Goal: Navigation & Orientation: Find specific page/section

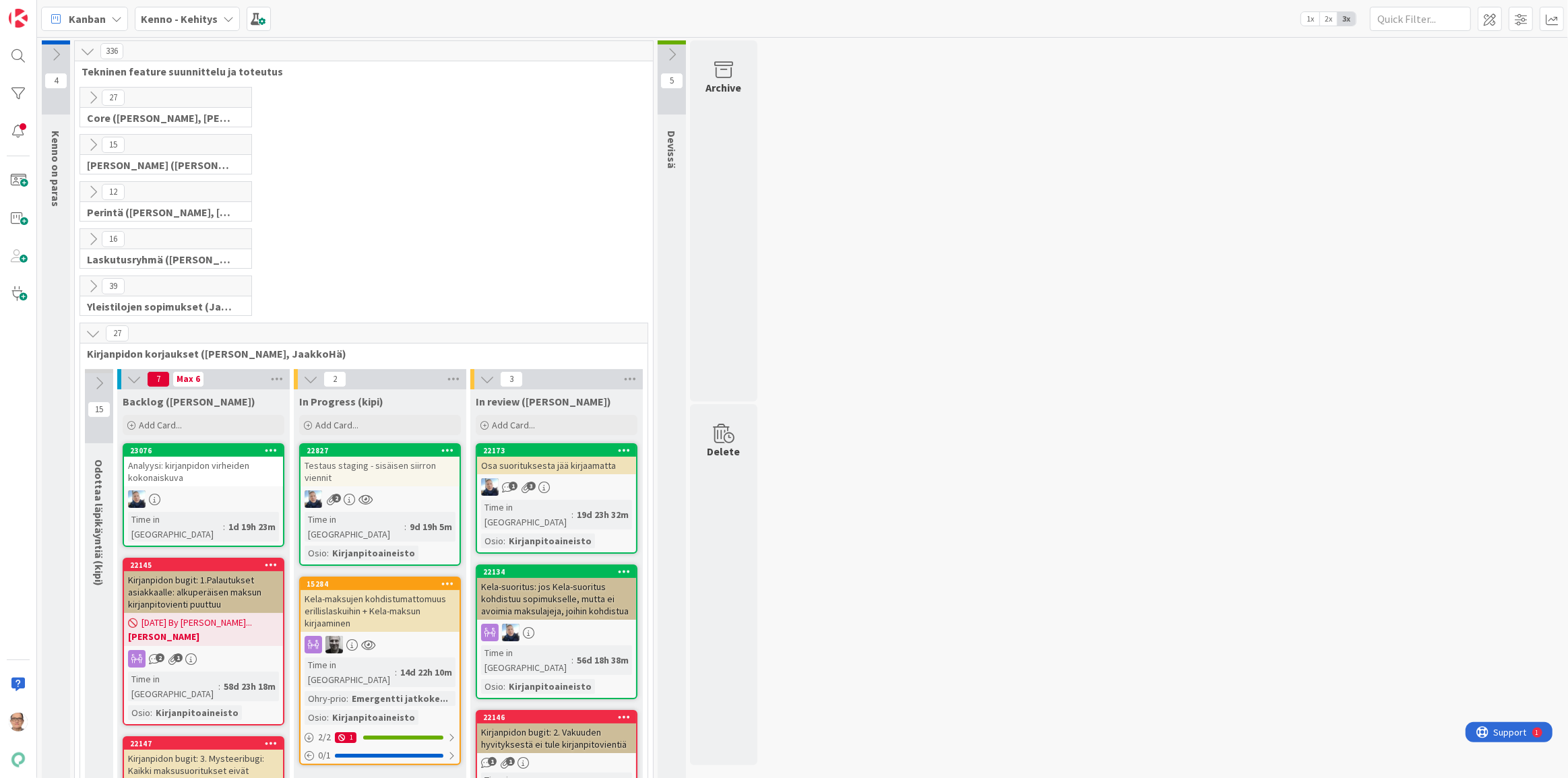
click at [381, 498] on div "2" at bounding box center [380, 499] width 159 height 17
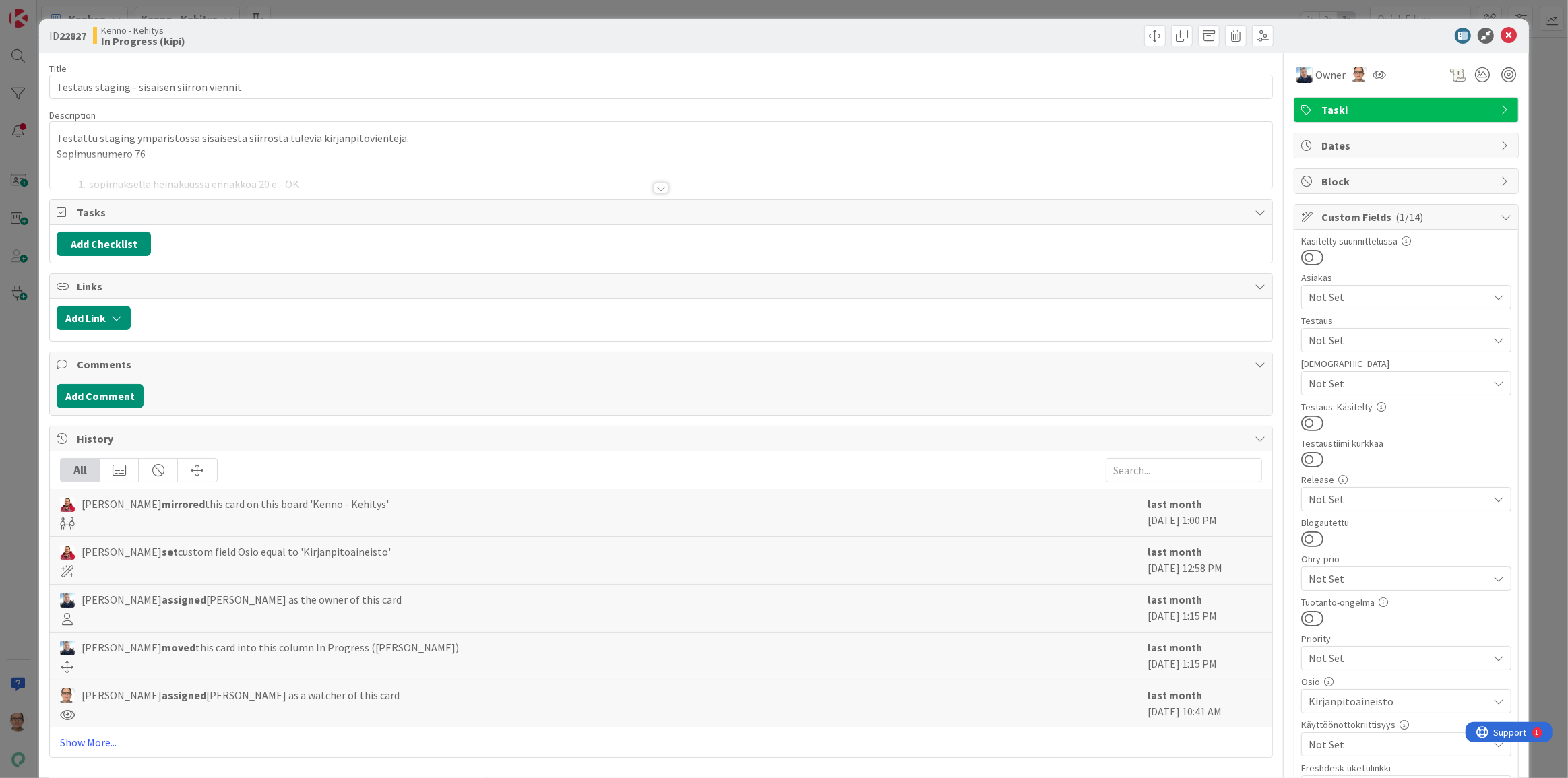
click at [656, 188] on div at bounding box center [661, 188] width 15 height 11
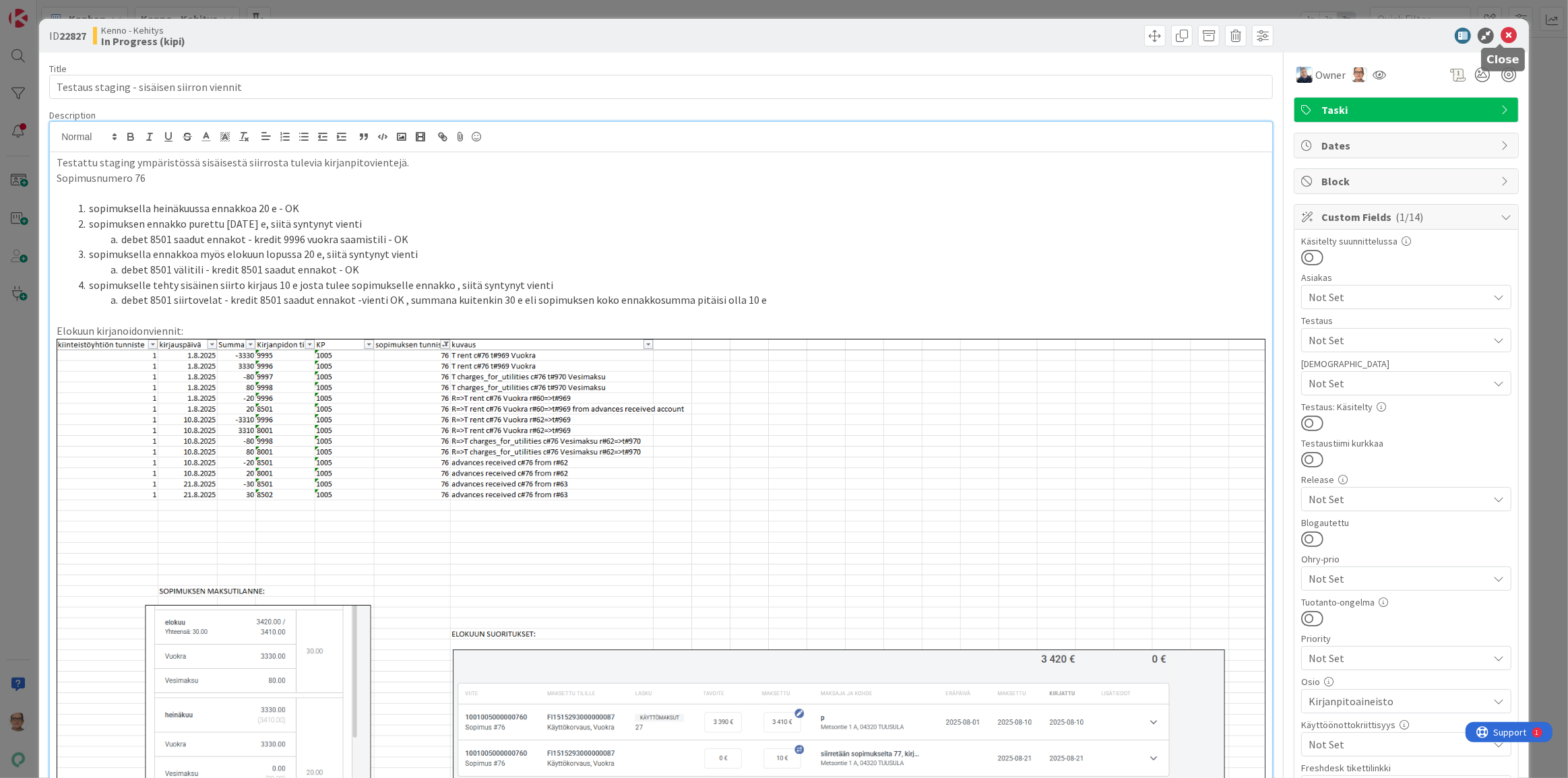
click at [1501, 39] on icon at bounding box center [1509, 36] width 16 height 16
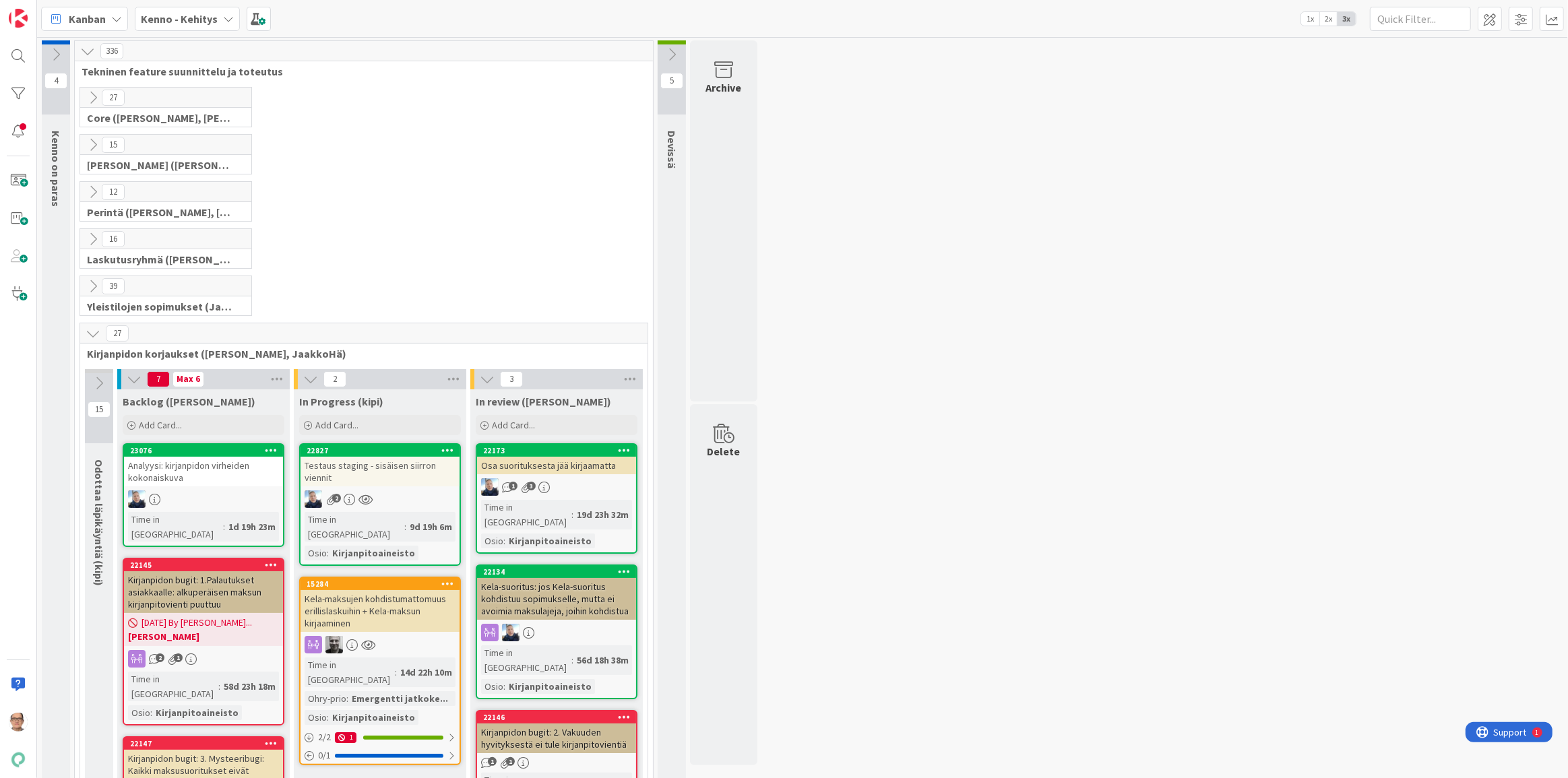
click at [223, 17] on icon at bounding box center [229, 19] width 11 height 11
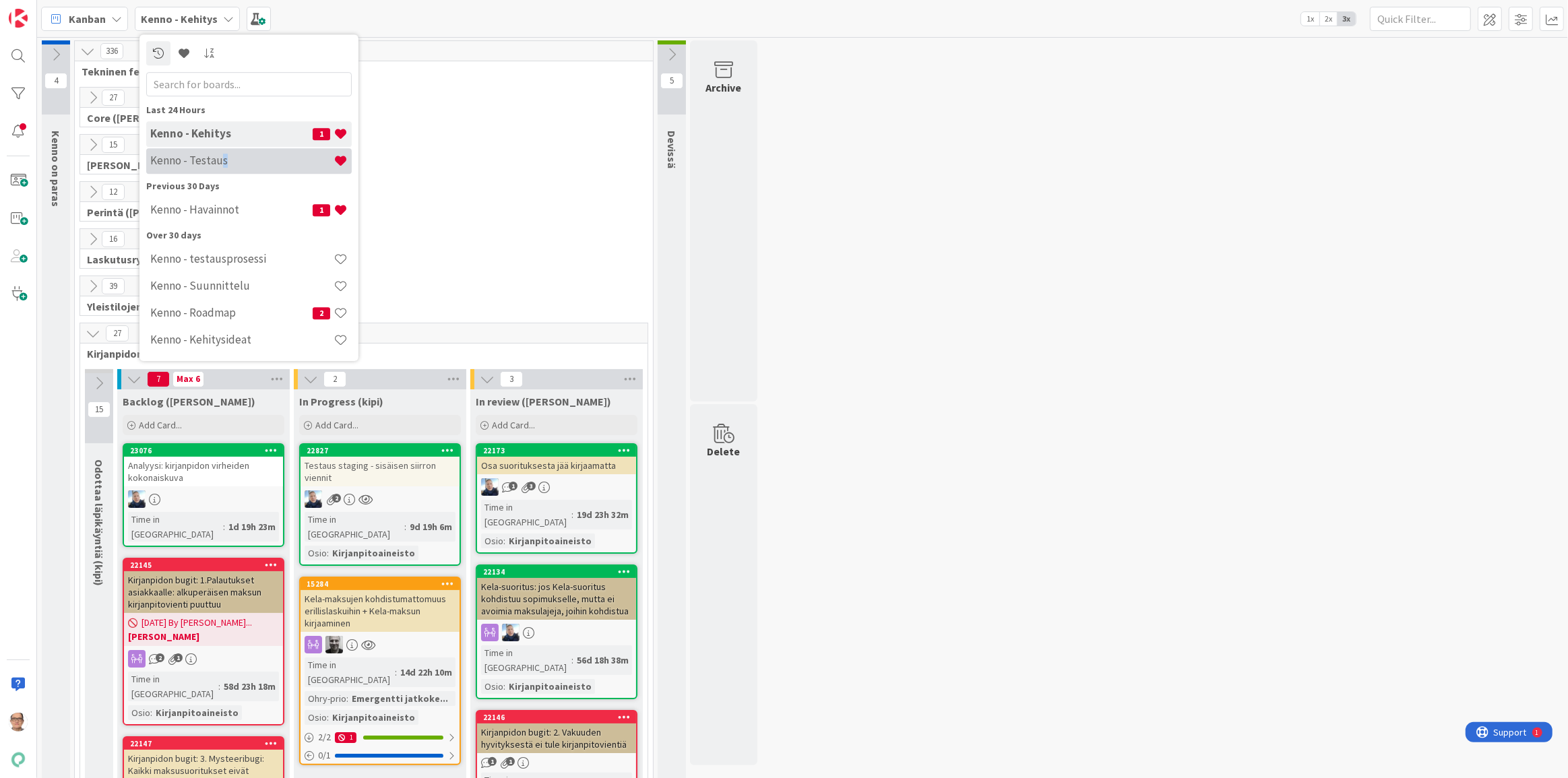
click at [222, 163] on h4 "Kenno - Testaus" at bounding box center [242, 160] width 184 height 13
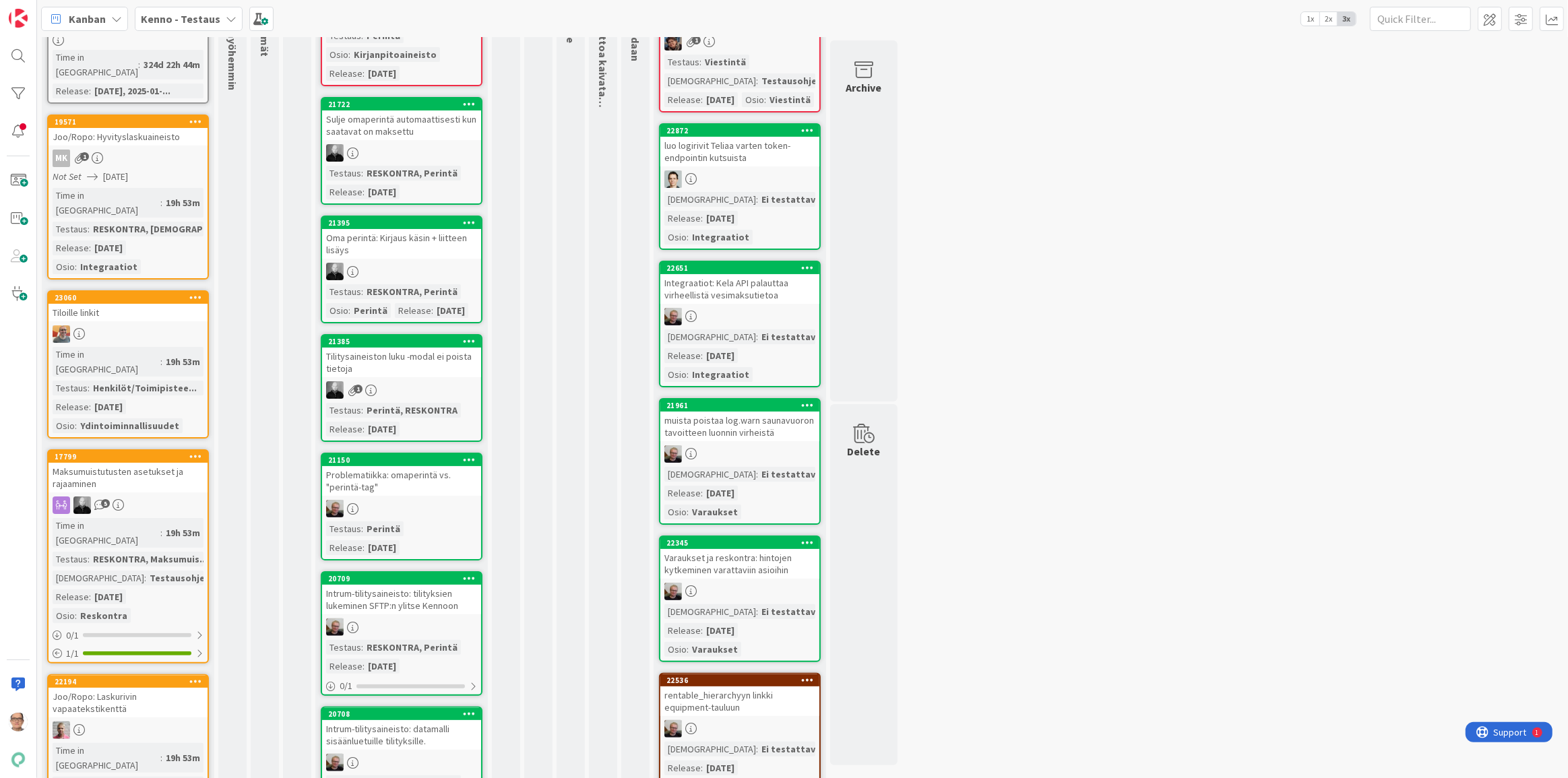
scroll to position [183, 0]
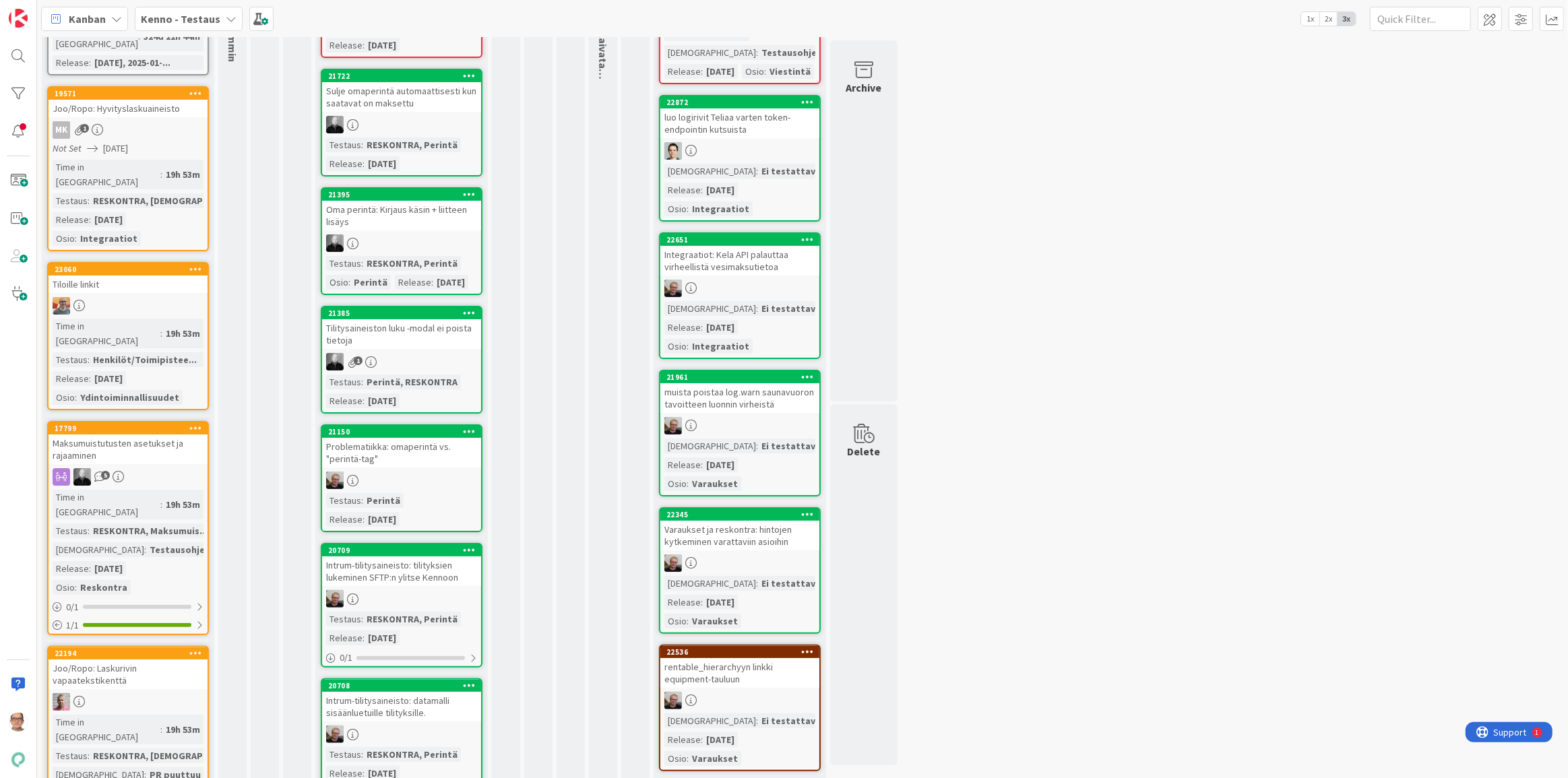
click at [142, 323] on div "Time in Column : 19h 53m Testaus : Henkilöt/Toimipistee... Release : [DATE] Osi…" at bounding box center [127, 361] width 151 height 86
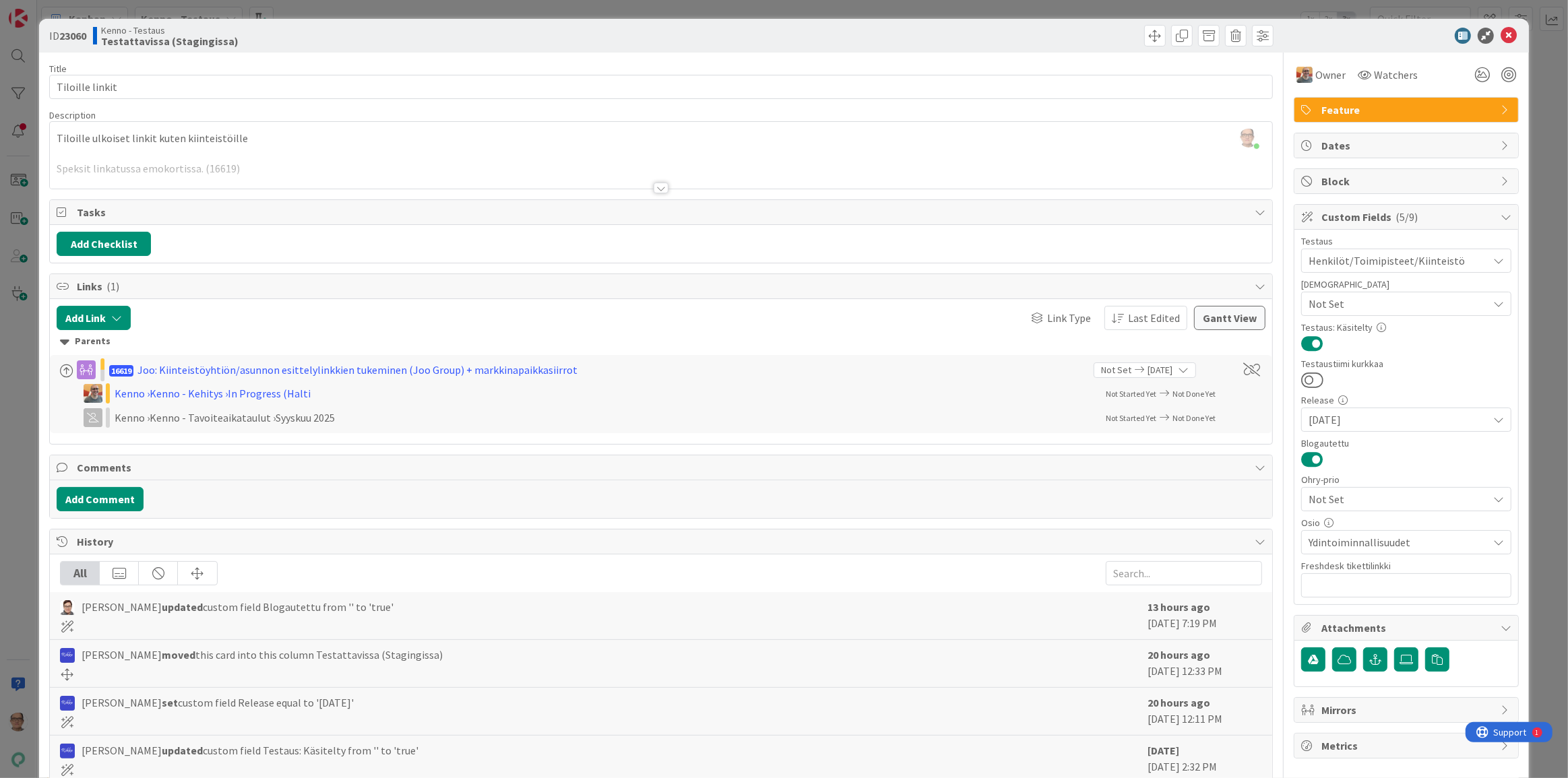
click at [659, 189] on div at bounding box center [661, 188] width 15 height 11
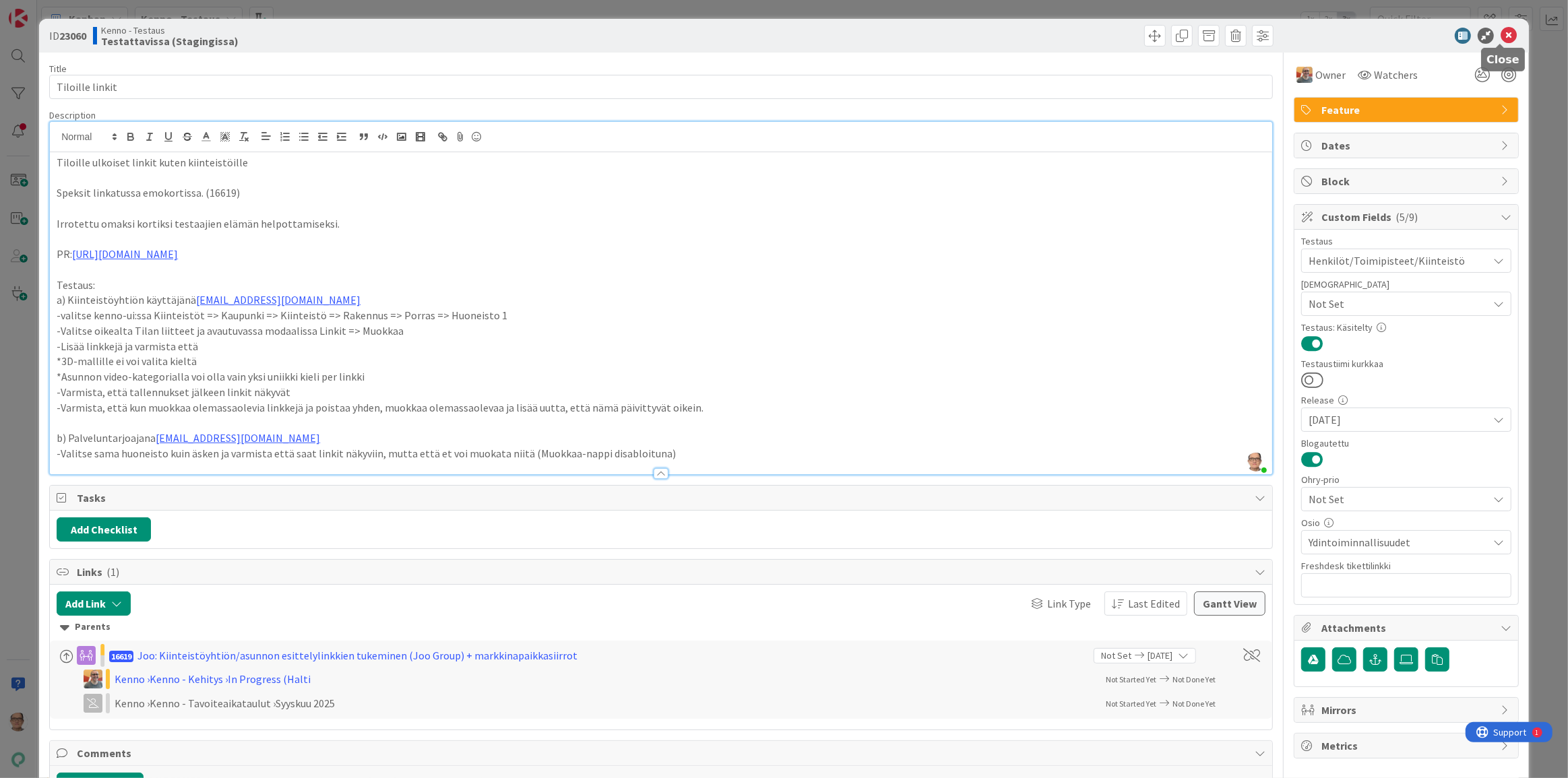
click at [1501, 32] on icon at bounding box center [1509, 36] width 16 height 16
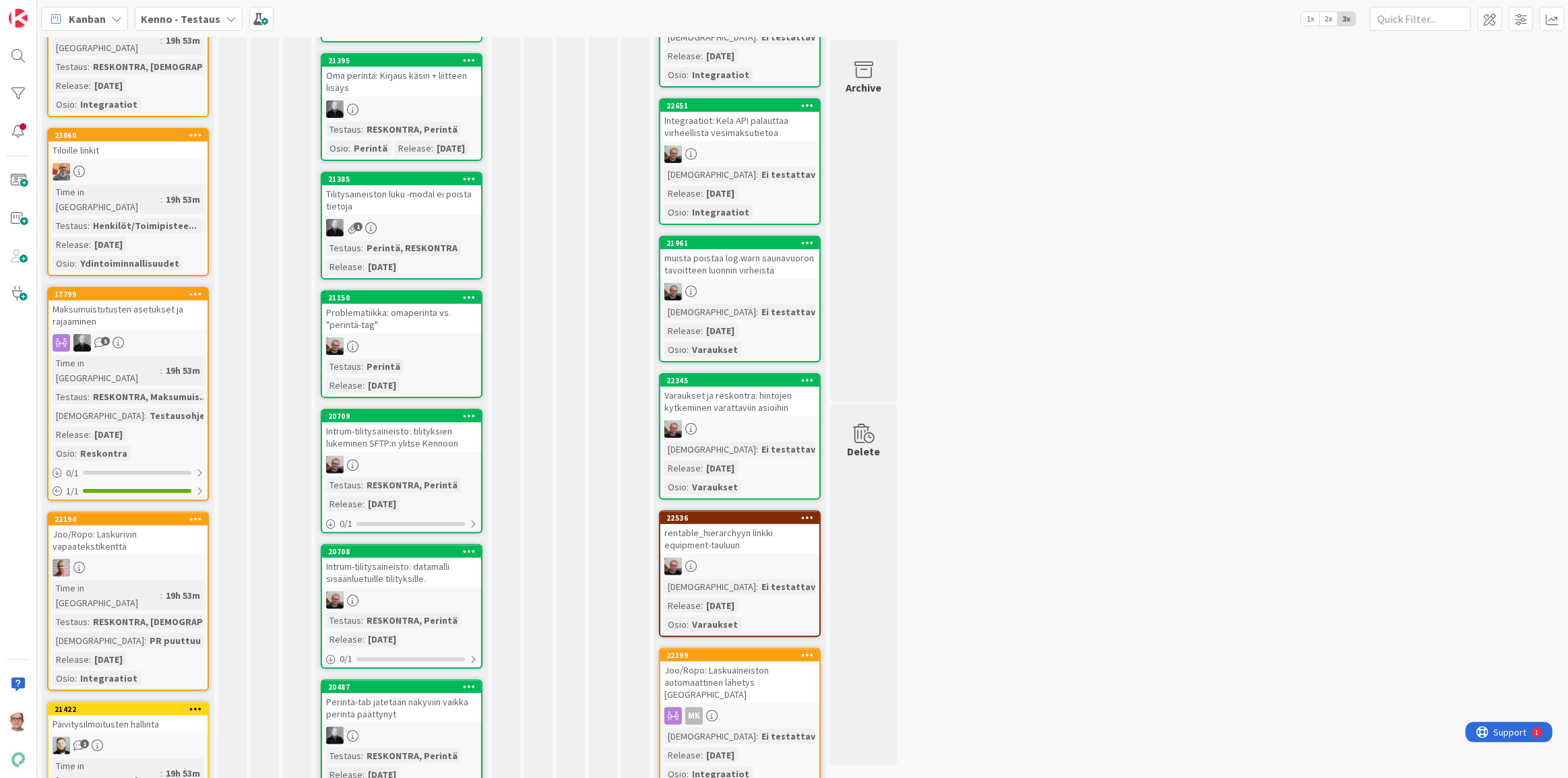
scroll to position [367, 0]
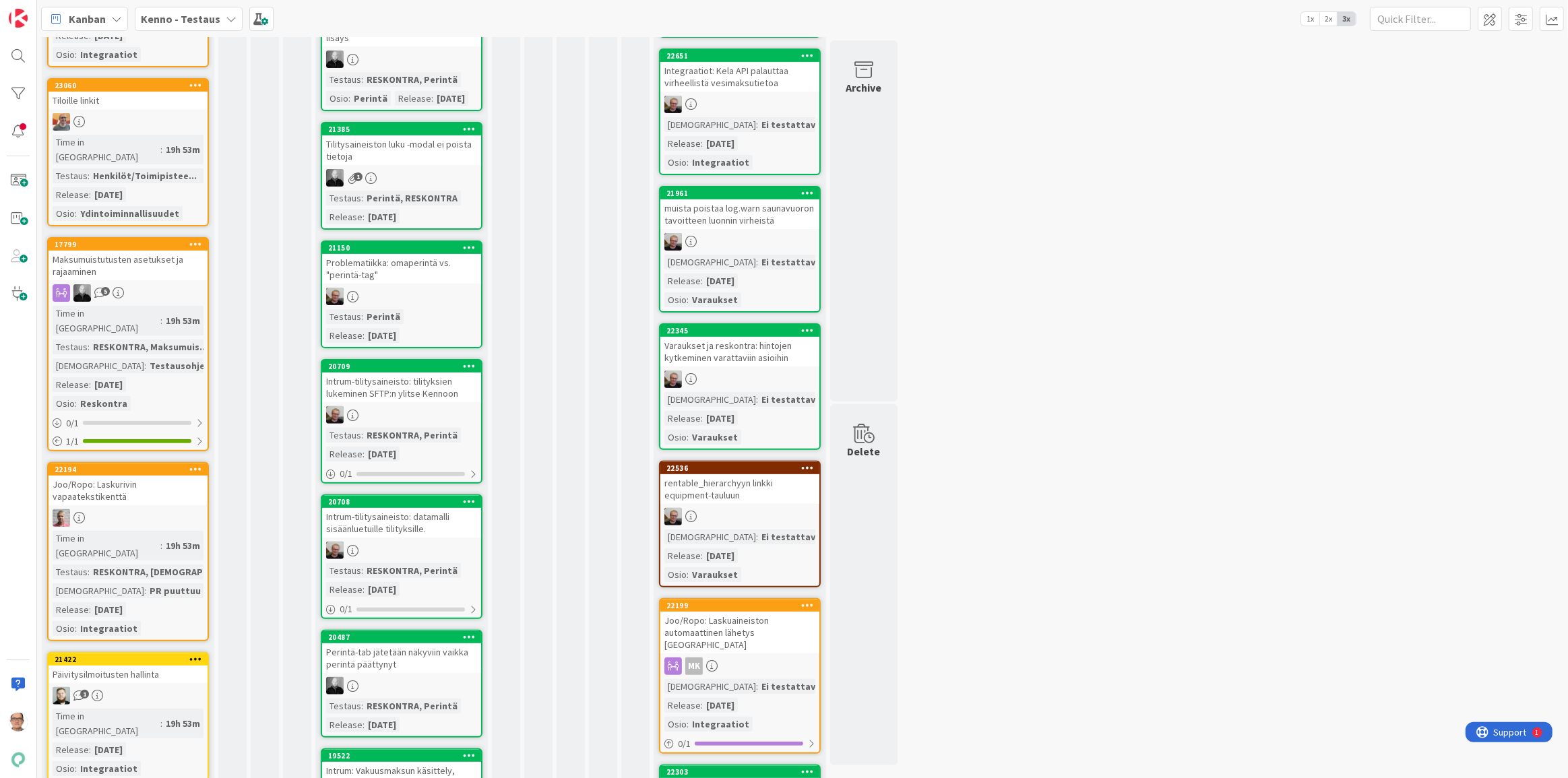
click at [103, 358] on div "[DEMOGRAPHIC_DATA]" at bounding box center [98, 365] width 92 height 15
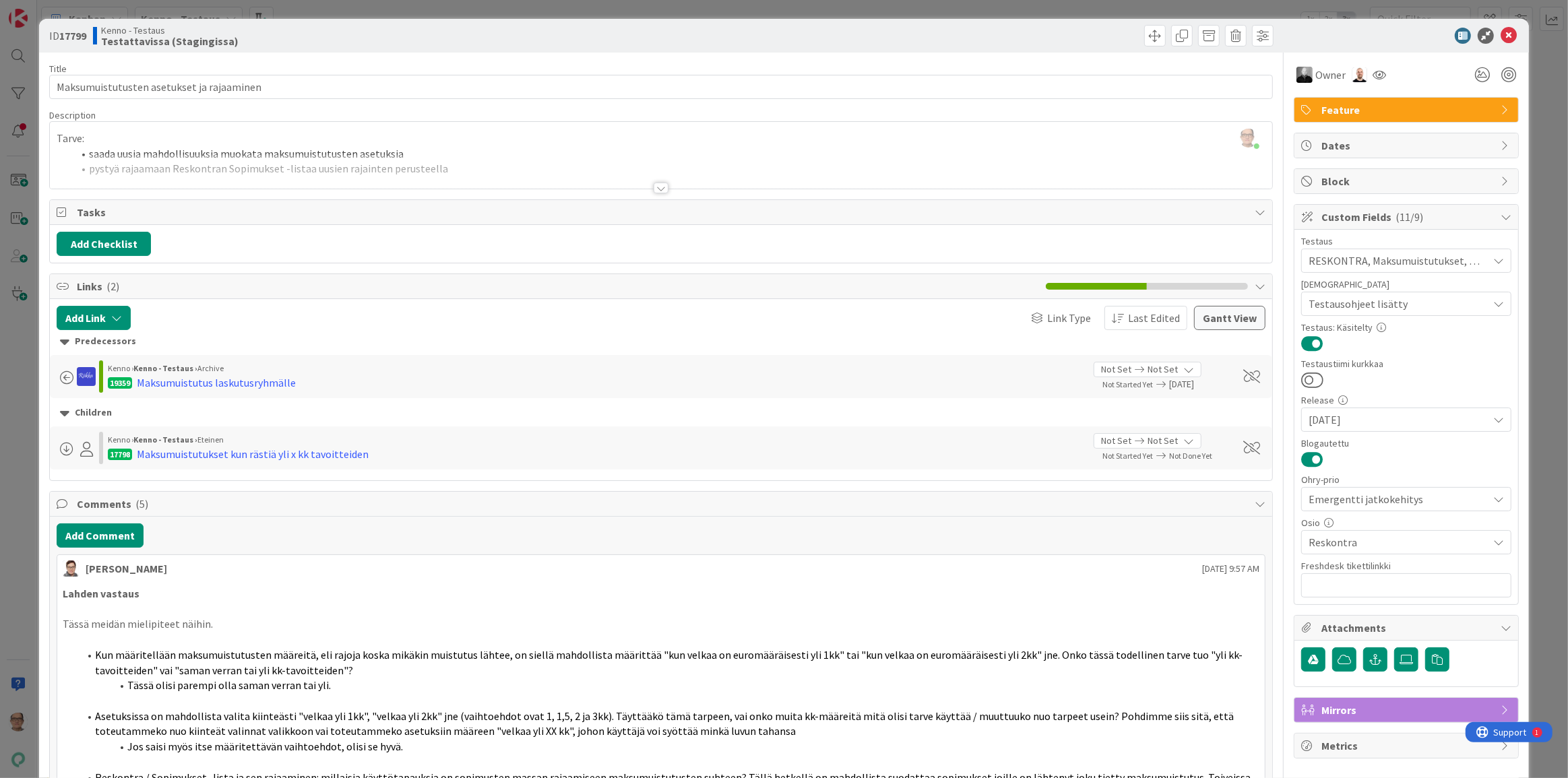
click at [661, 184] on div at bounding box center [661, 188] width 15 height 11
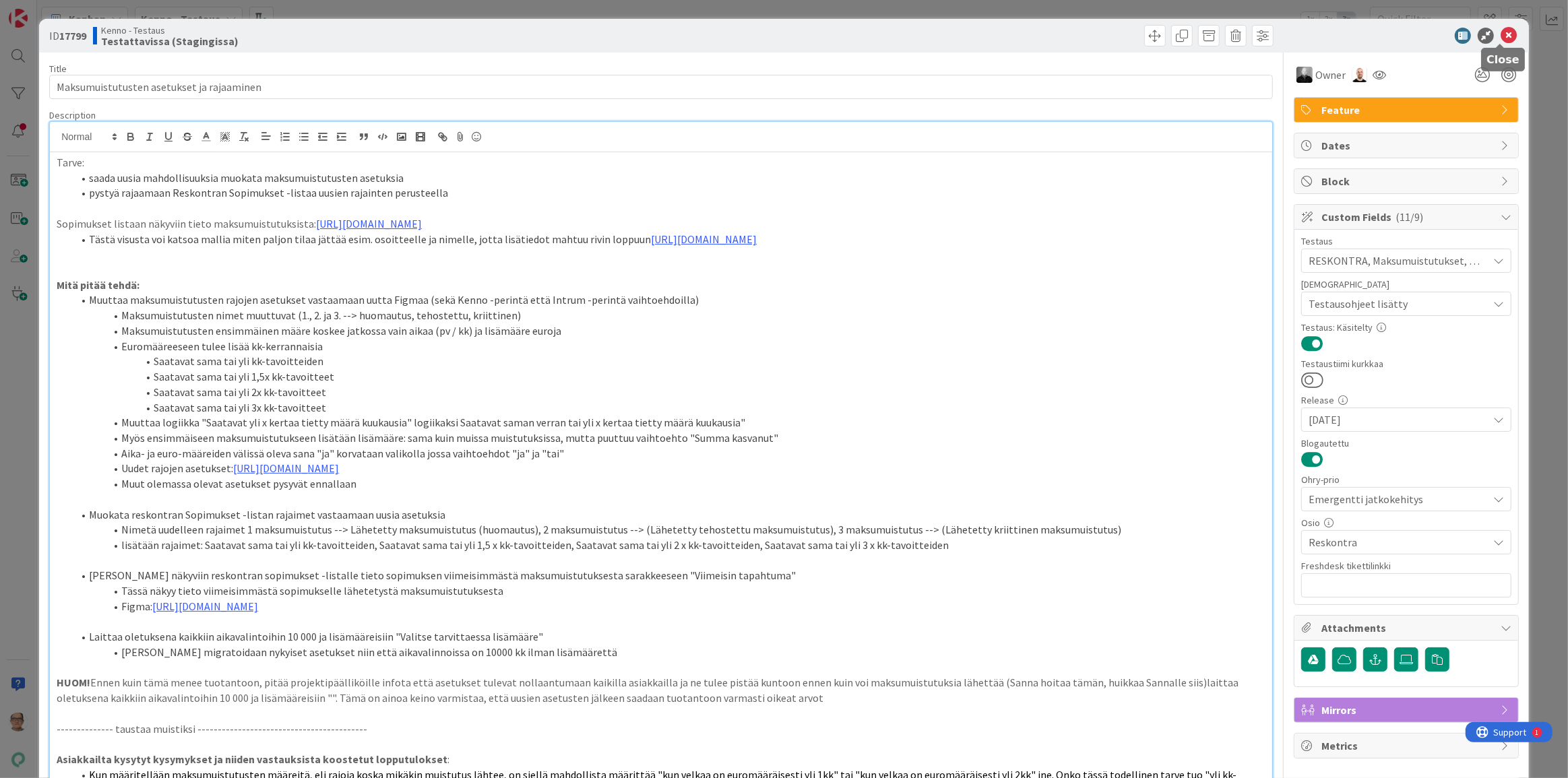
click at [1501, 34] on icon at bounding box center [1509, 36] width 16 height 16
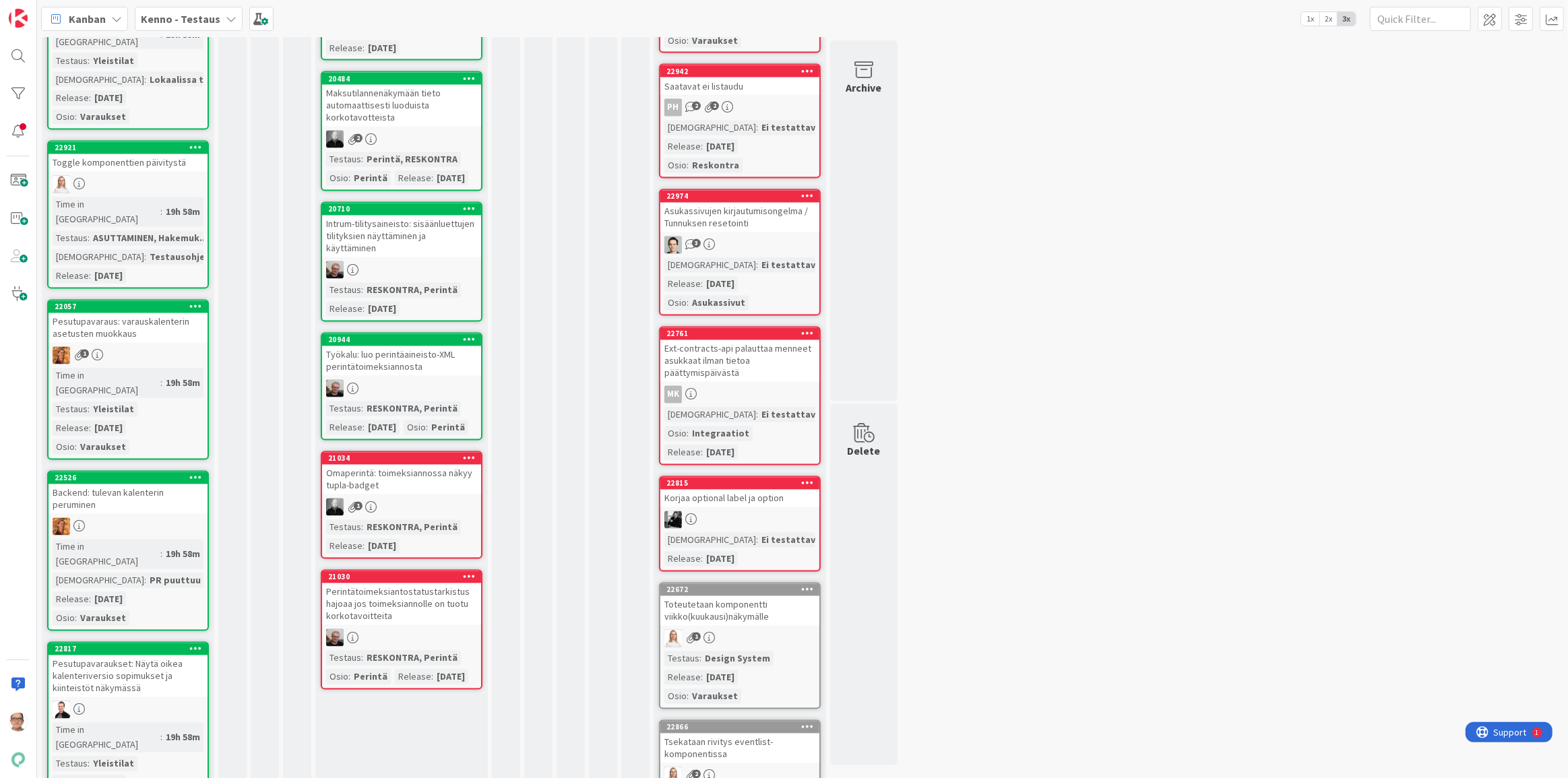
scroll to position [2938, 0]
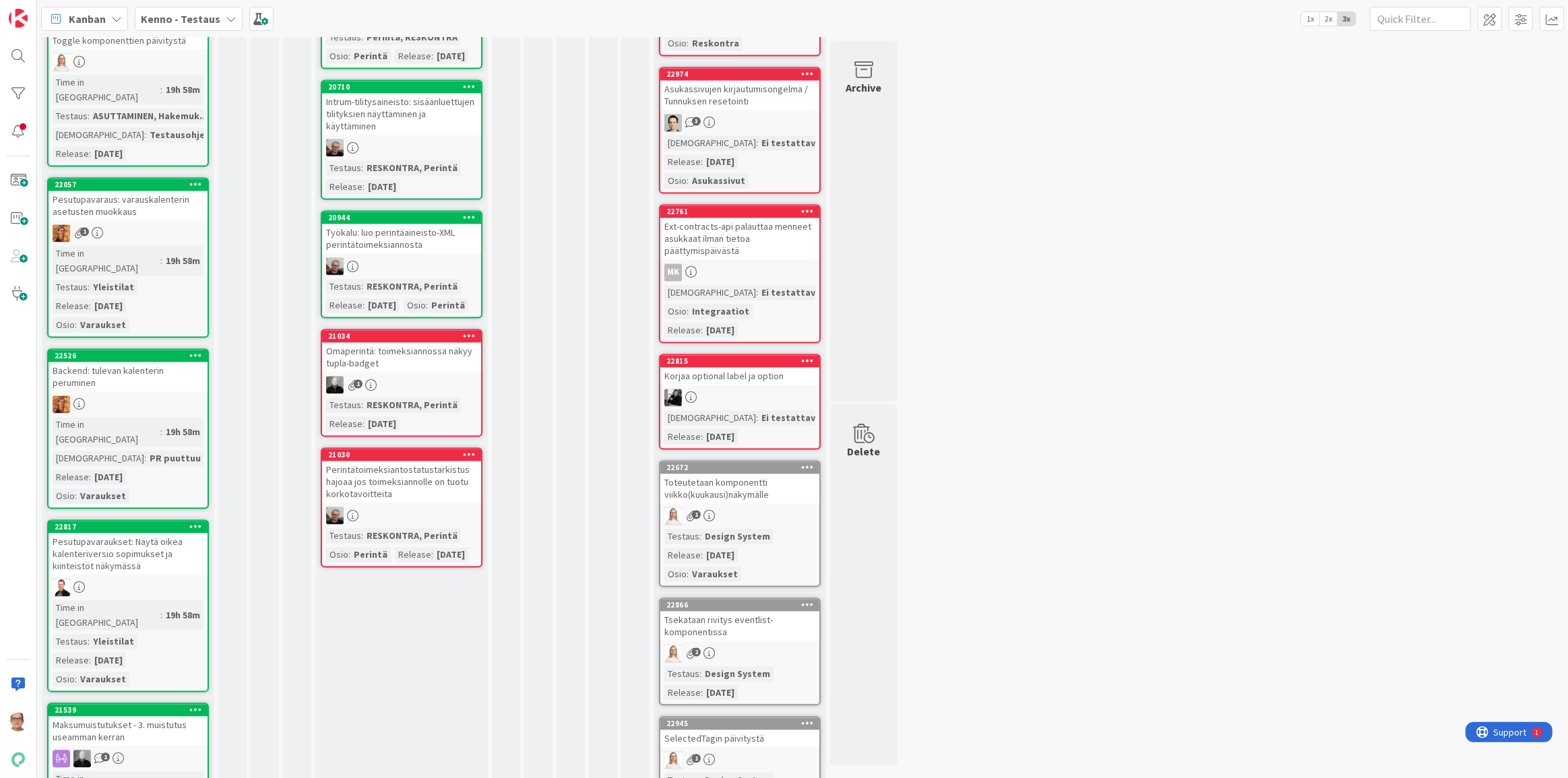
click at [162, 777] on div "19h 58m" at bounding box center [183, 786] width 41 height 15
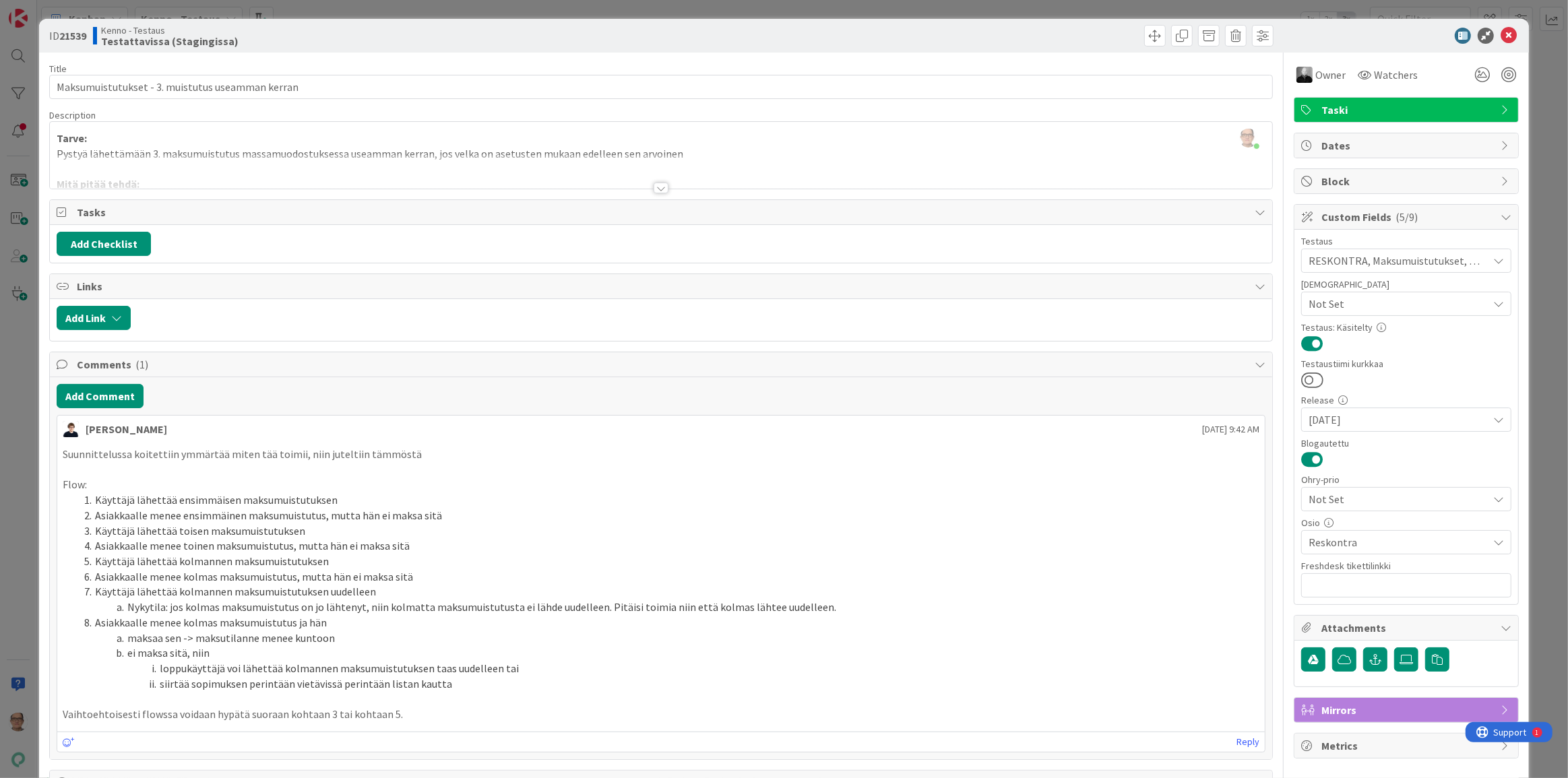
click at [653, 191] on div at bounding box center [661, 188] width 15 height 11
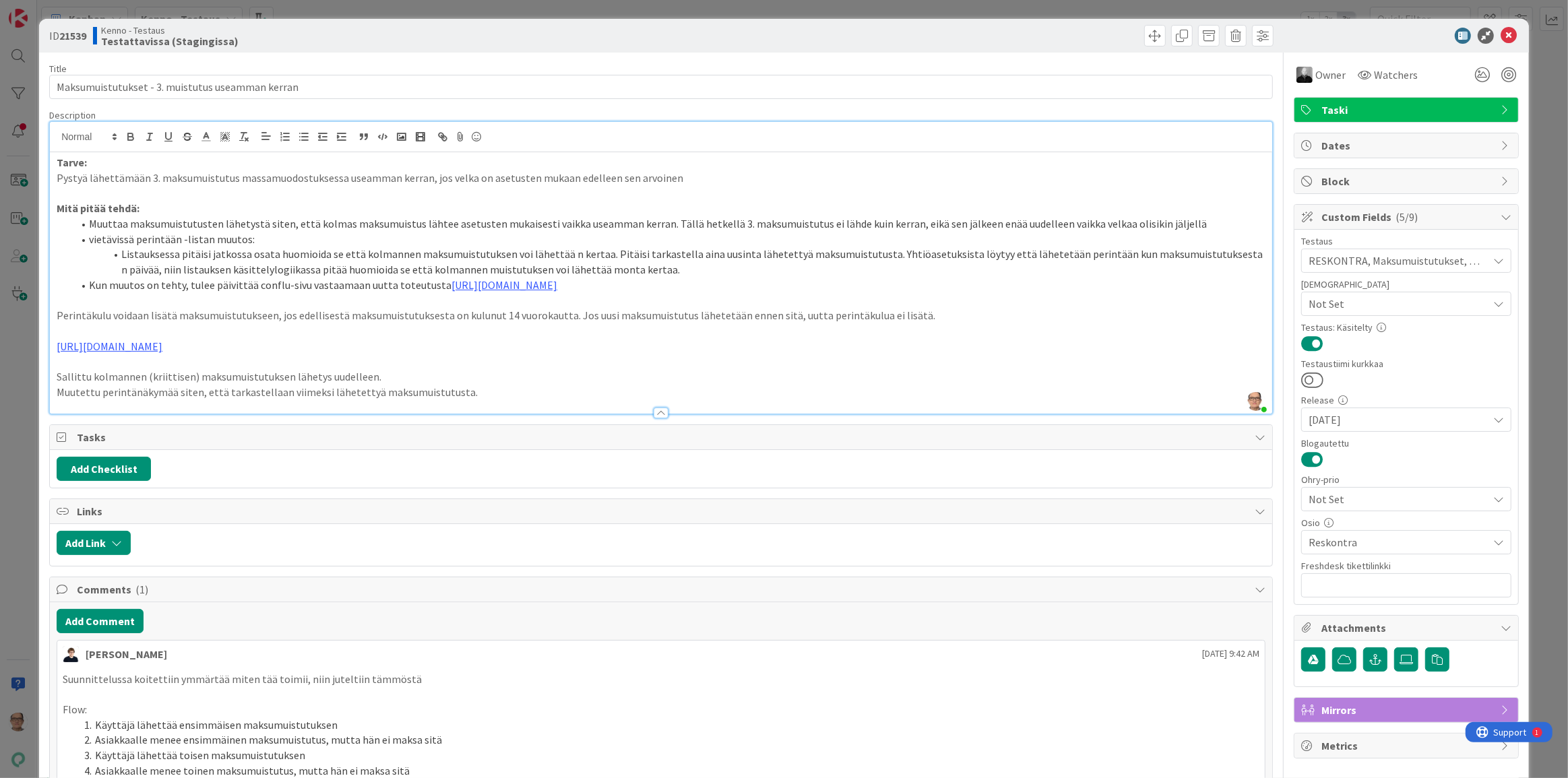
click at [655, 407] on div at bounding box center [661, 413] width 15 height 11
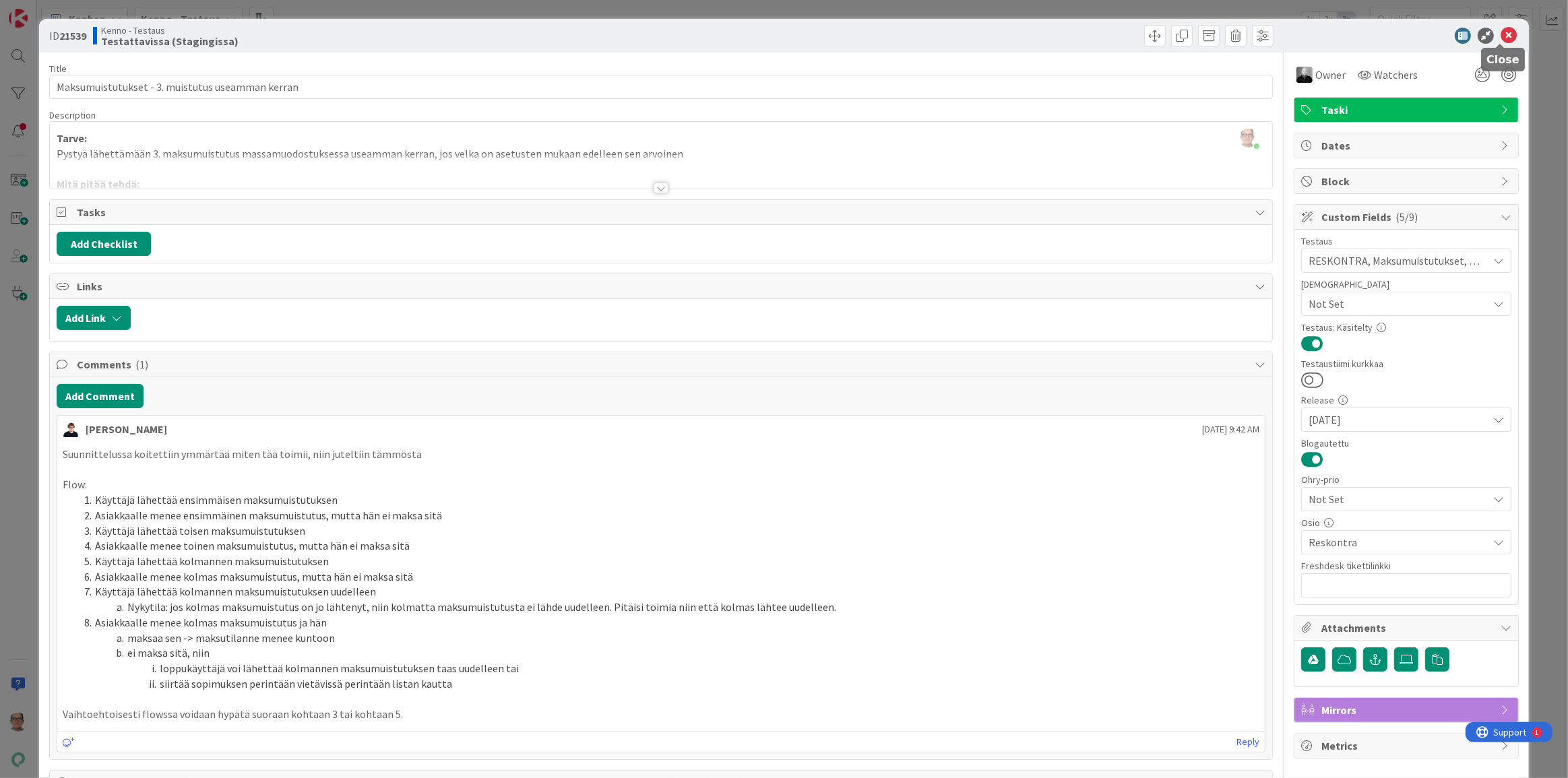
click at [1501, 35] on icon at bounding box center [1509, 36] width 16 height 16
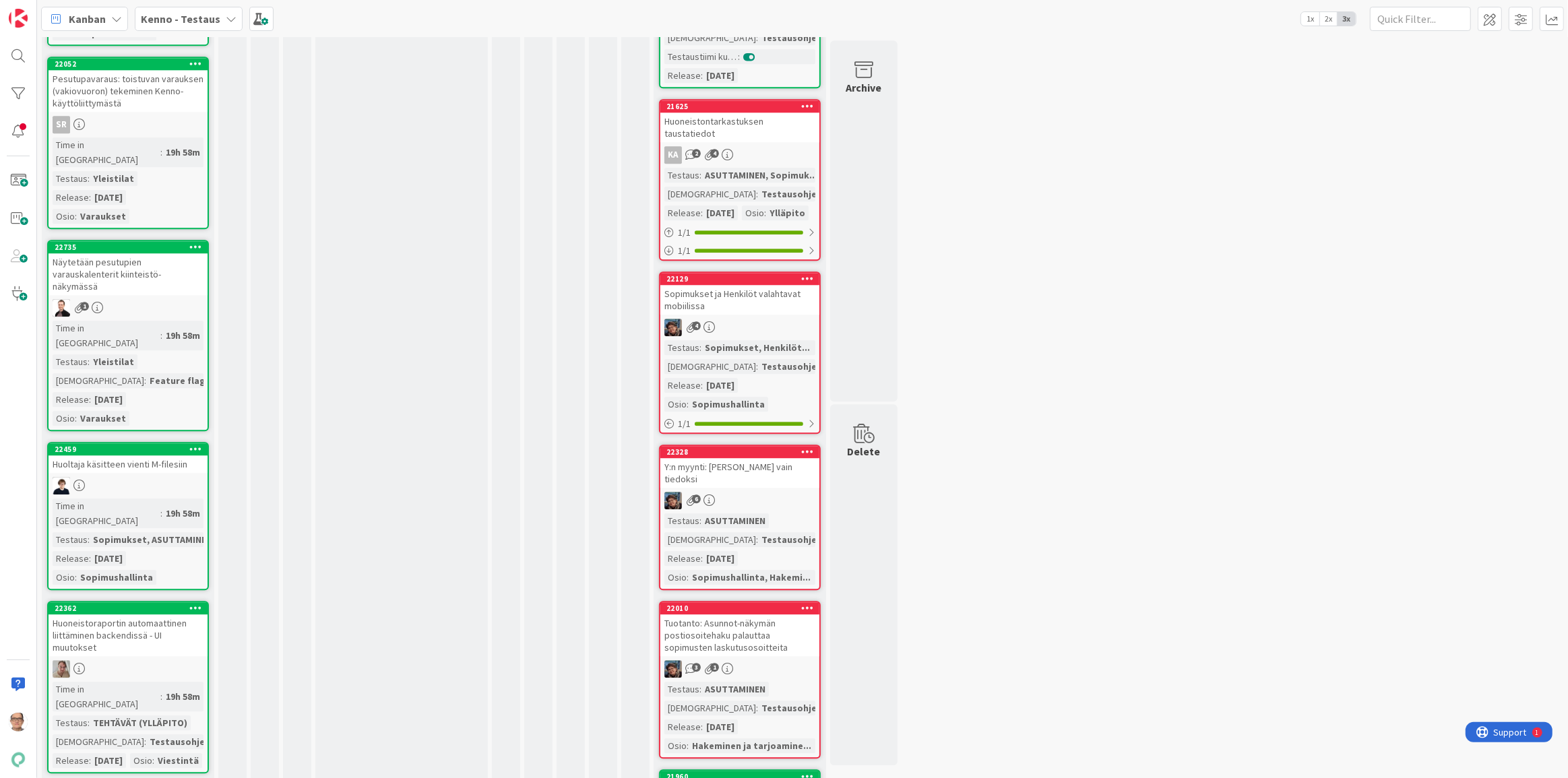
scroll to position [3979, 0]
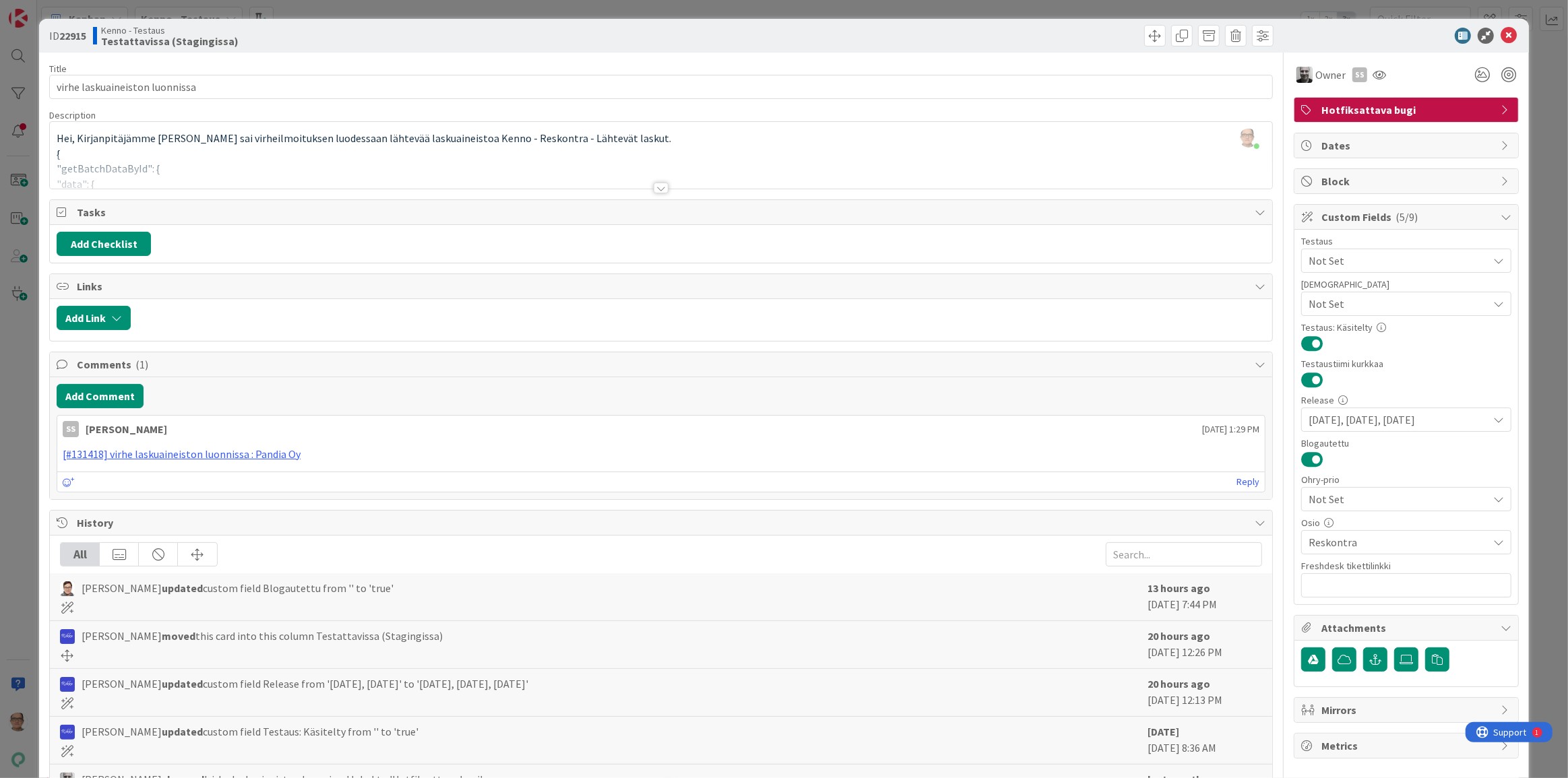
click at [653, 188] on div at bounding box center [661, 188] width 15 height 11
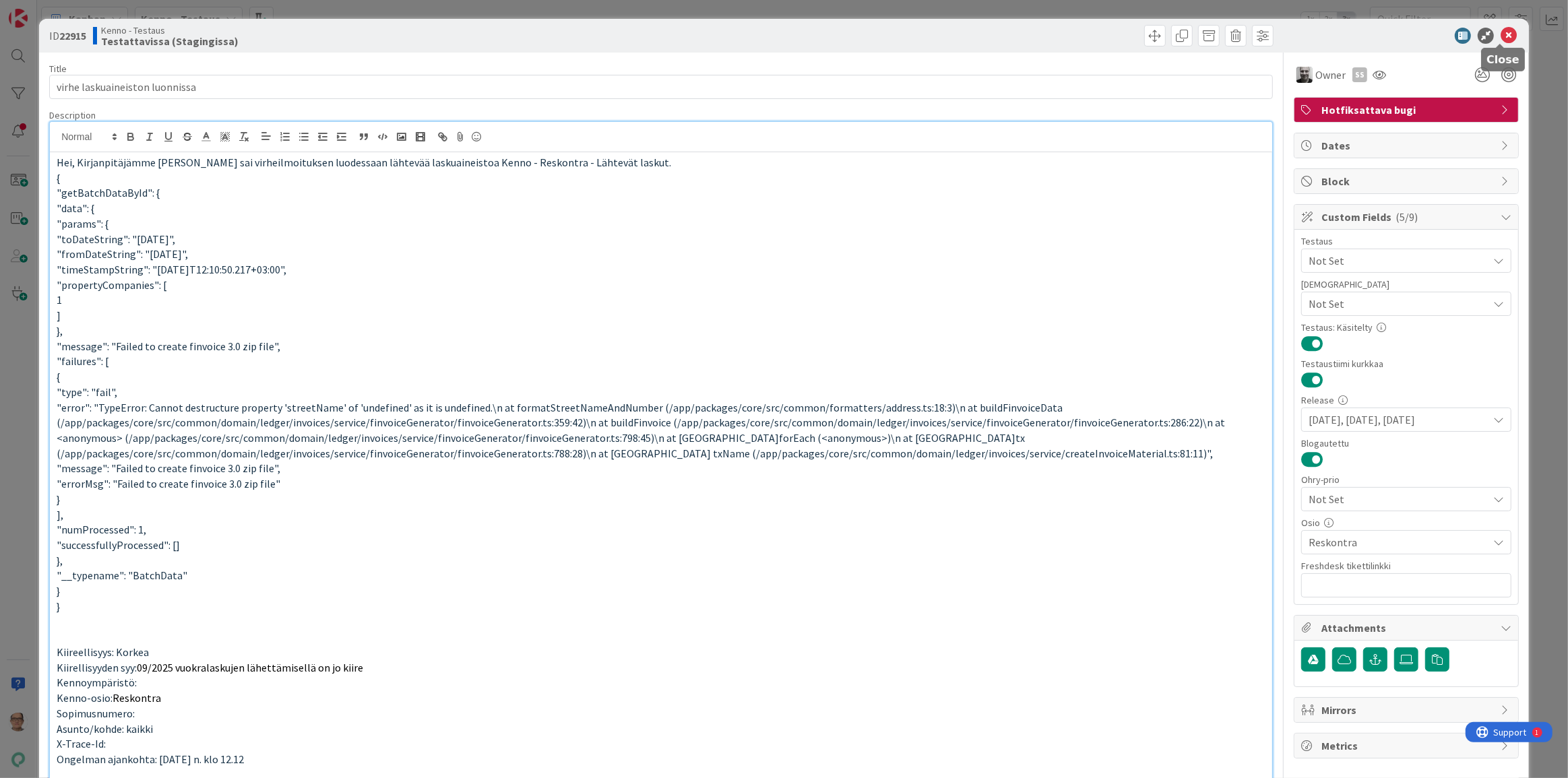
click at [1502, 34] on icon at bounding box center [1509, 36] width 16 height 16
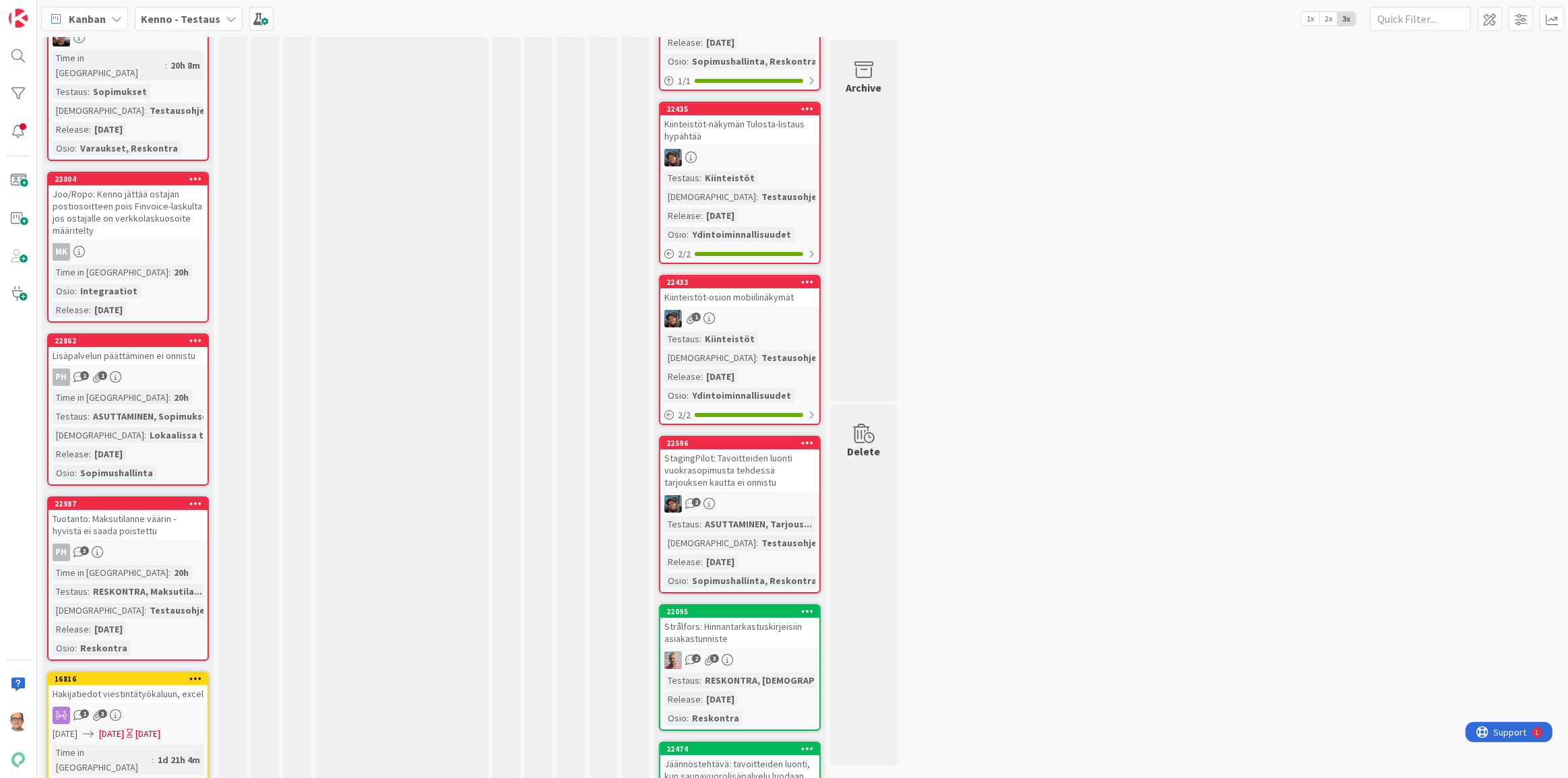
scroll to position [5203, 0]
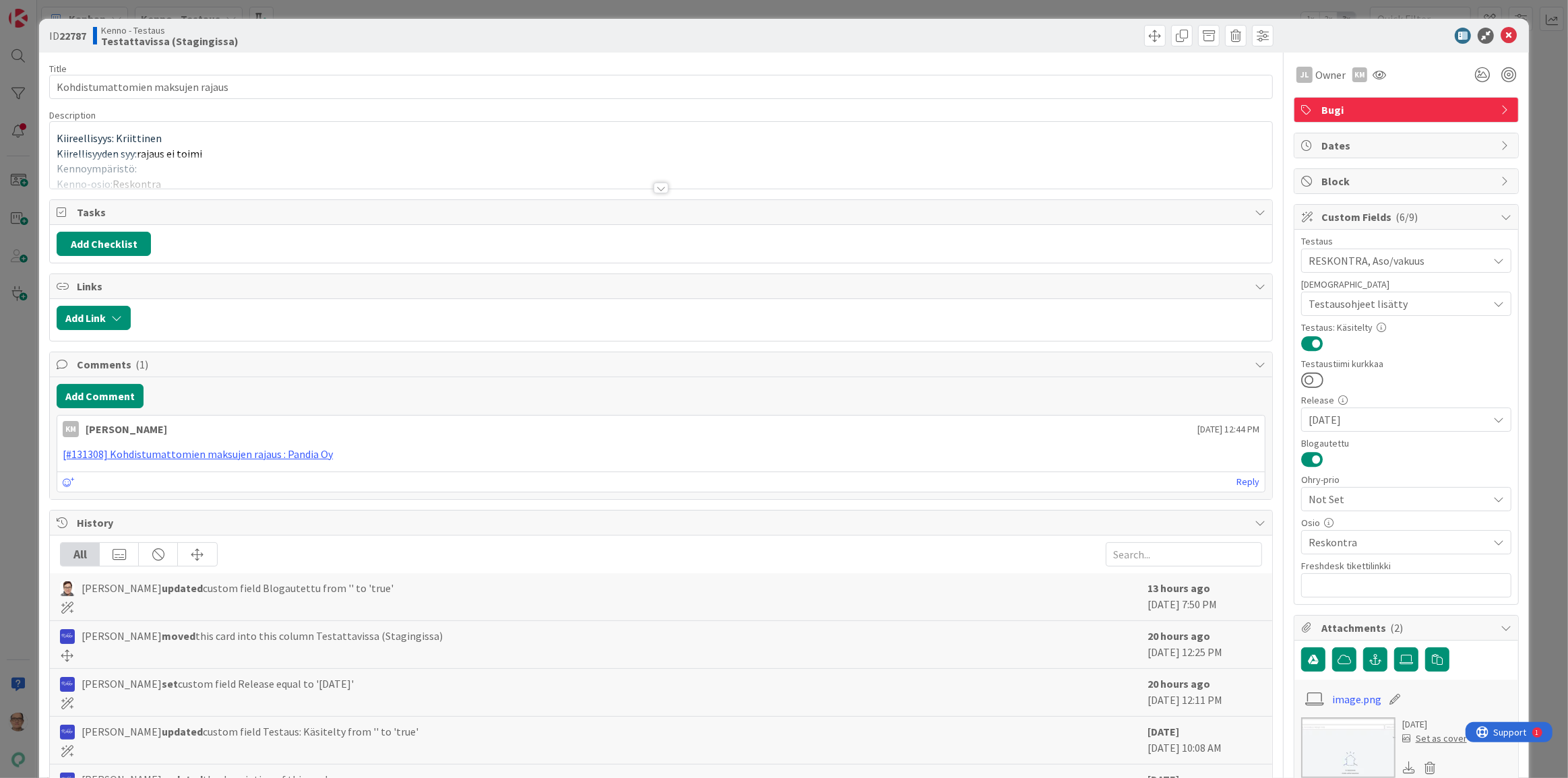
click at [653, 186] on div at bounding box center [661, 188] width 15 height 11
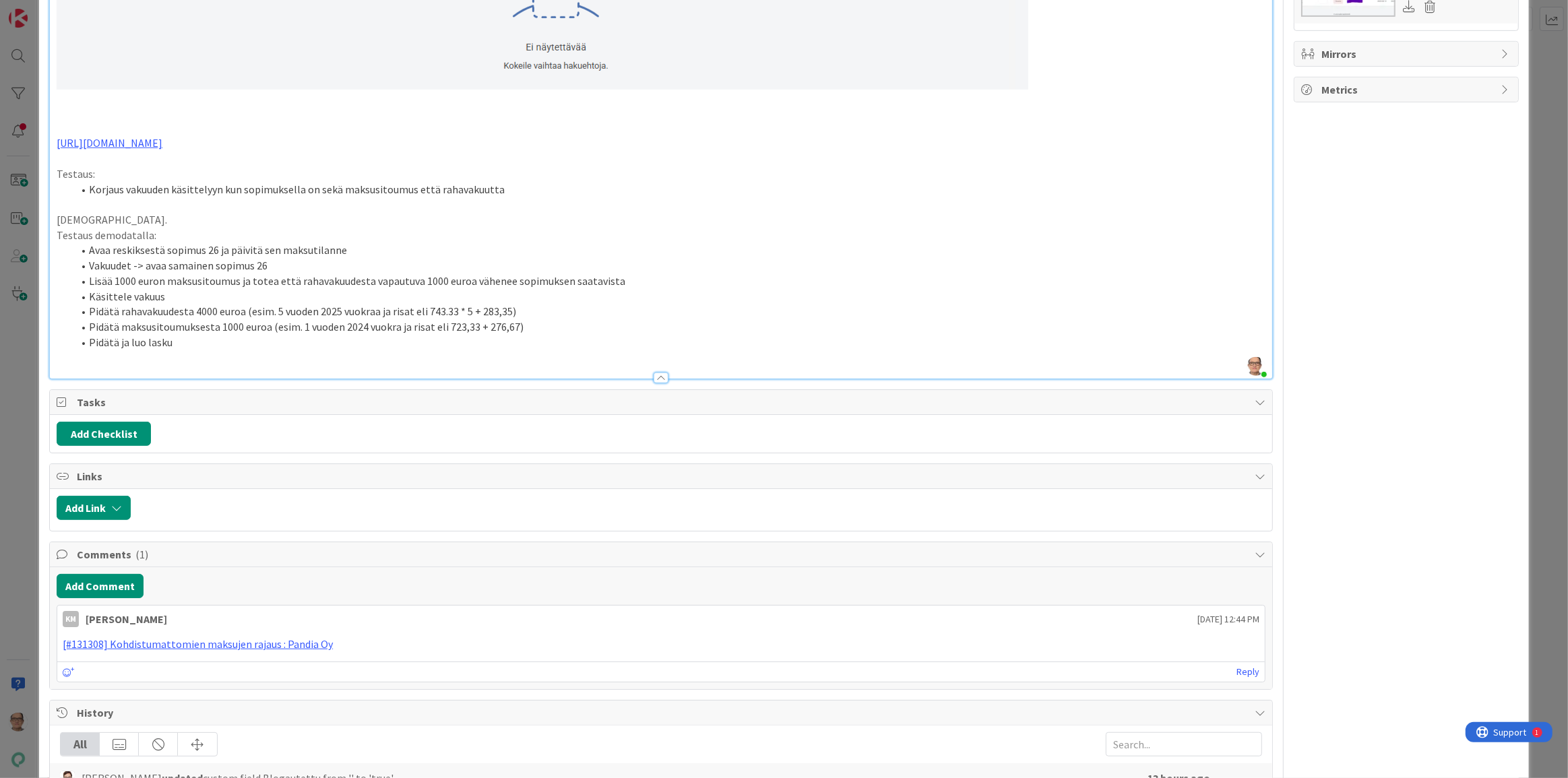
scroll to position [918, 0]
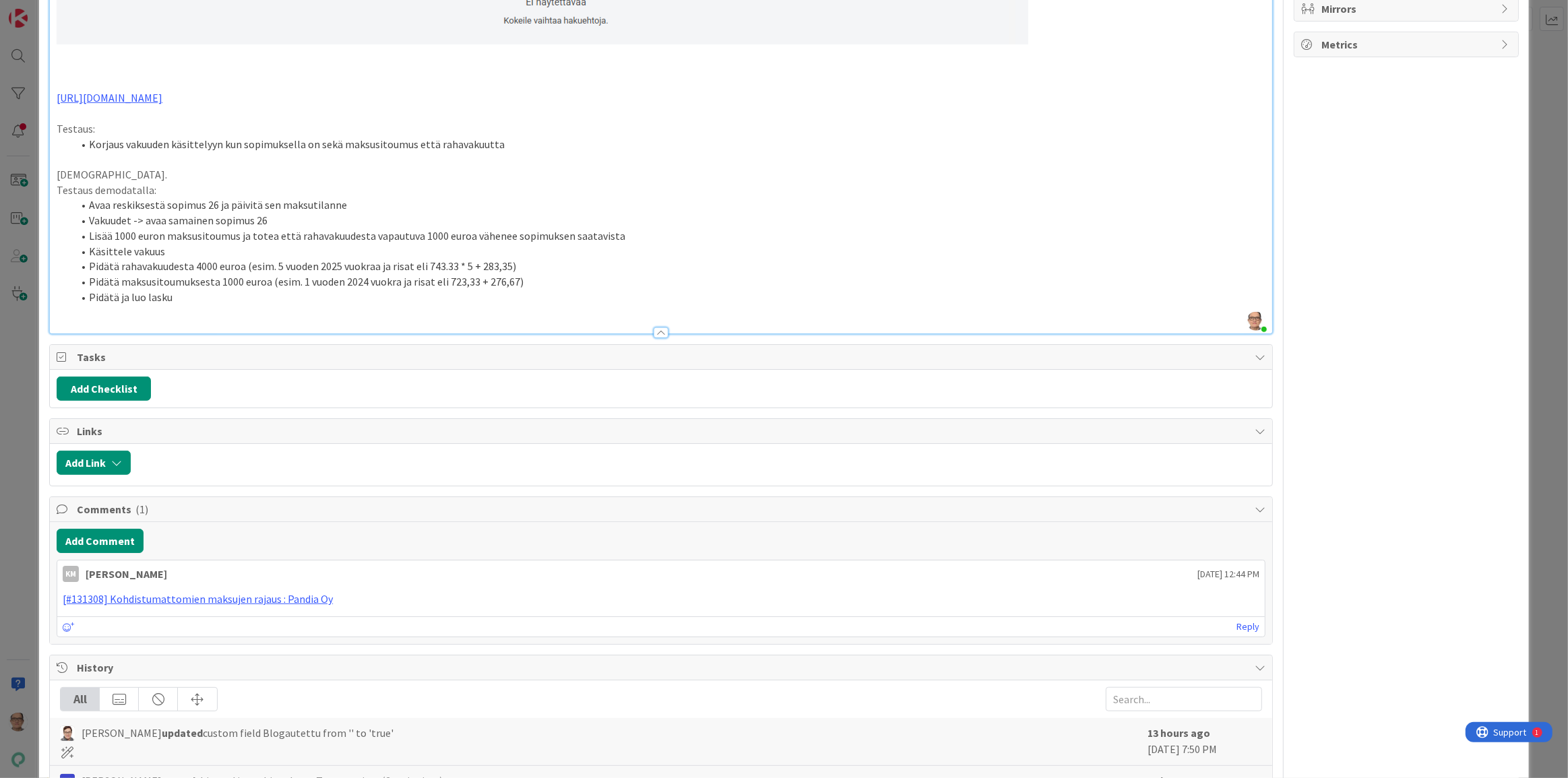
click at [653, 327] on div at bounding box center [661, 333] width 15 height 11
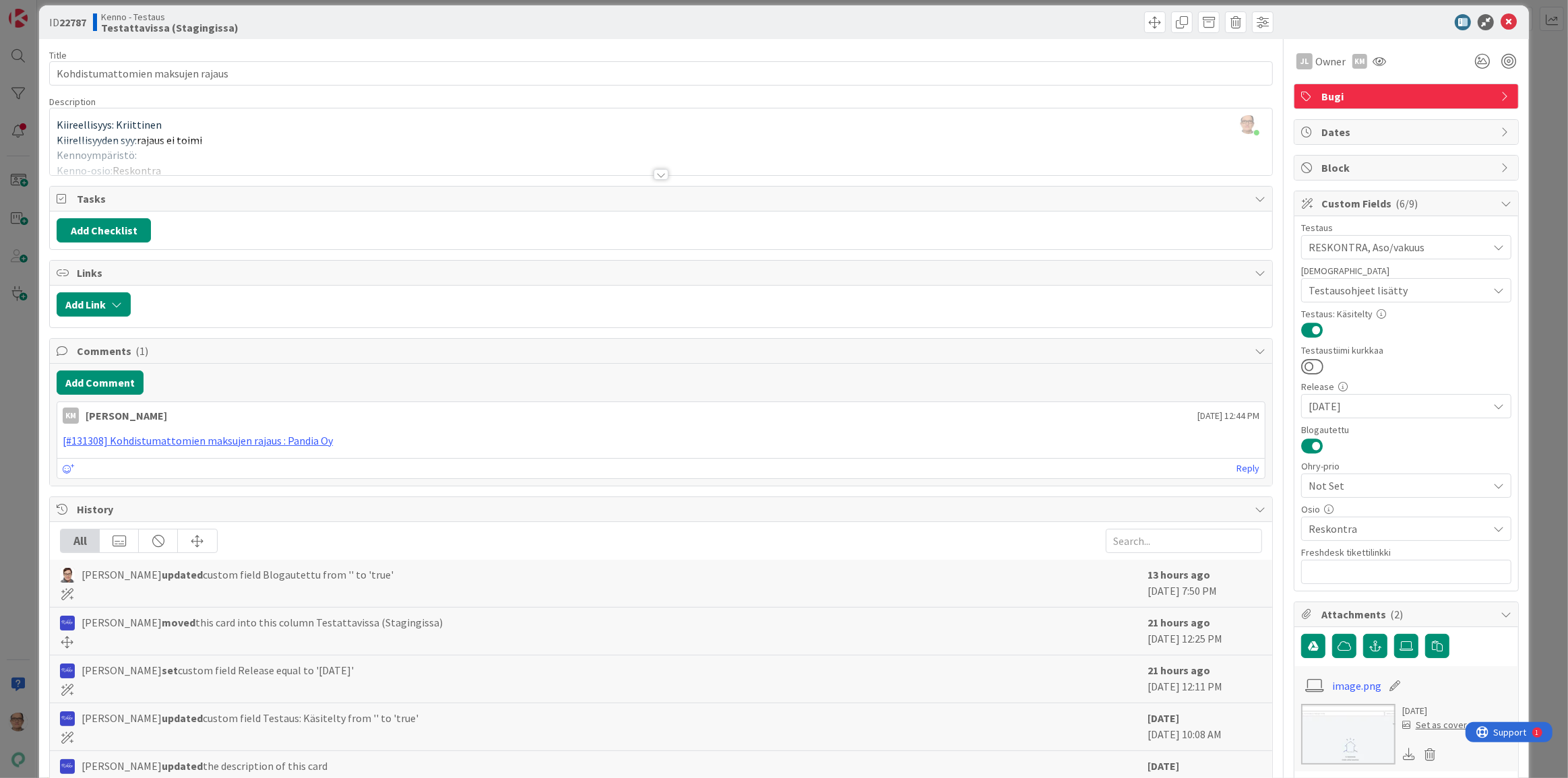
scroll to position [0, 0]
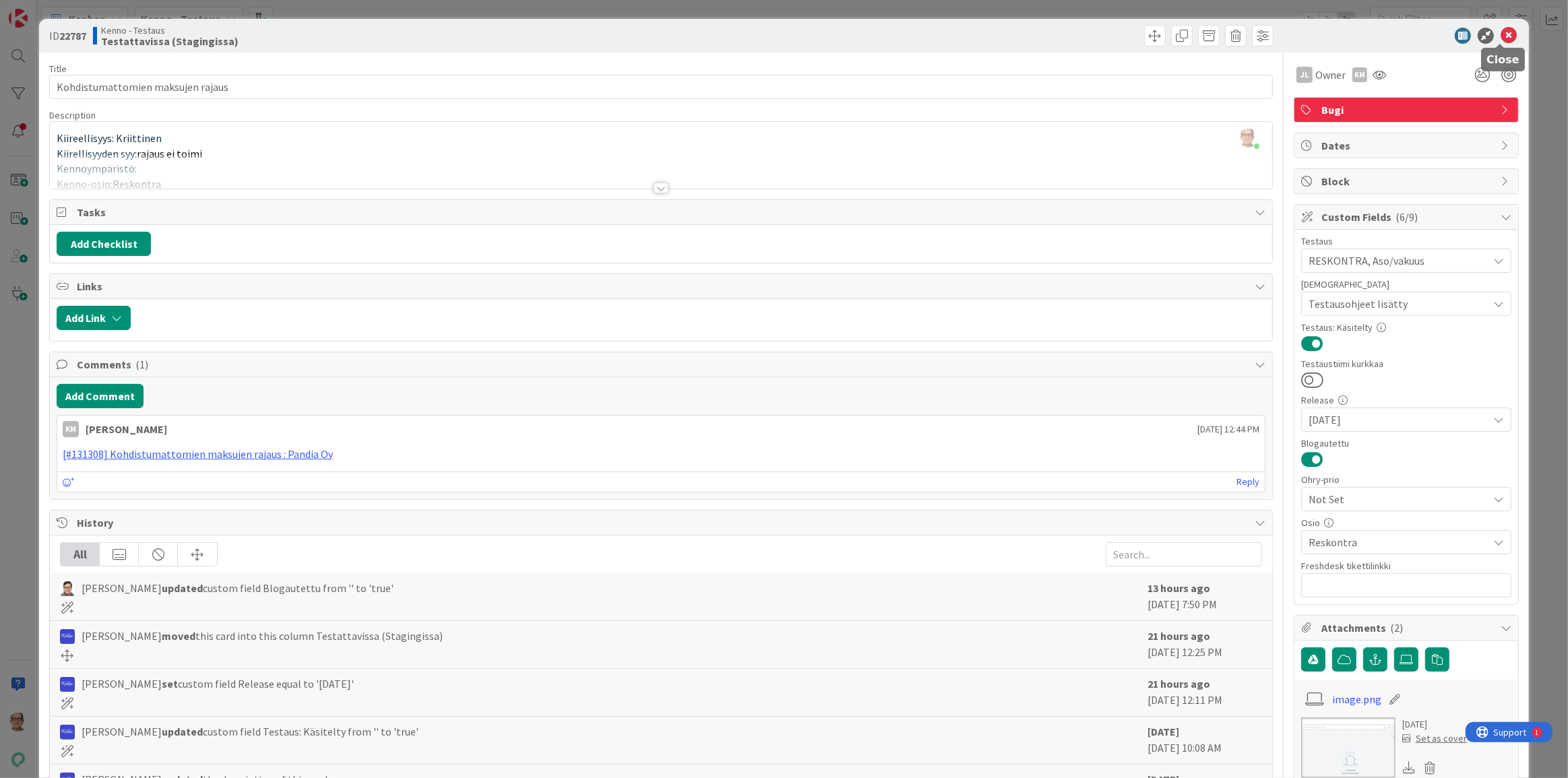
click at [1501, 32] on icon at bounding box center [1509, 36] width 16 height 16
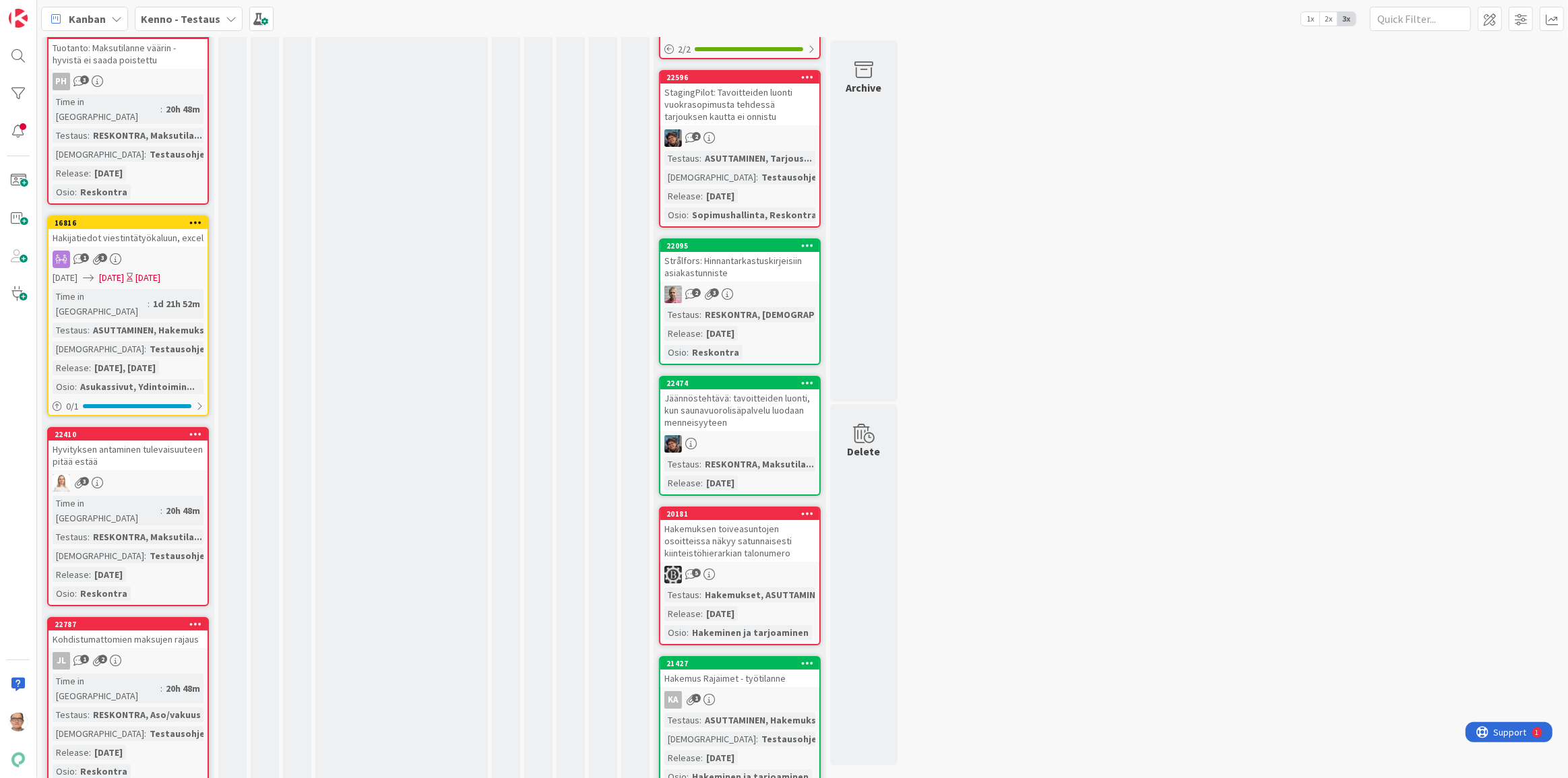
scroll to position [5631, 0]
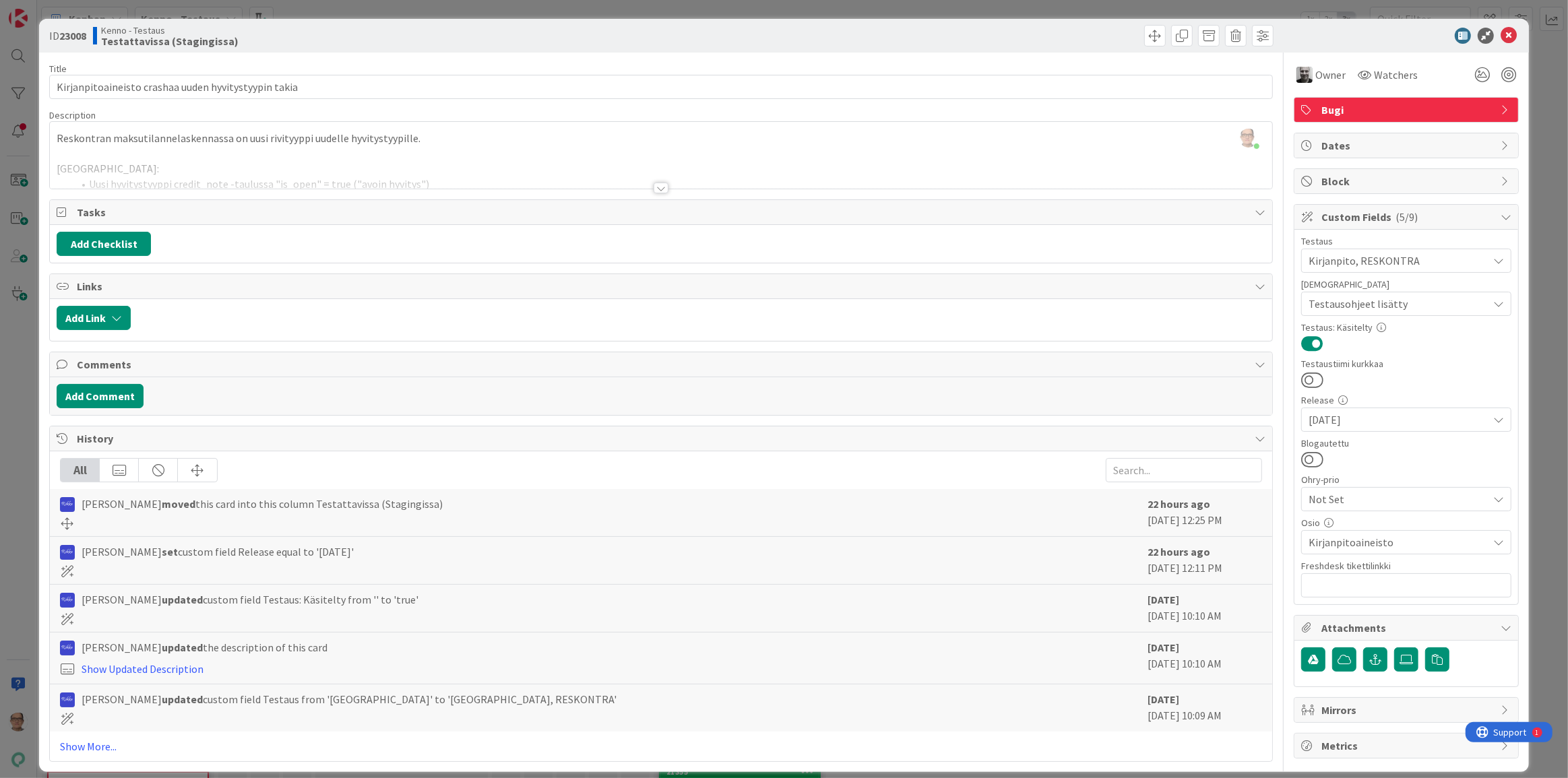
click at [653, 187] on div at bounding box center [661, 188] width 15 height 11
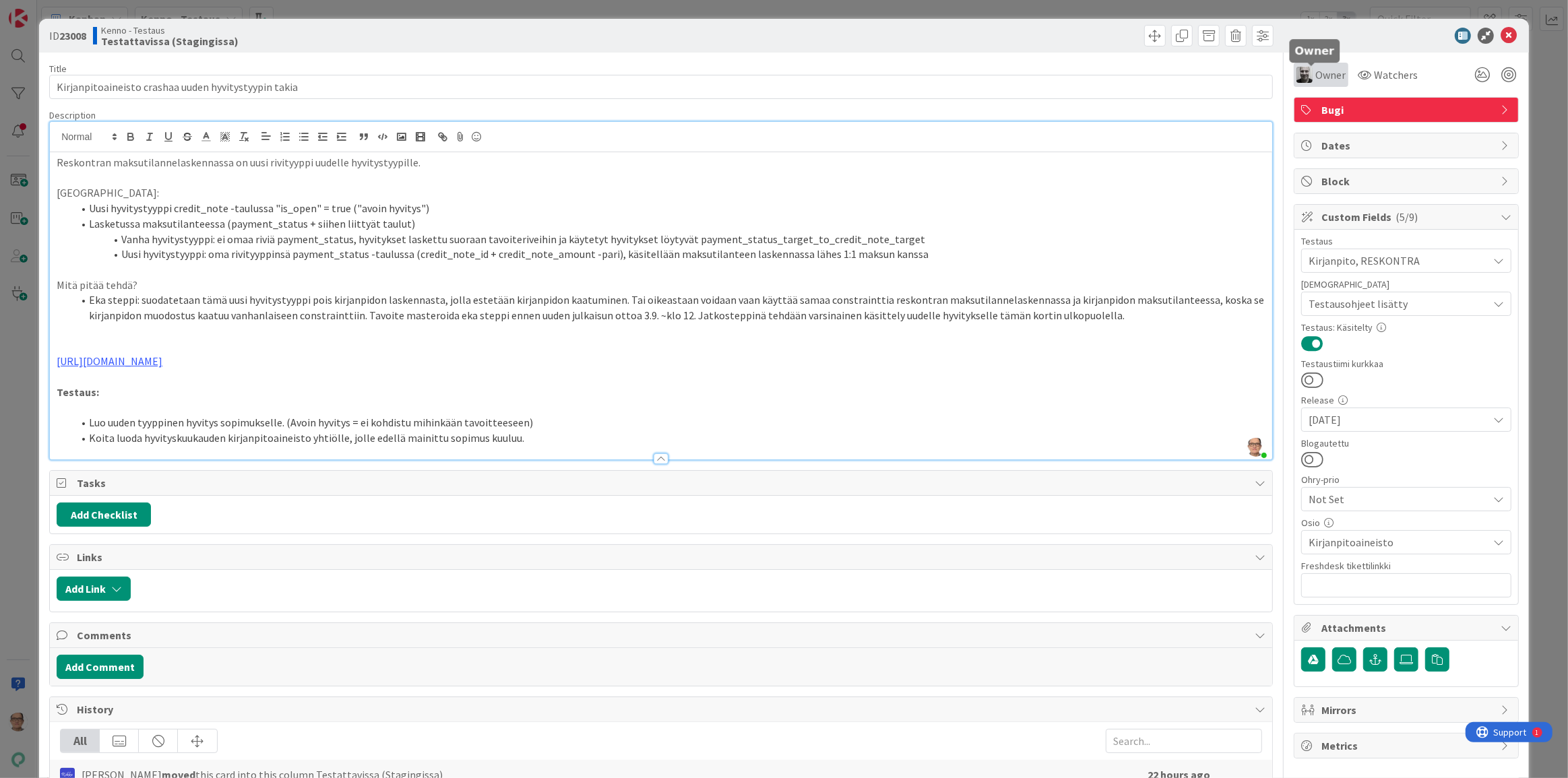
click at [1315, 73] on span "Owner" at bounding box center [1330, 74] width 30 height 16
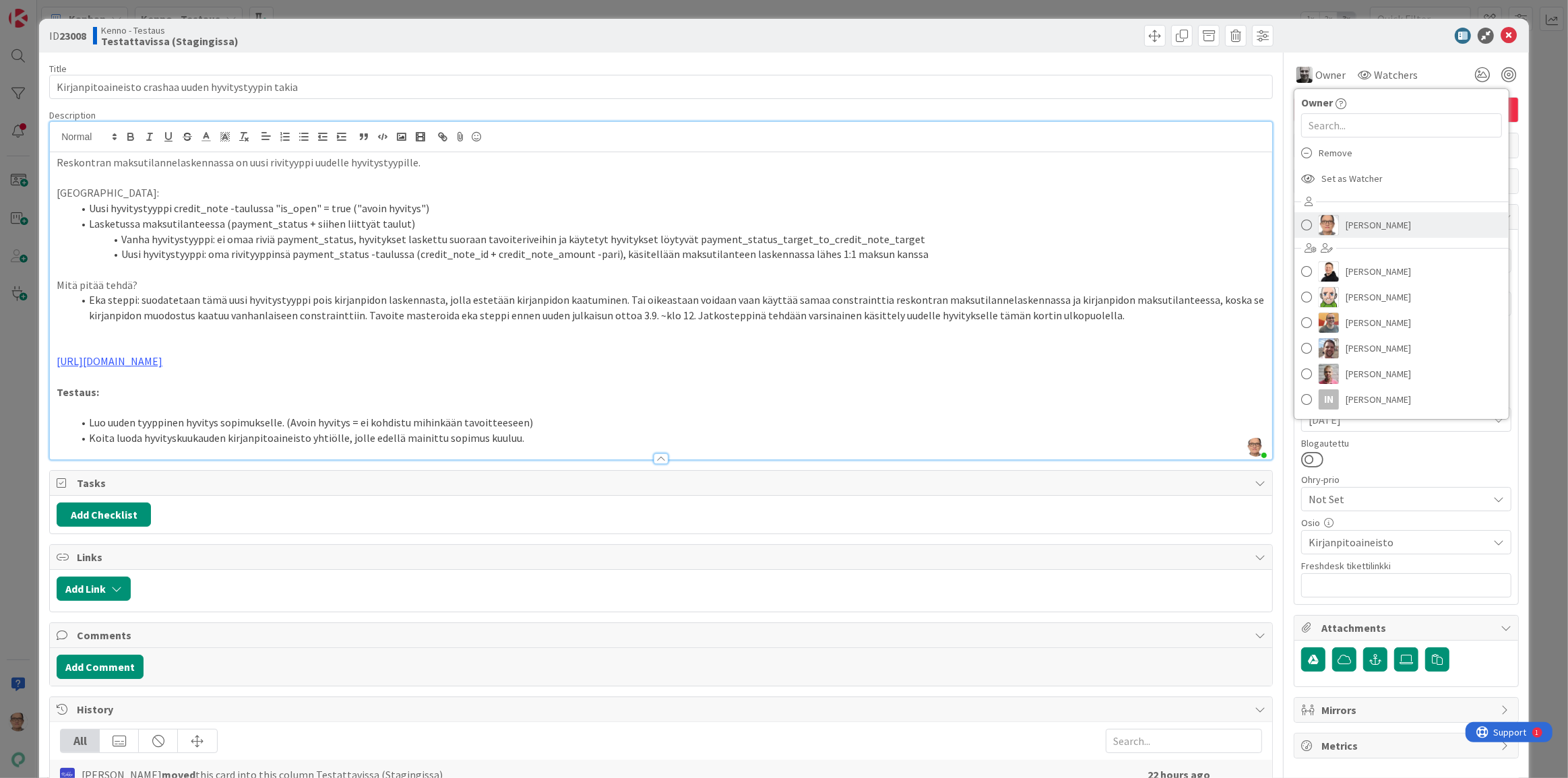
click at [1346, 221] on span "[PERSON_NAME]" at bounding box center [1378, 225] width 66 height 21
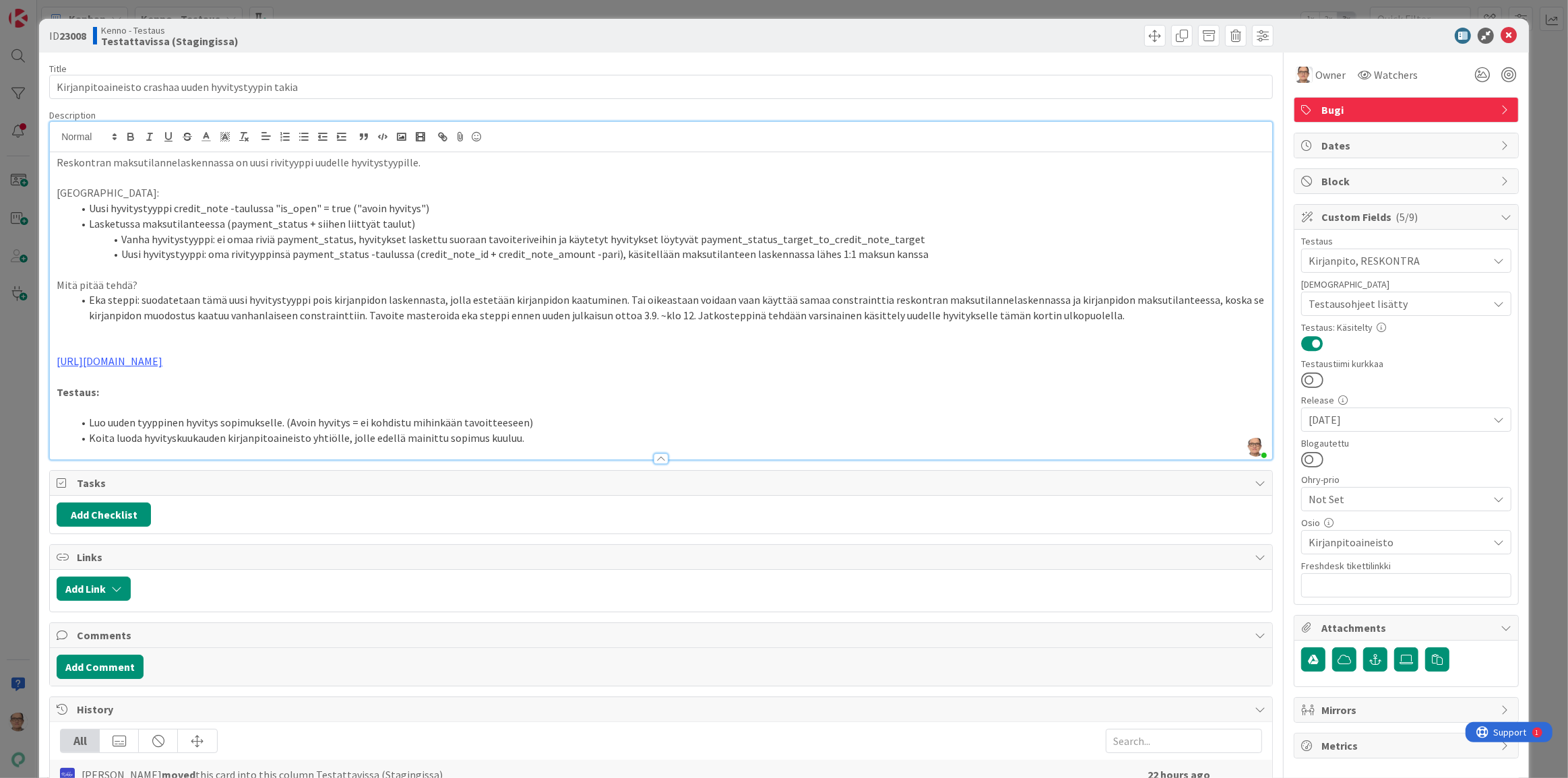
click at [569, 445] on div at bounding box center [661, 452] width 1222 height 14
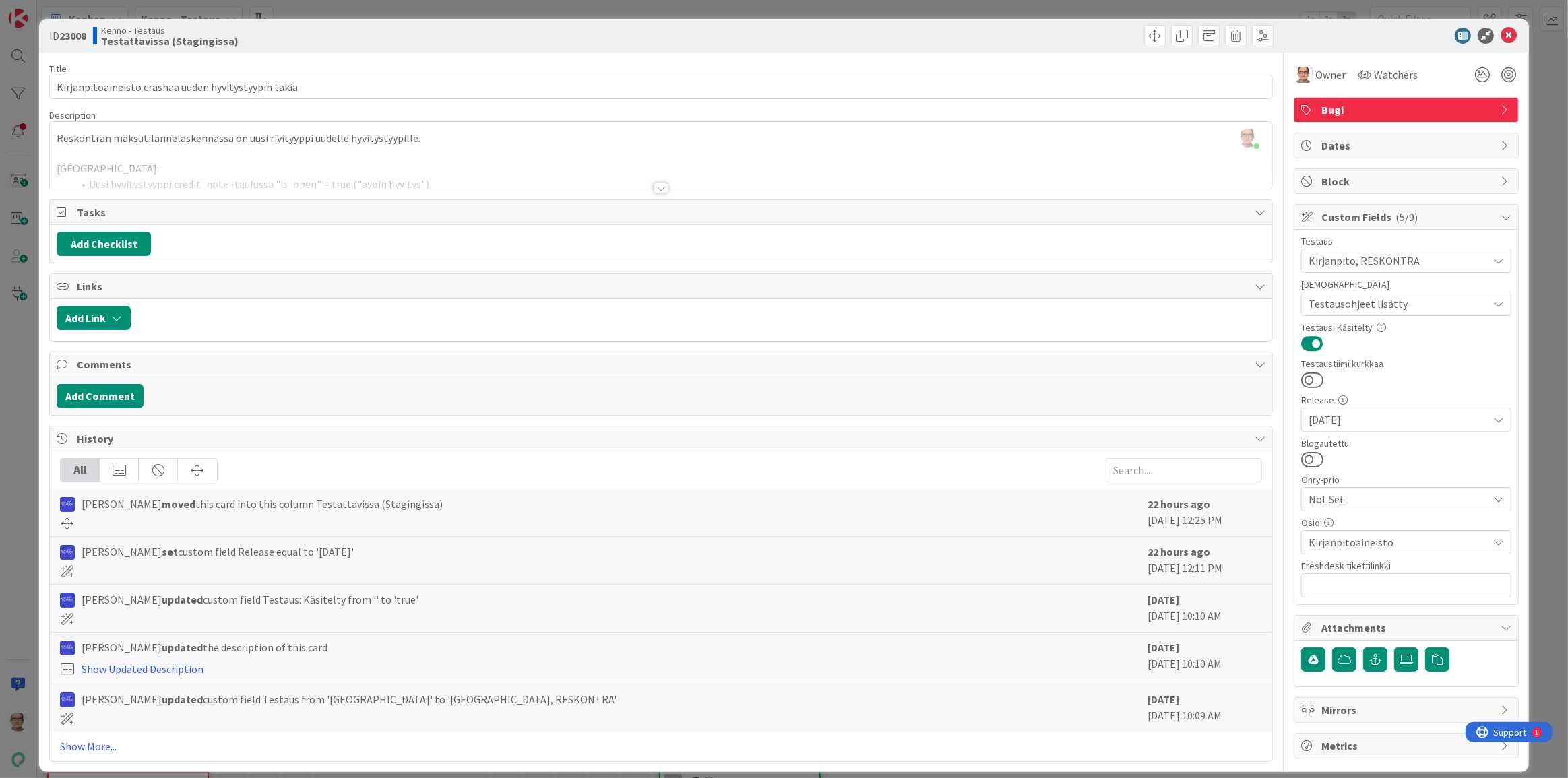
click at [656, 193] on div at bounding box center [661, 188] width 15 height 11
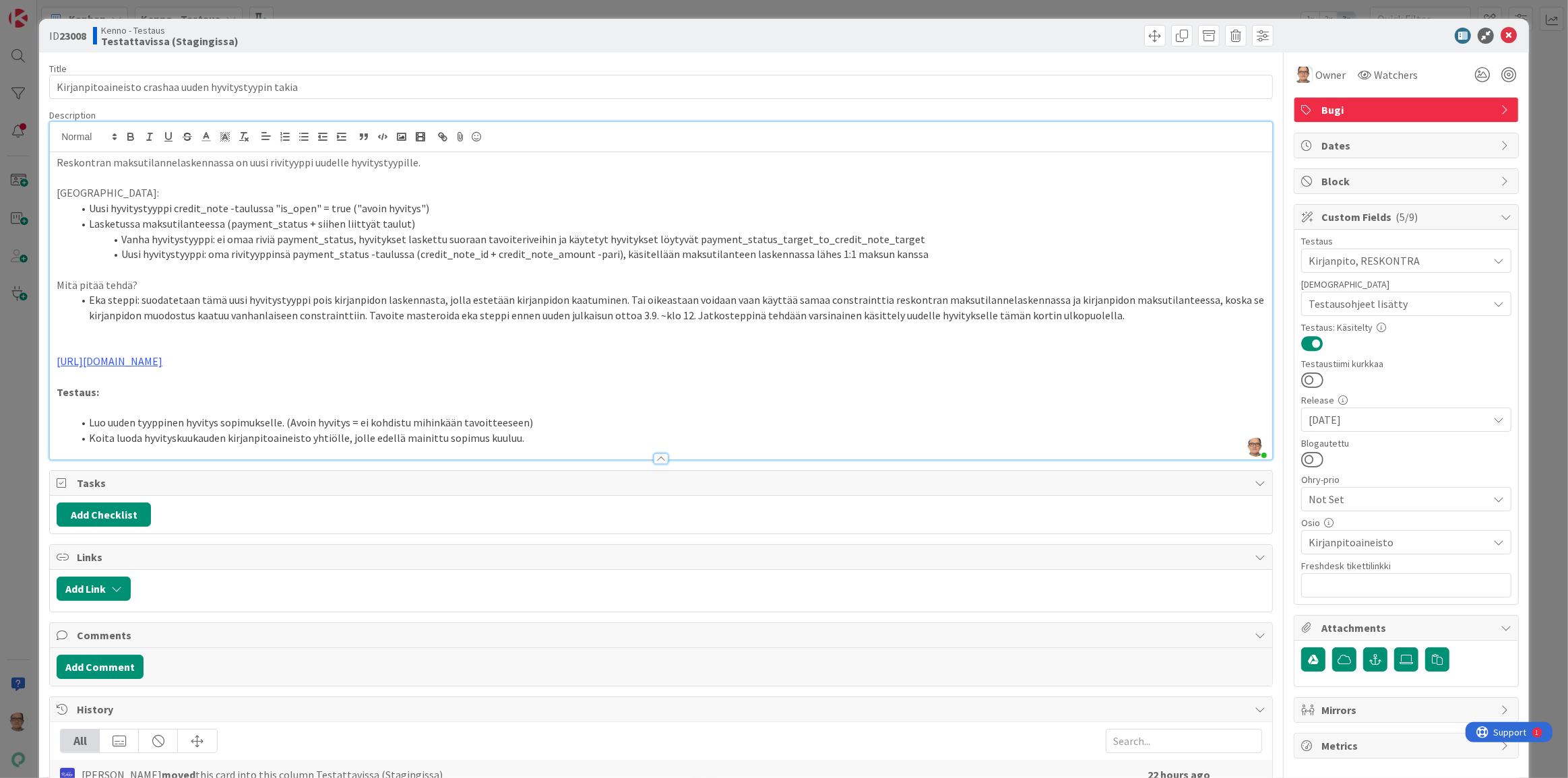
click at [569, 446] on div at bounding box center [661, 452] width 1222 height 14
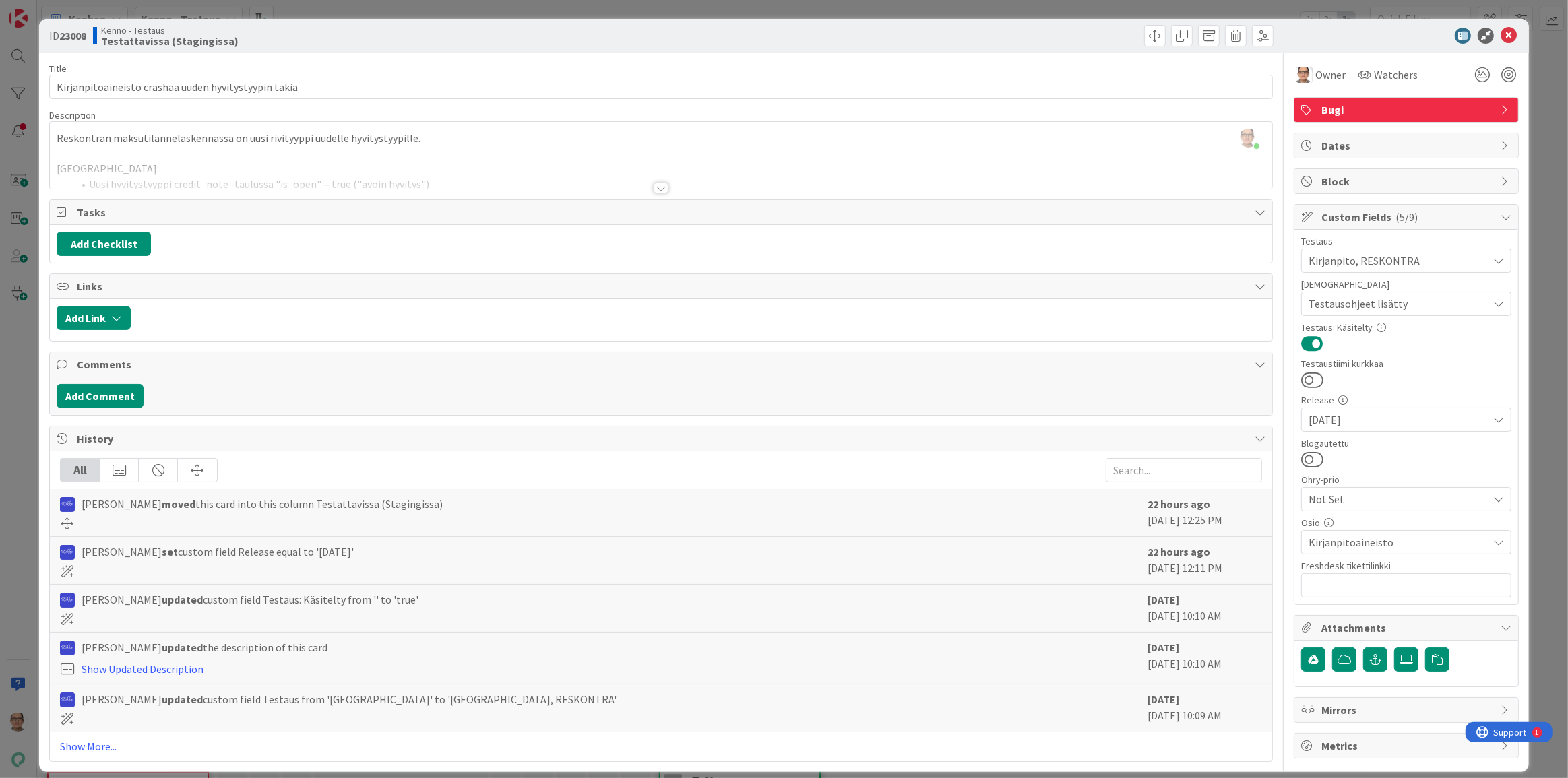
click at [657, 187] on div at bounding box center [661, 188] width 15 height 11
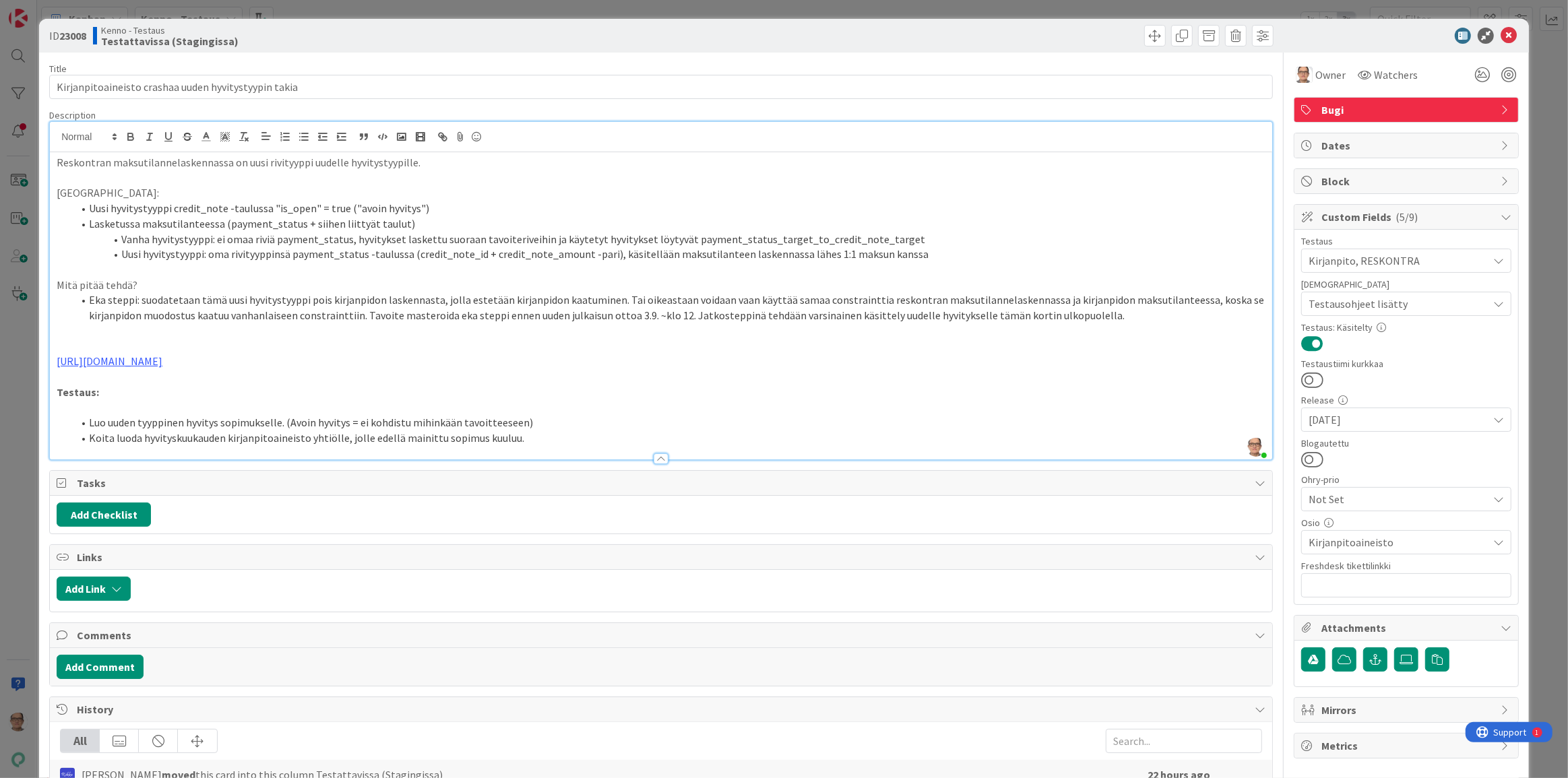
click at [532, 432] on li "Koita luoda hyvityskuukauden kirjanpitoaineisto yhtiölle, jolle edellä mainittu…" at bounding box center [668, 438] width 1192 height 16
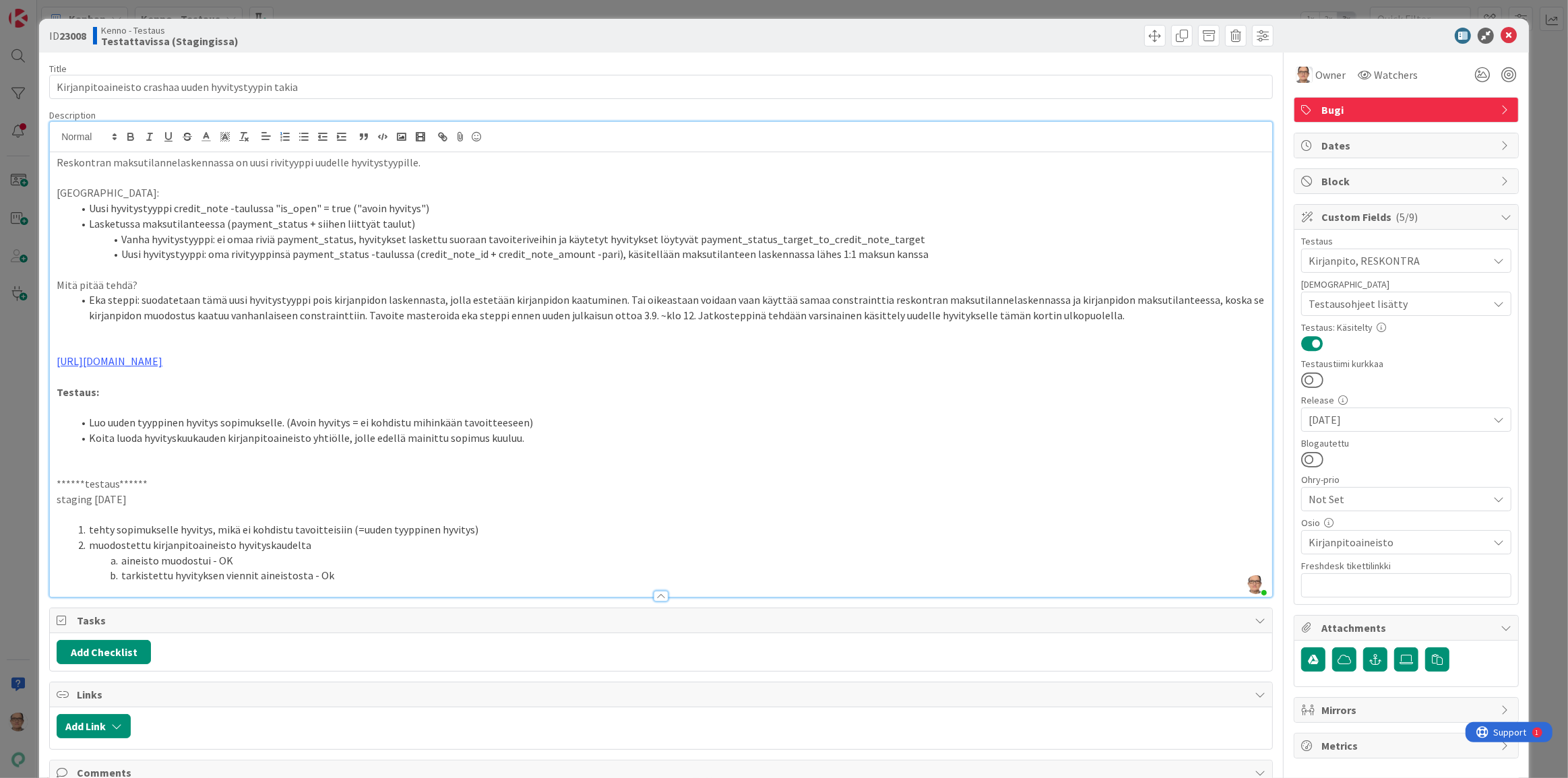
click at [470, 529] on li "tehty sopimukselle hyvitys, mikä ei kohdistu tavoitteisiin (=uuden tyyppinen hy…" at bounding box center [668, 530] width 1192 height 16
click at [358, 580] on li "tarkistettu hyvityksen viennit aineistosta - Ok" at bounding box center [668, 576] width 1192 height 16
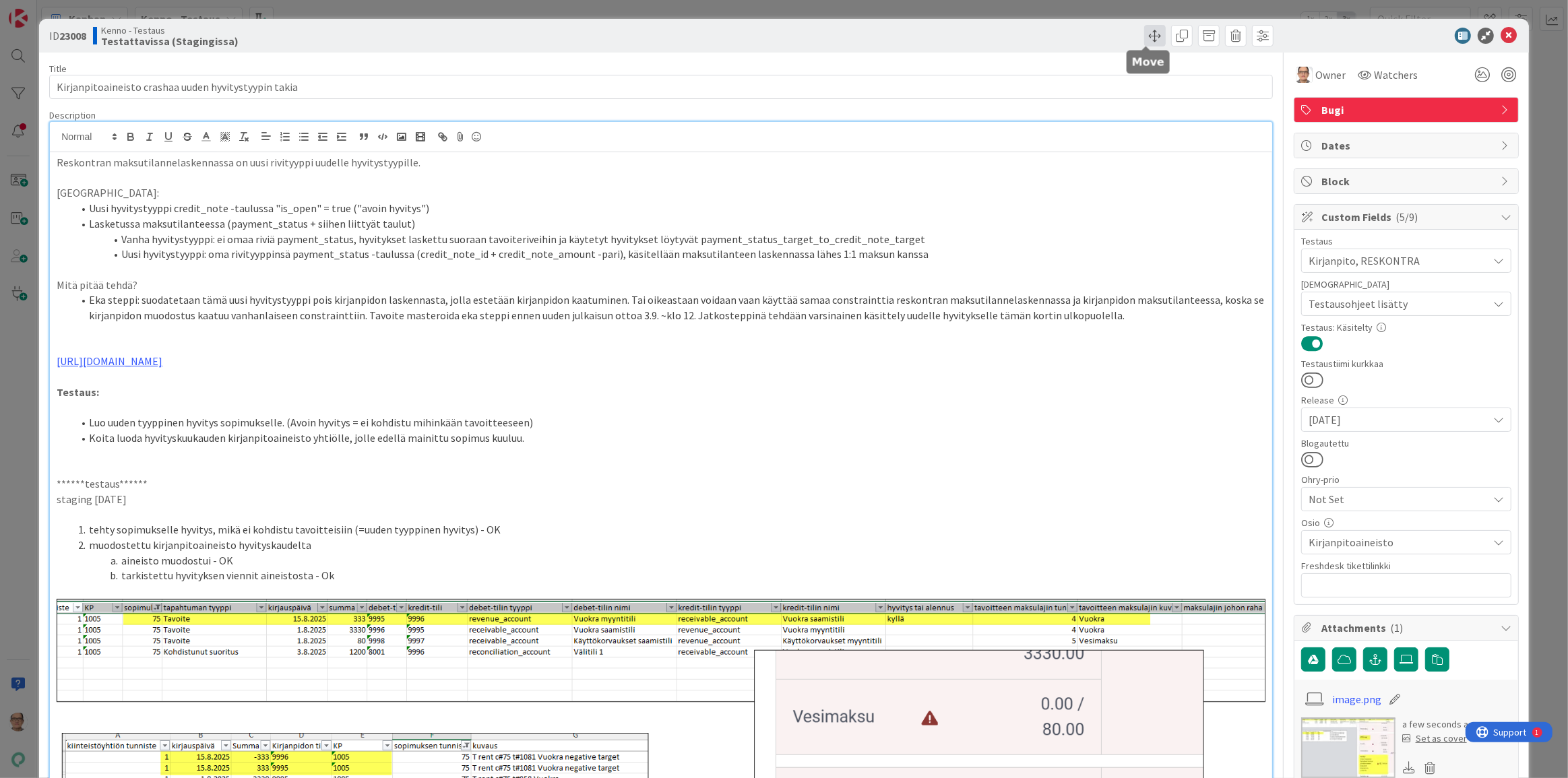
click at [1146, 39] on span at bounding box center [1154, 36] width 21 height 21
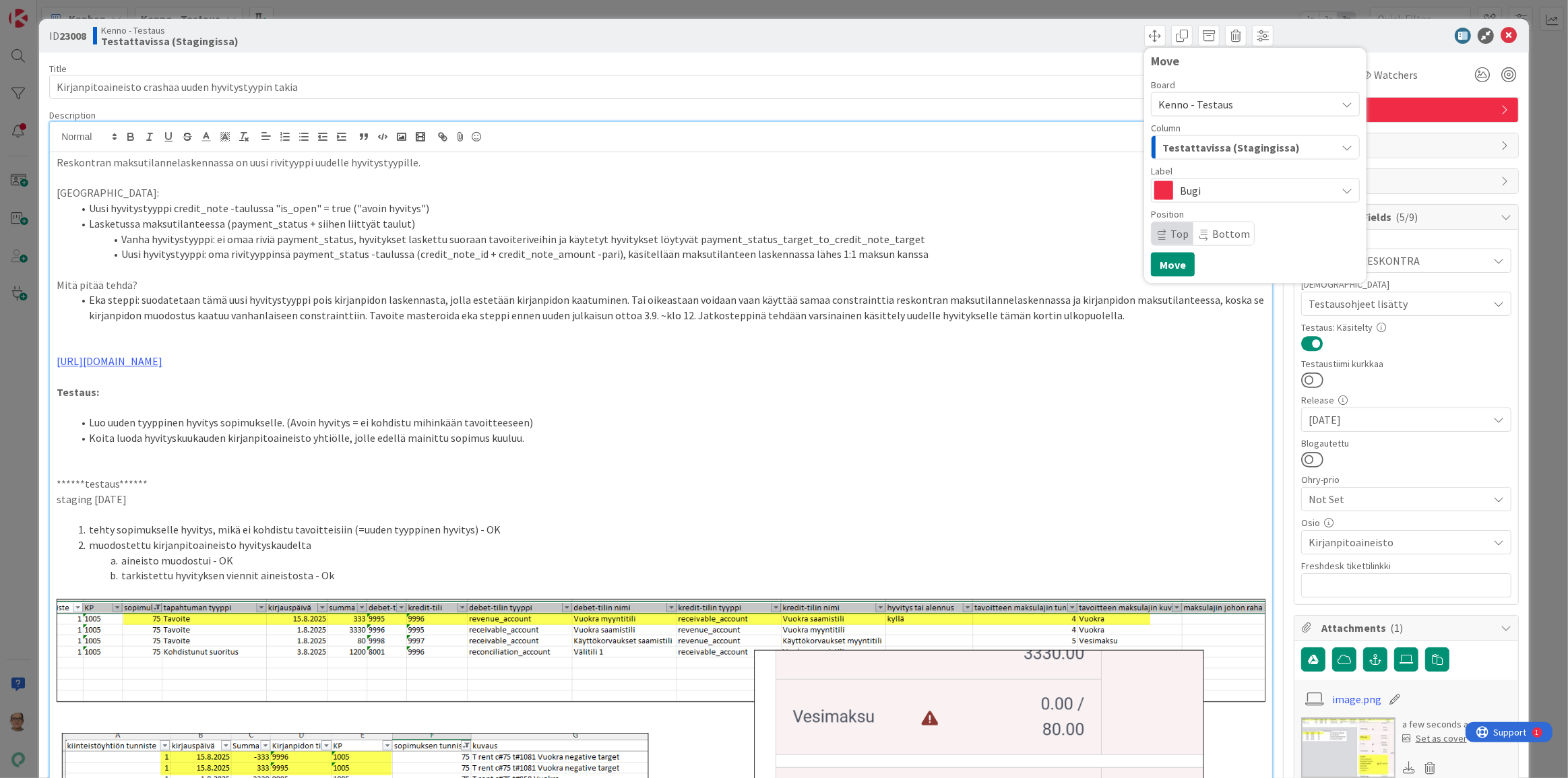
click at [1199, 144] on span "Testattavissa (Stagingissa)" at bounding box center [1231, 147] width 138 height 17
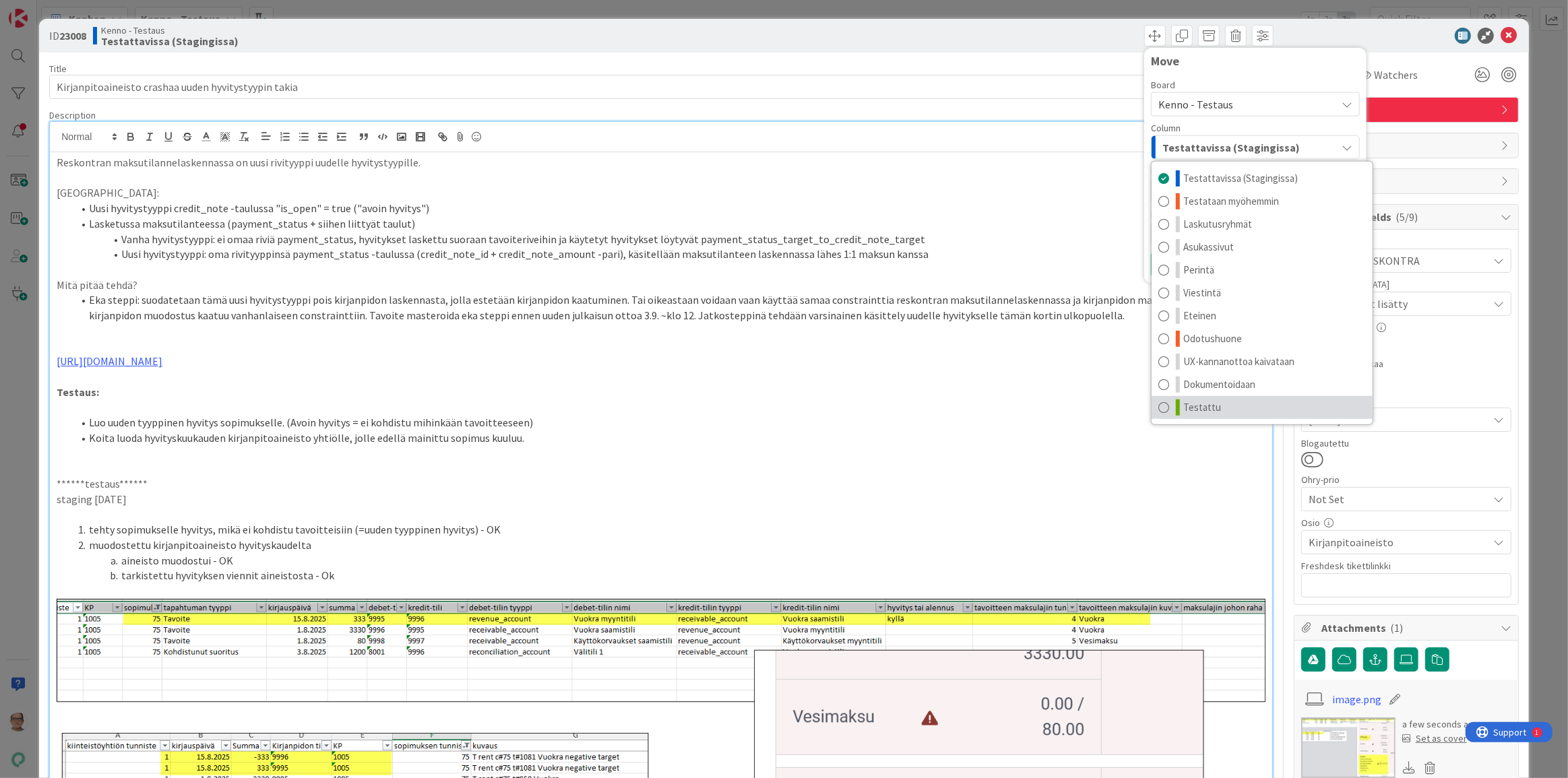
click at [1158, 411] on span at bounding box center [1164, 407] width 11 height 16
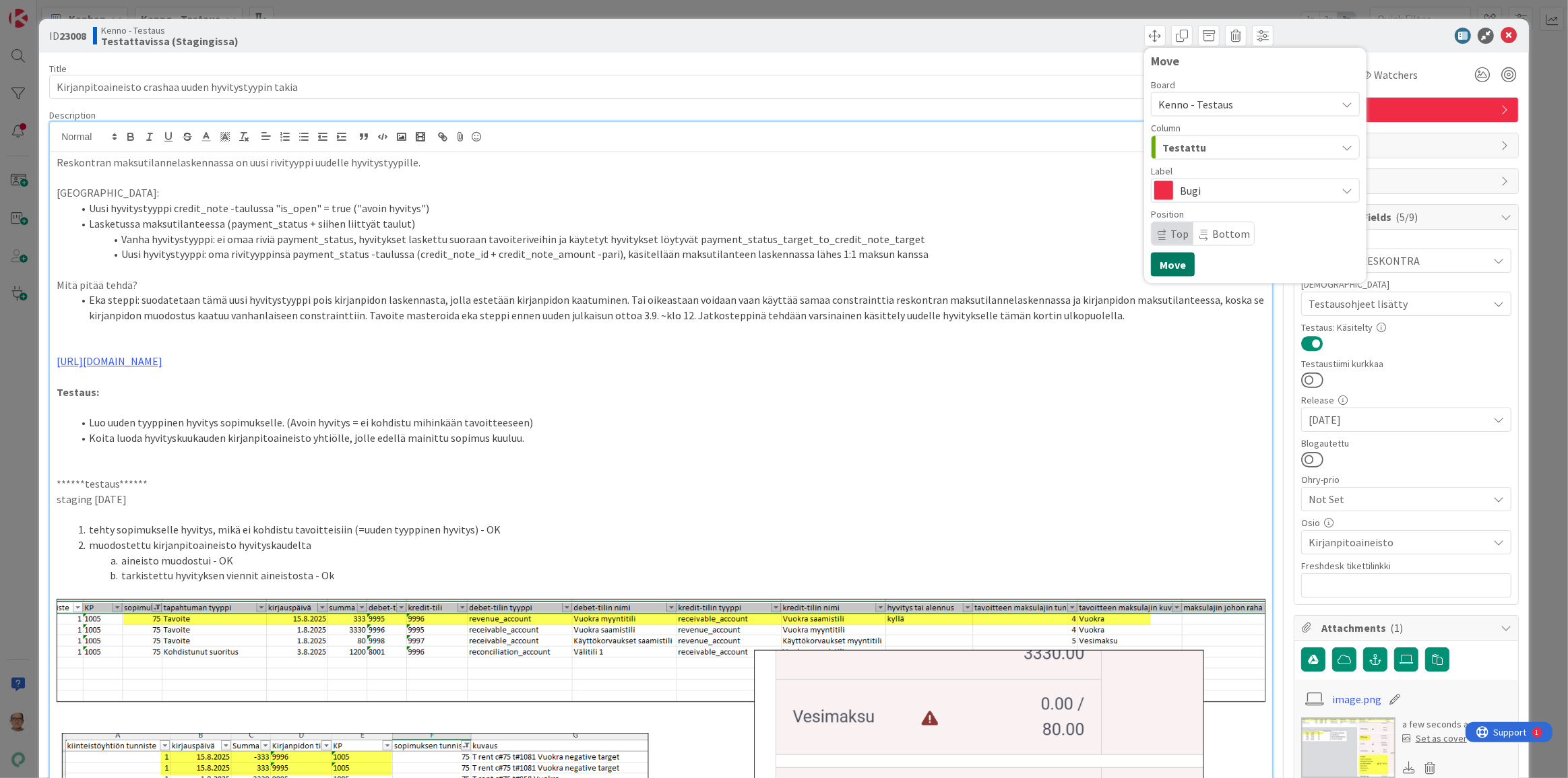
click at [1168, 273] on button "Move" at bounding box center [1172, 264] width 44 height 25
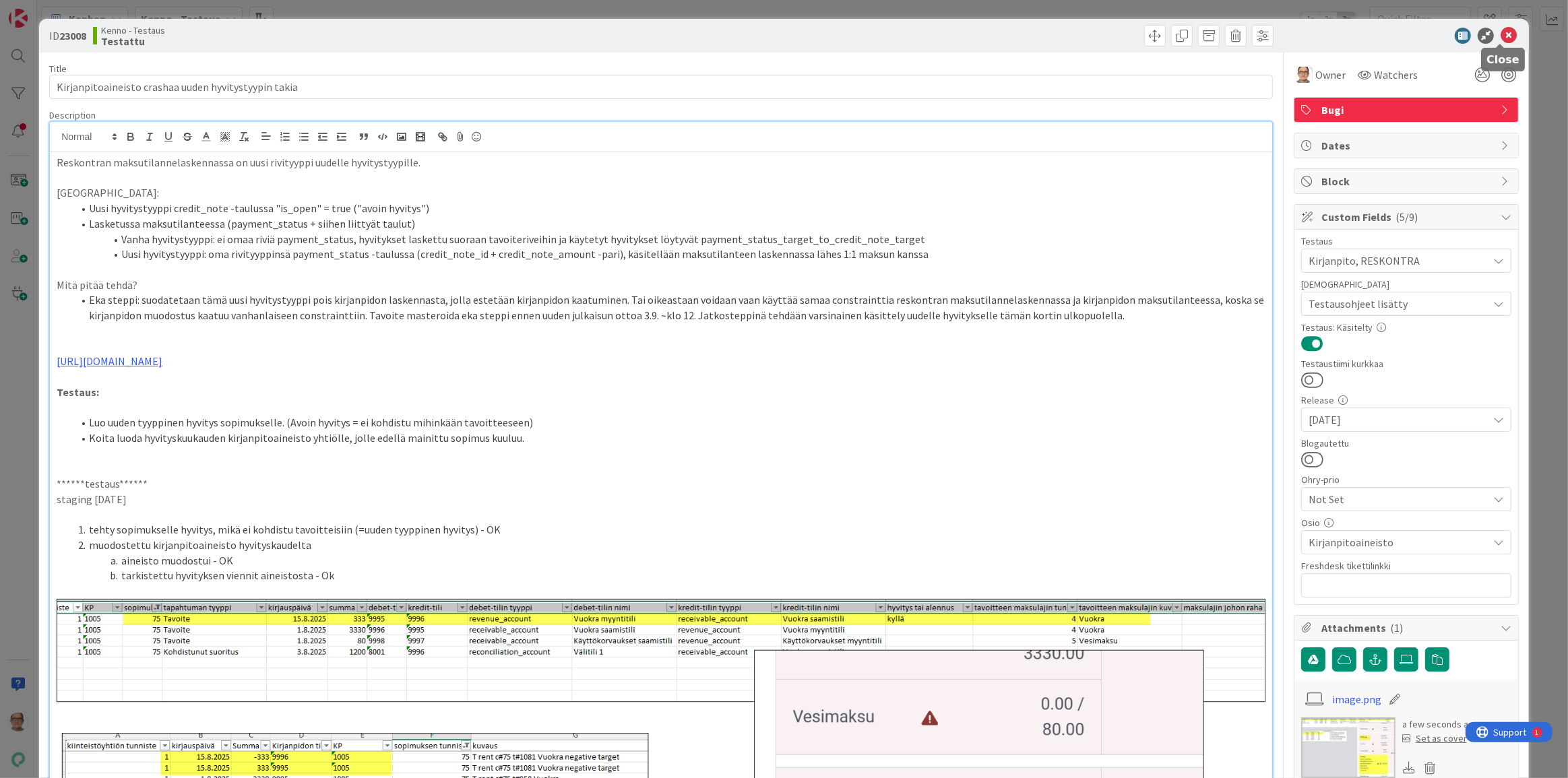
click at [1501, 33] on icon at bounding box center [1509, 36] width 16 height 16
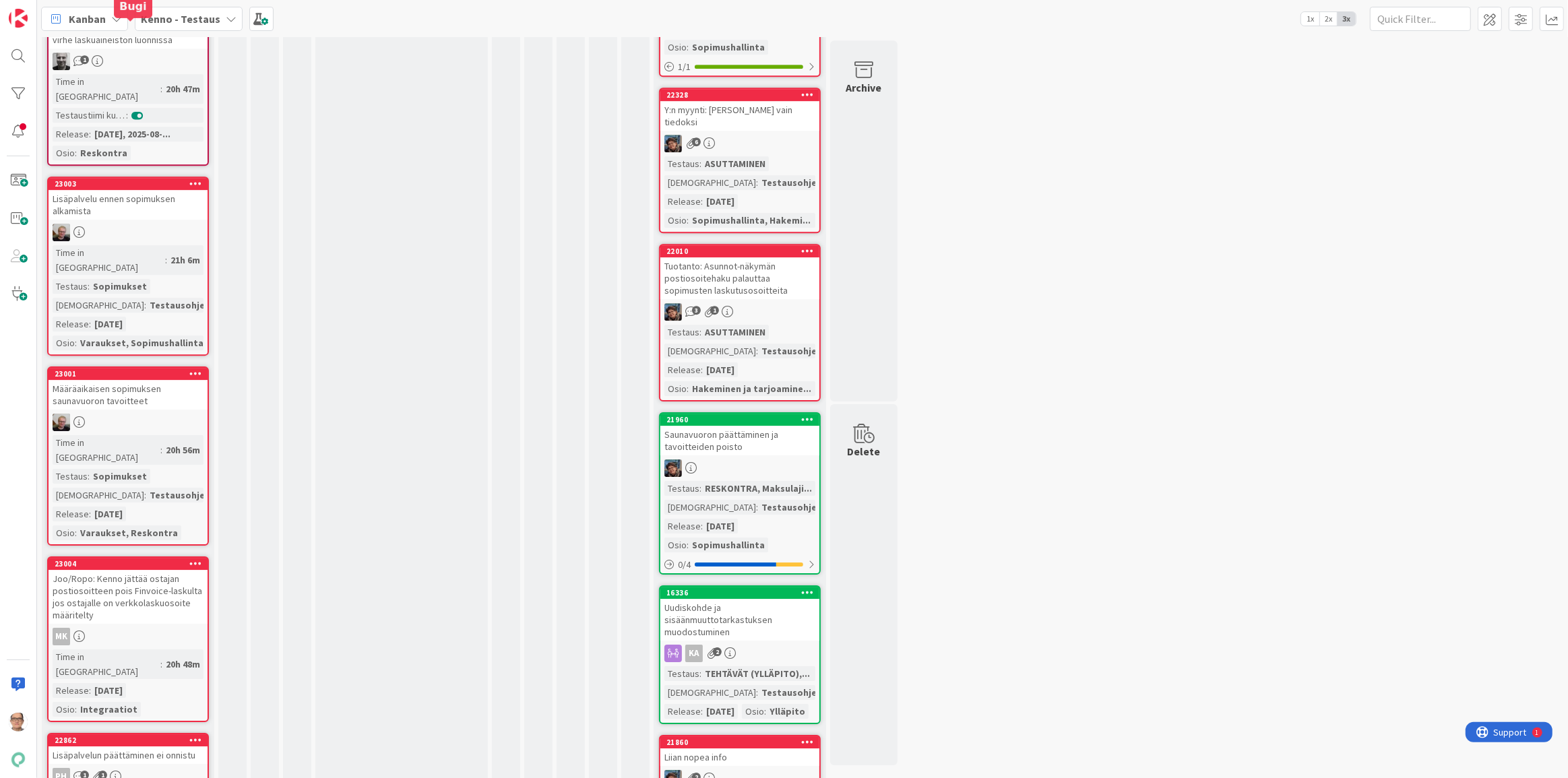
scroll to position [4836, 0]
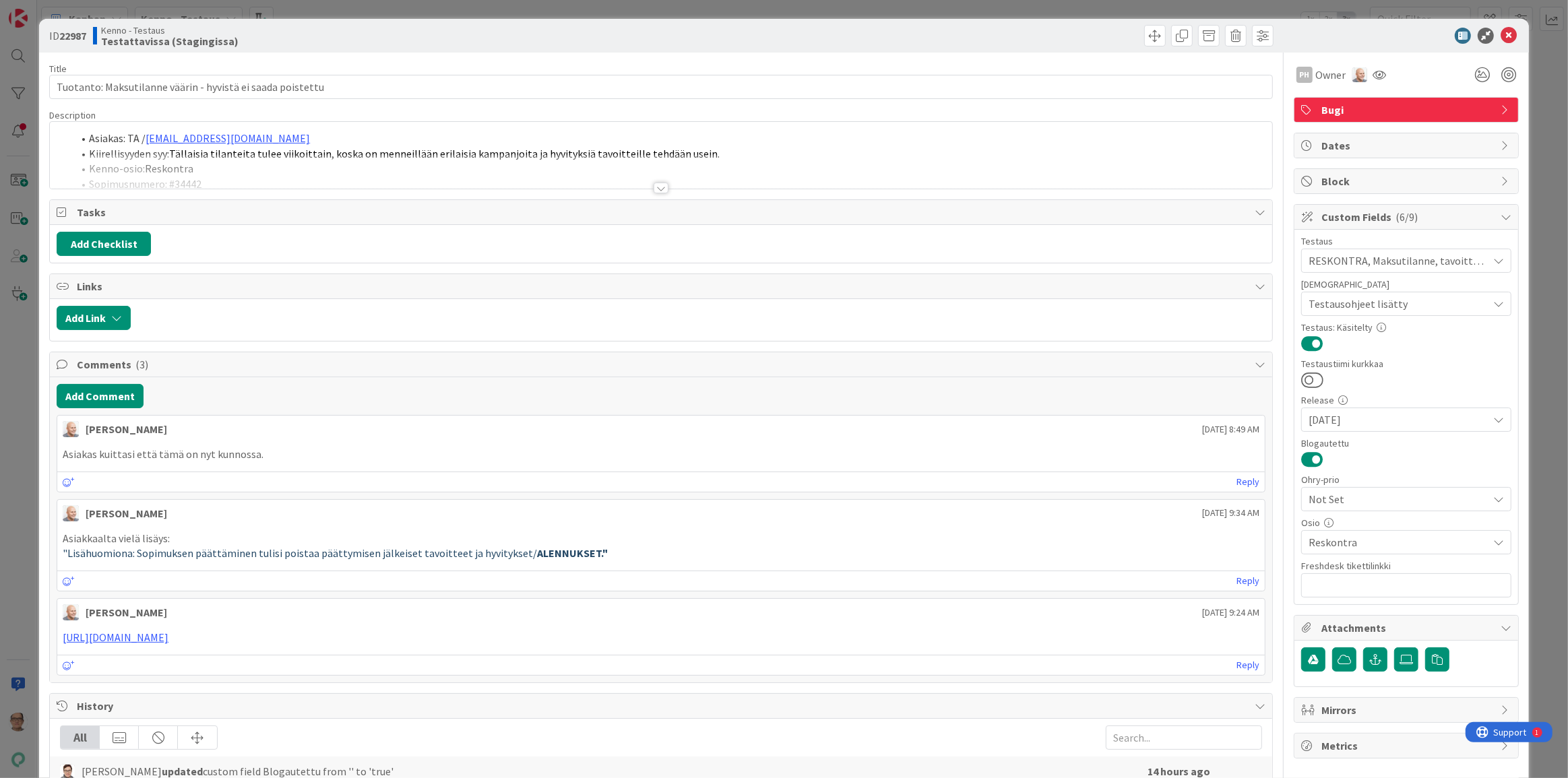
click at [657, 191] on div at bounding box center [661, 188] width 15 height 11
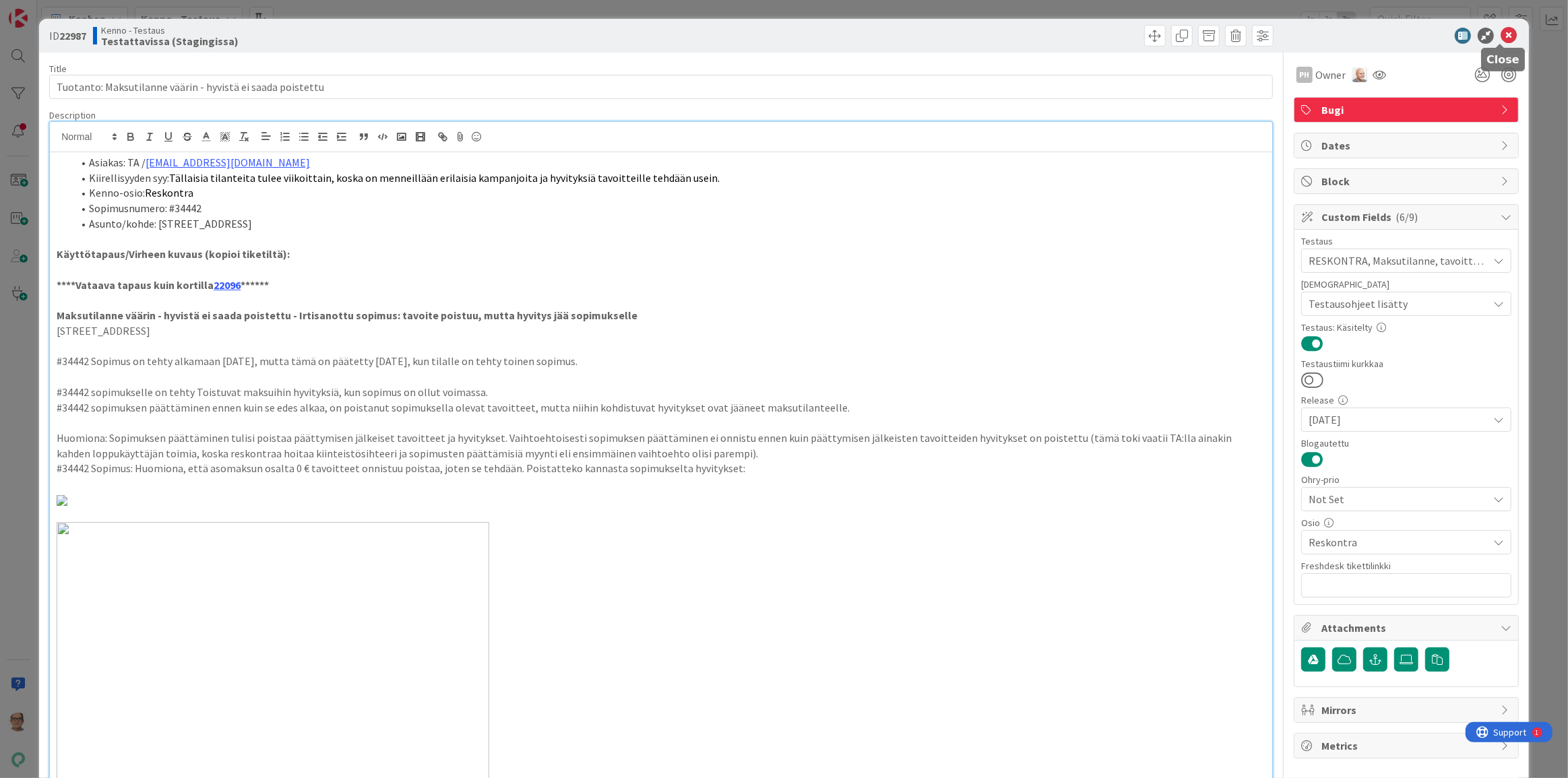
click at [1501, 34] on icon at bounding box center [1509, 36] width 16 height 16
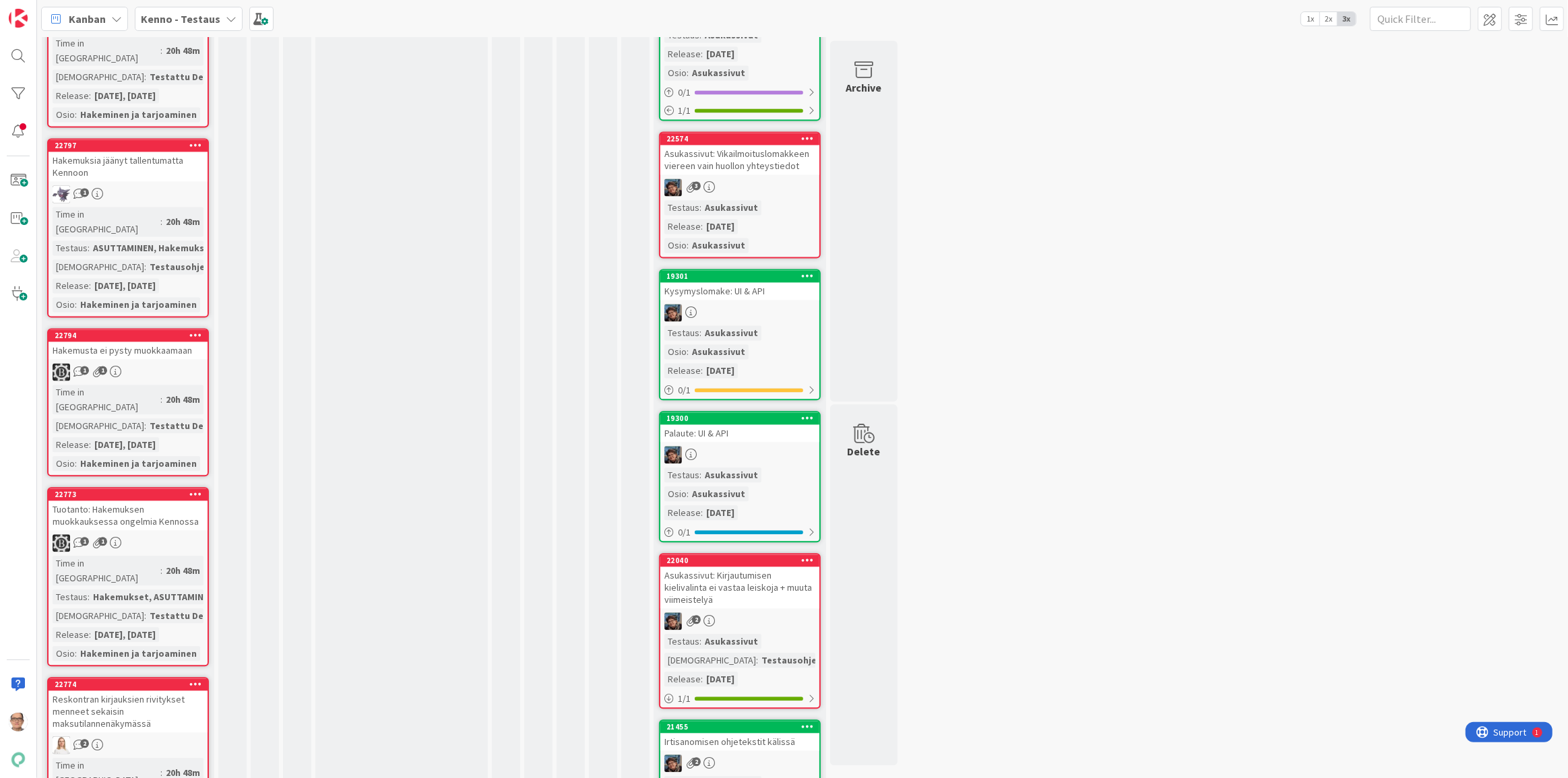
scroll to position [9121, 0]
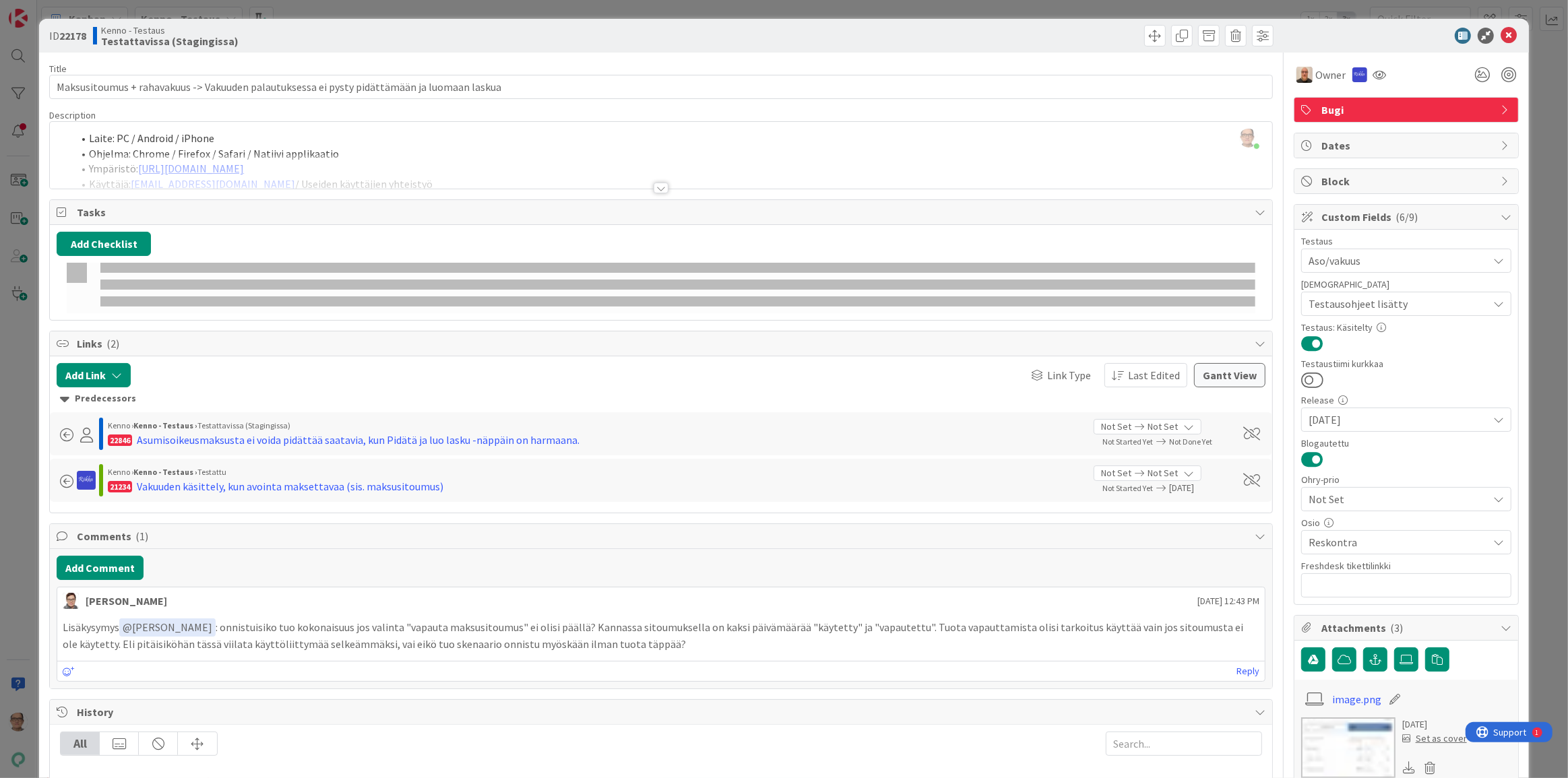
click at [655, 187] on div at bounding box center [661, 188] width 15 height 11
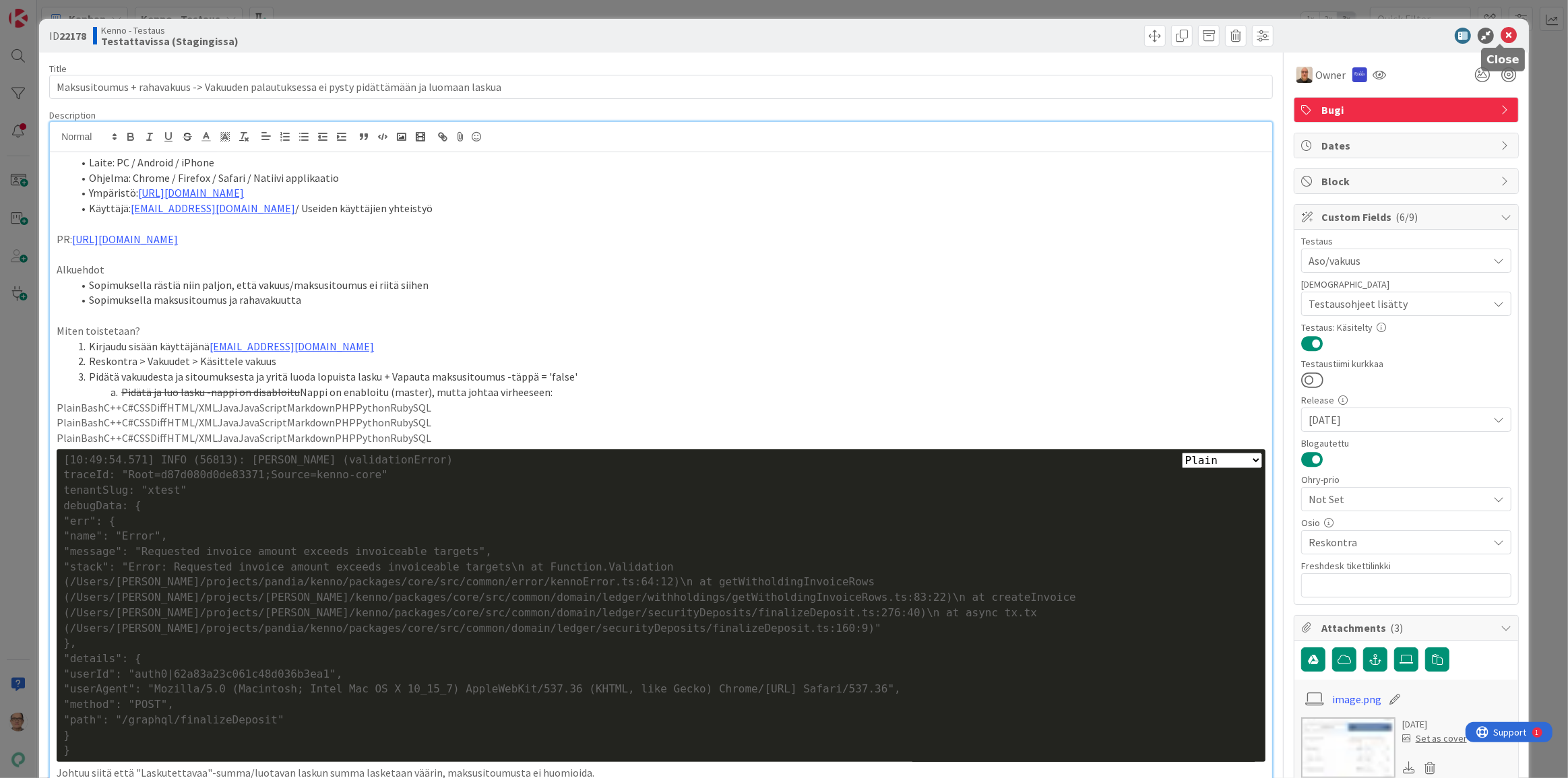
click at [1501, 34] on icon at bounding box center [1509, 36] width 16 height 16
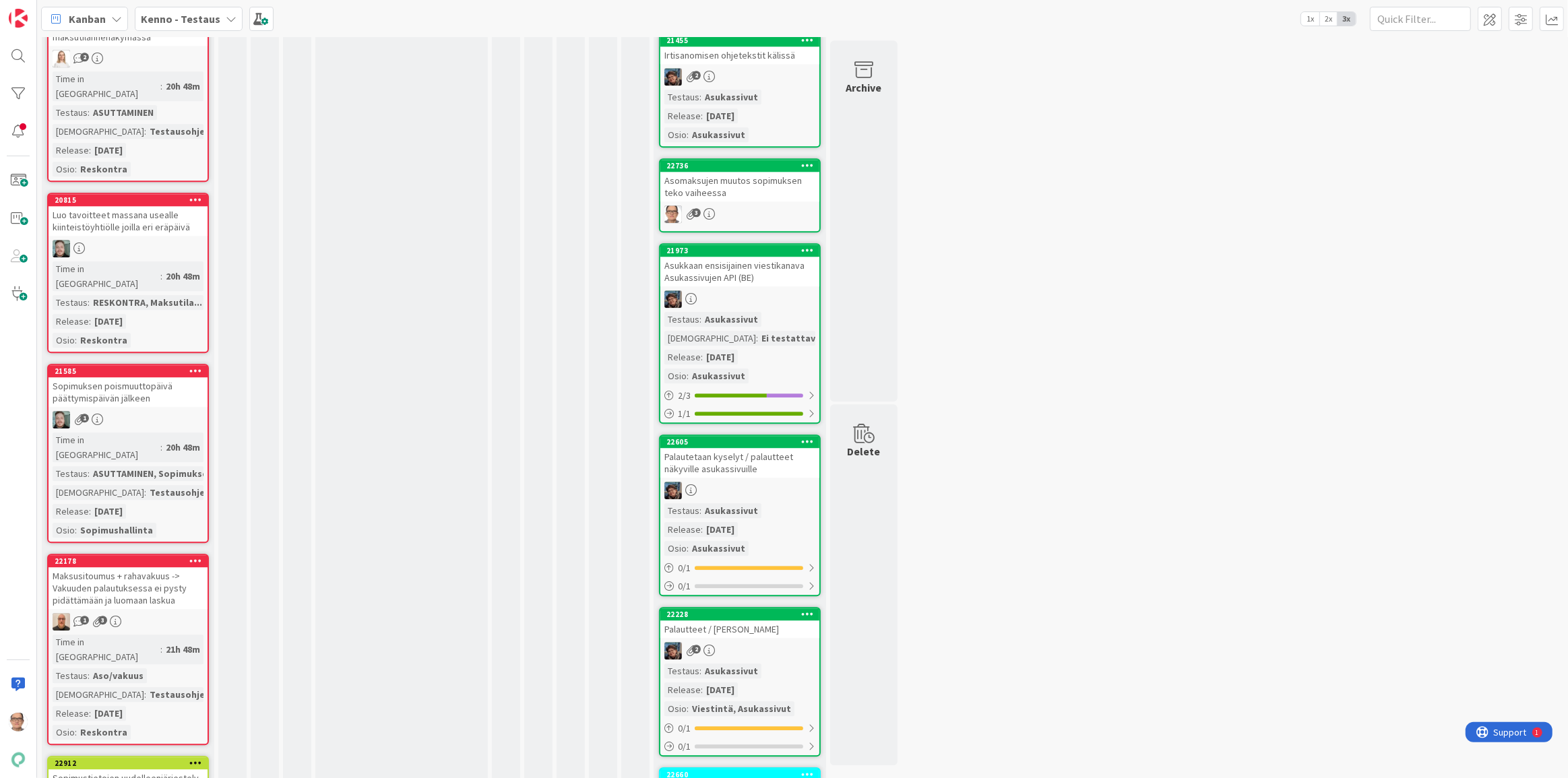
scroll to position [9733, 0]
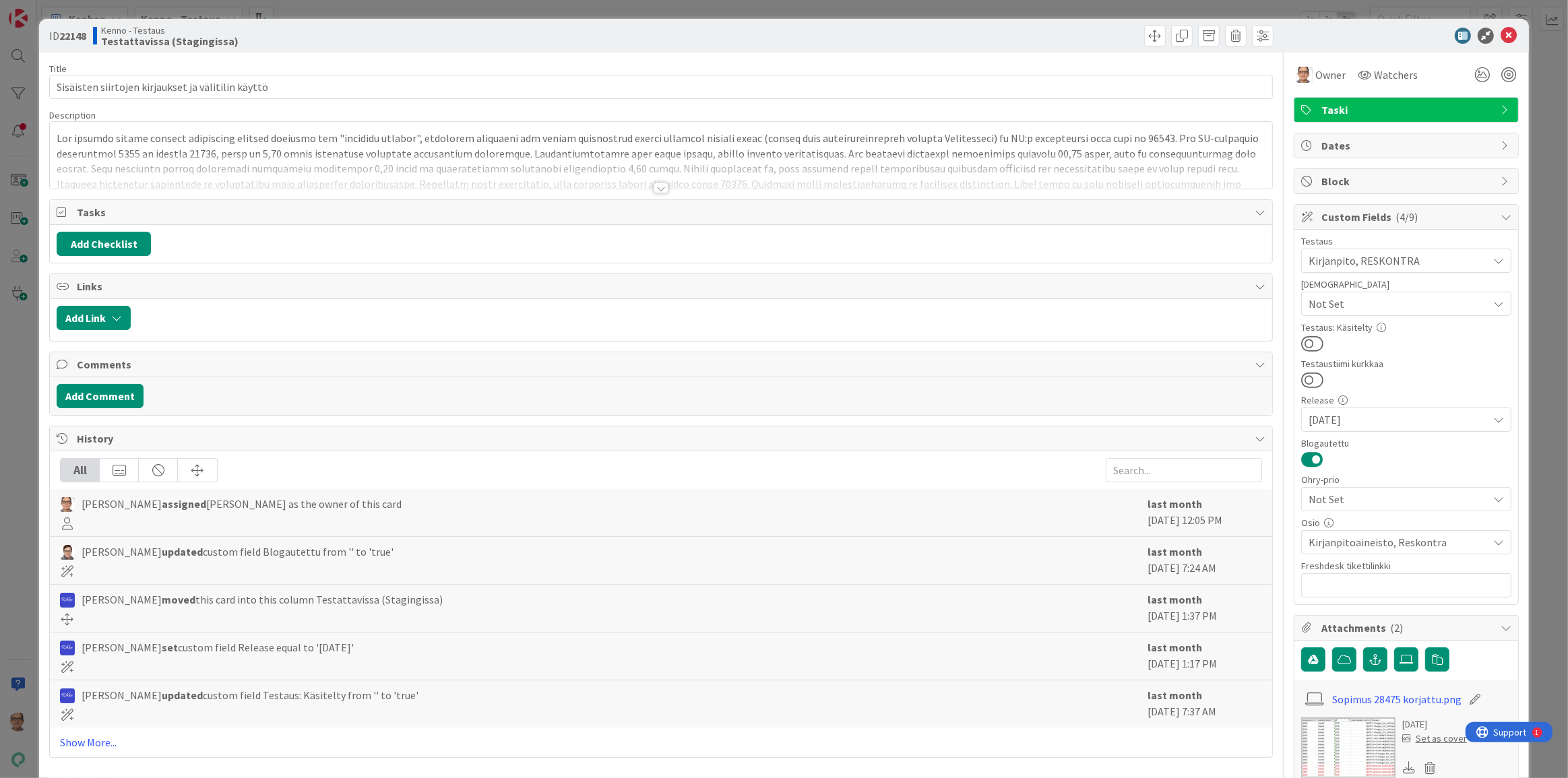
click at [657, 185] on div at bounding box center [661, 188] width 15 height 11
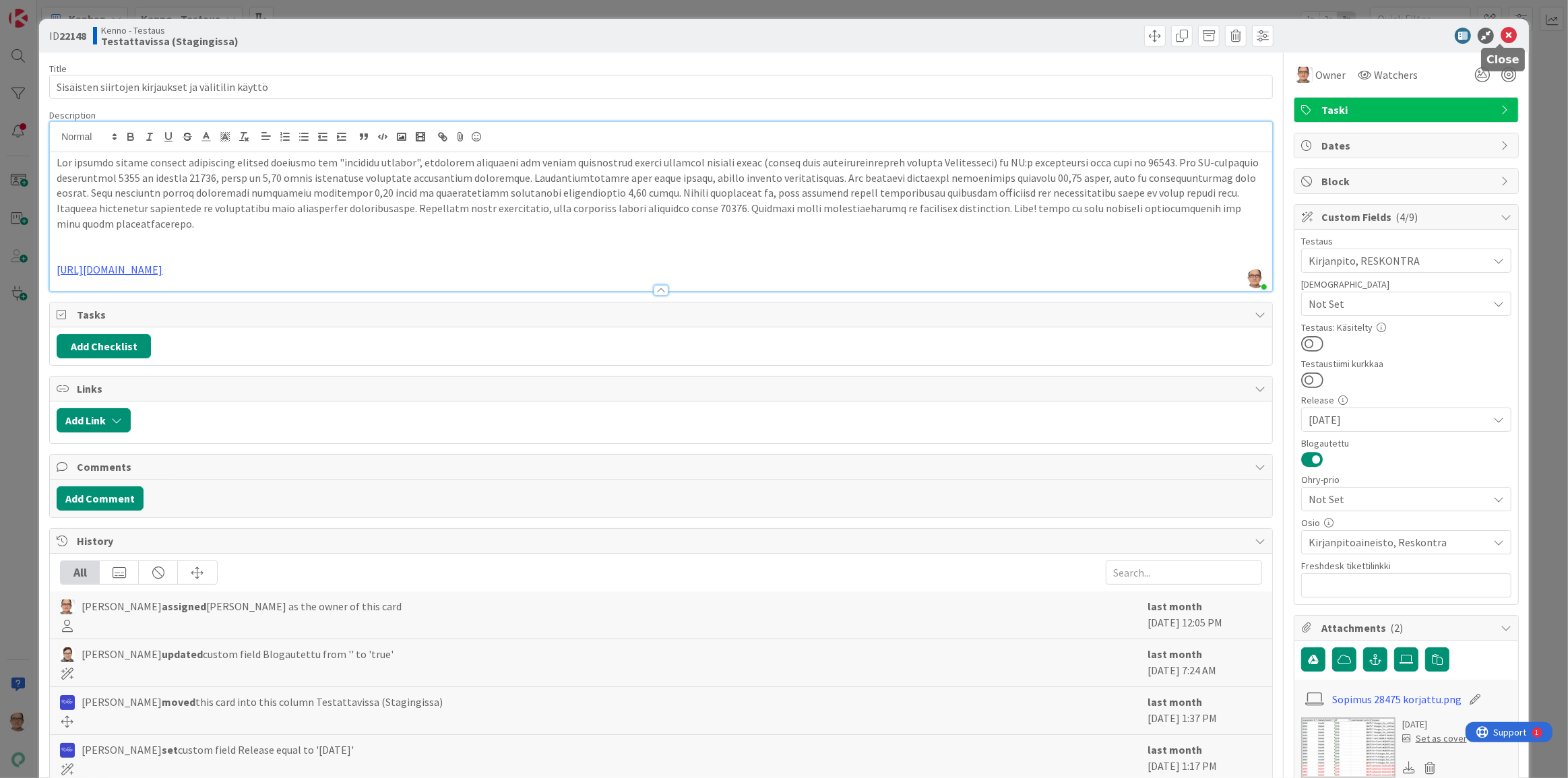
click at [1502, 33] on icon at bounding box center [1509, 36] width 16 height 16
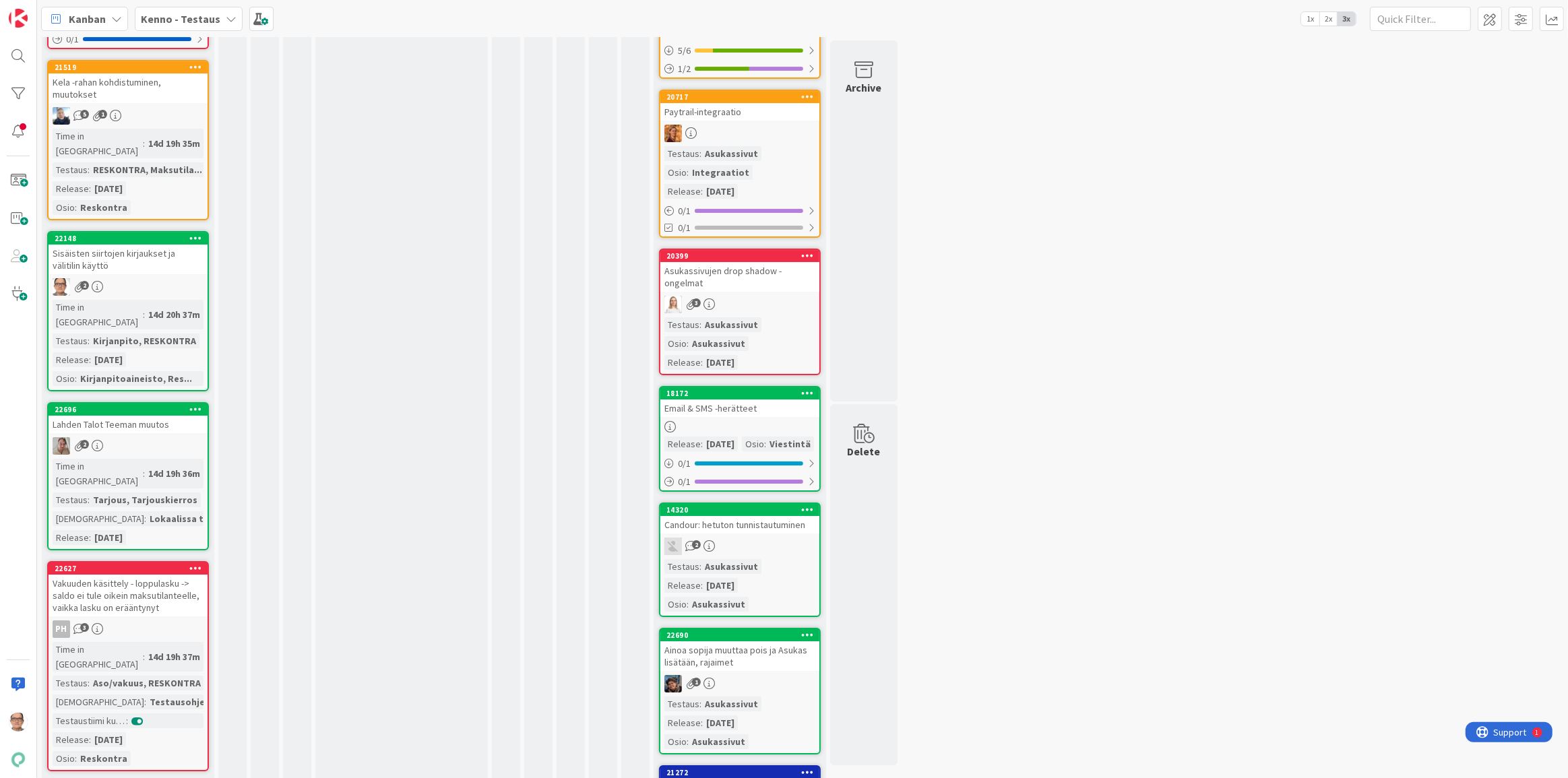
scroll to position [10957, 0]
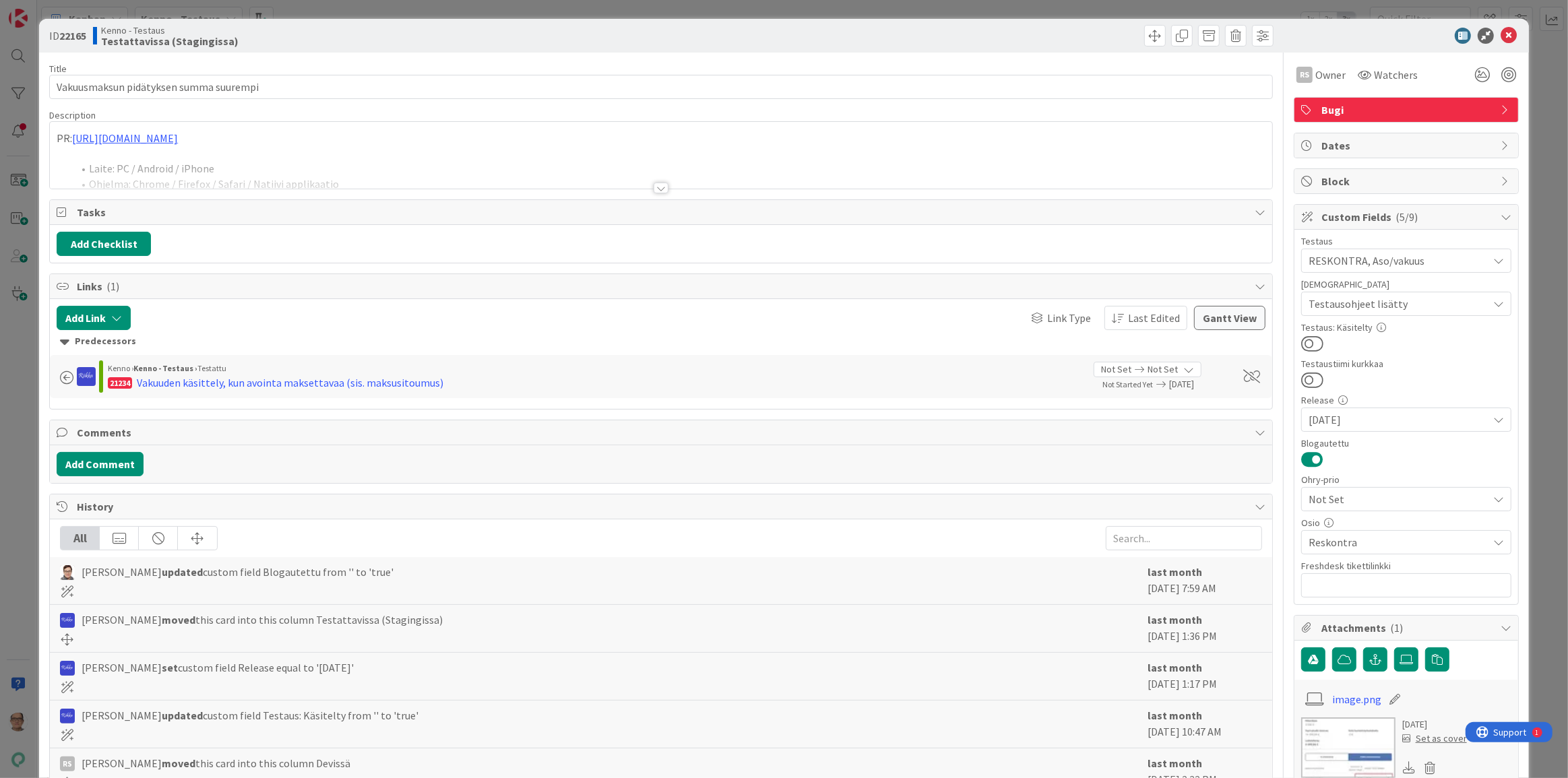
click at [660, 184] on div at bounding box center [661, 188] width 15 height 11
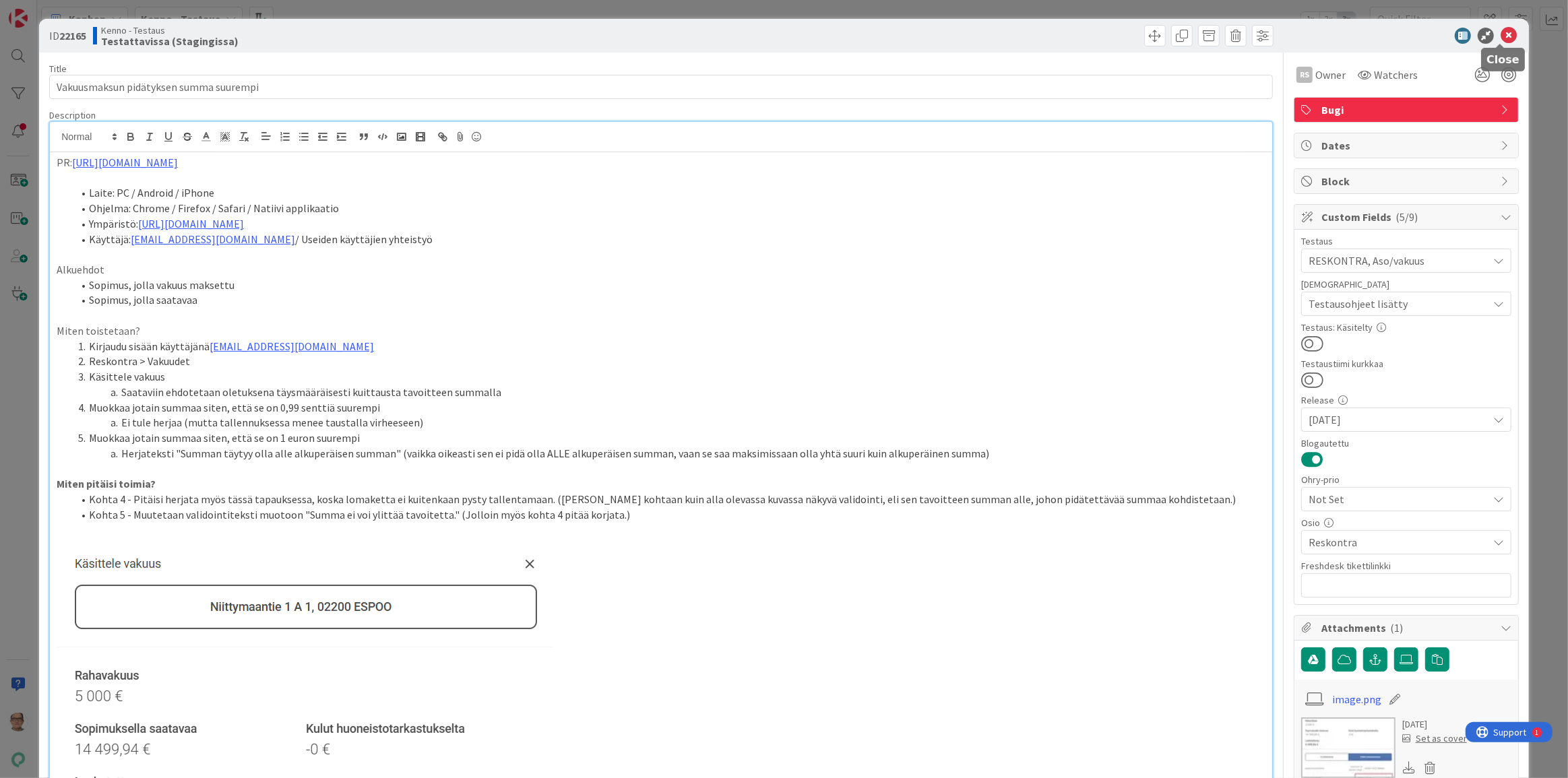
click at [1502, 36] on icon at bounding box center [1509, 36] width 16 height 16
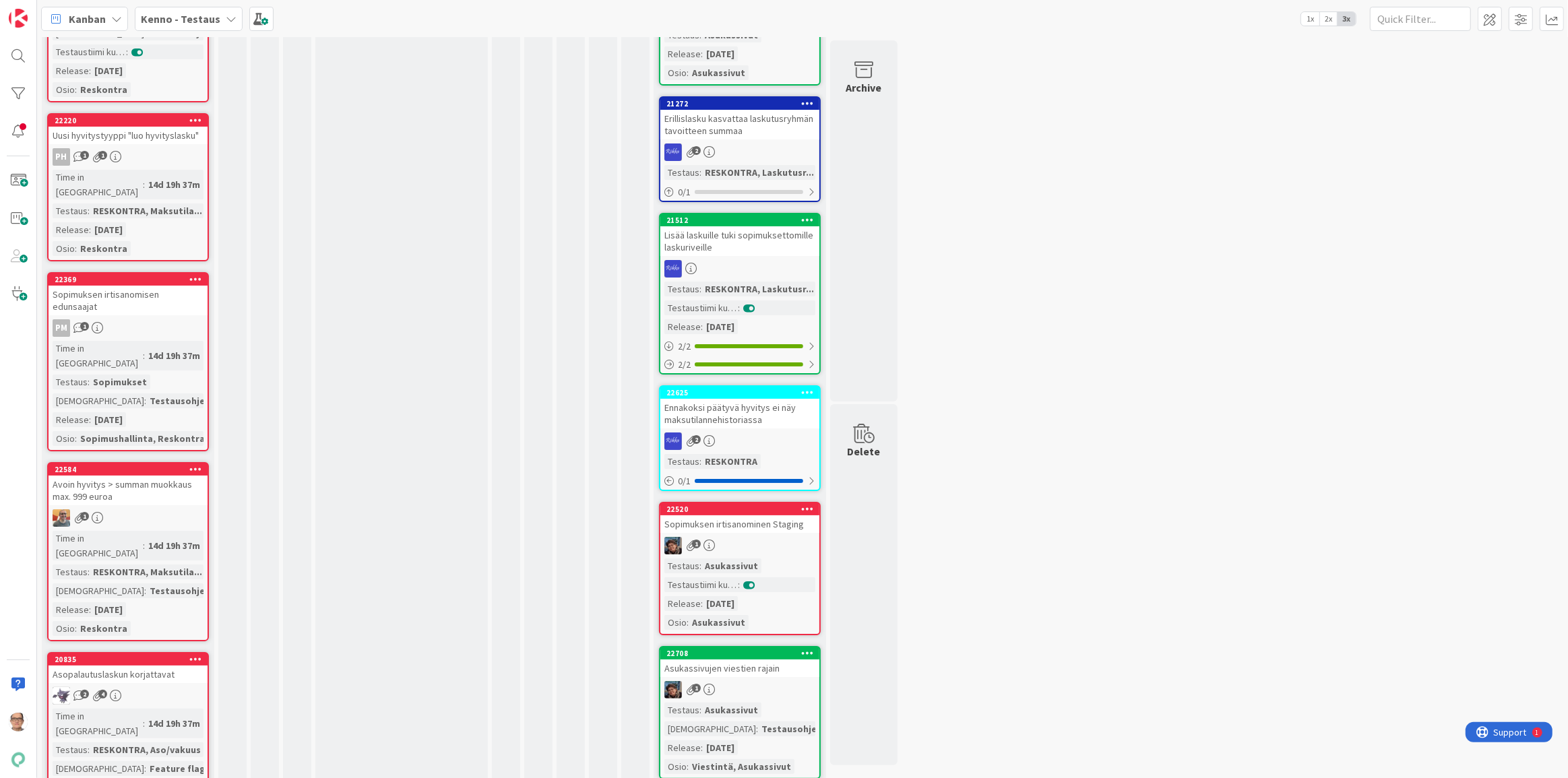
scroll to position [11753, 0]
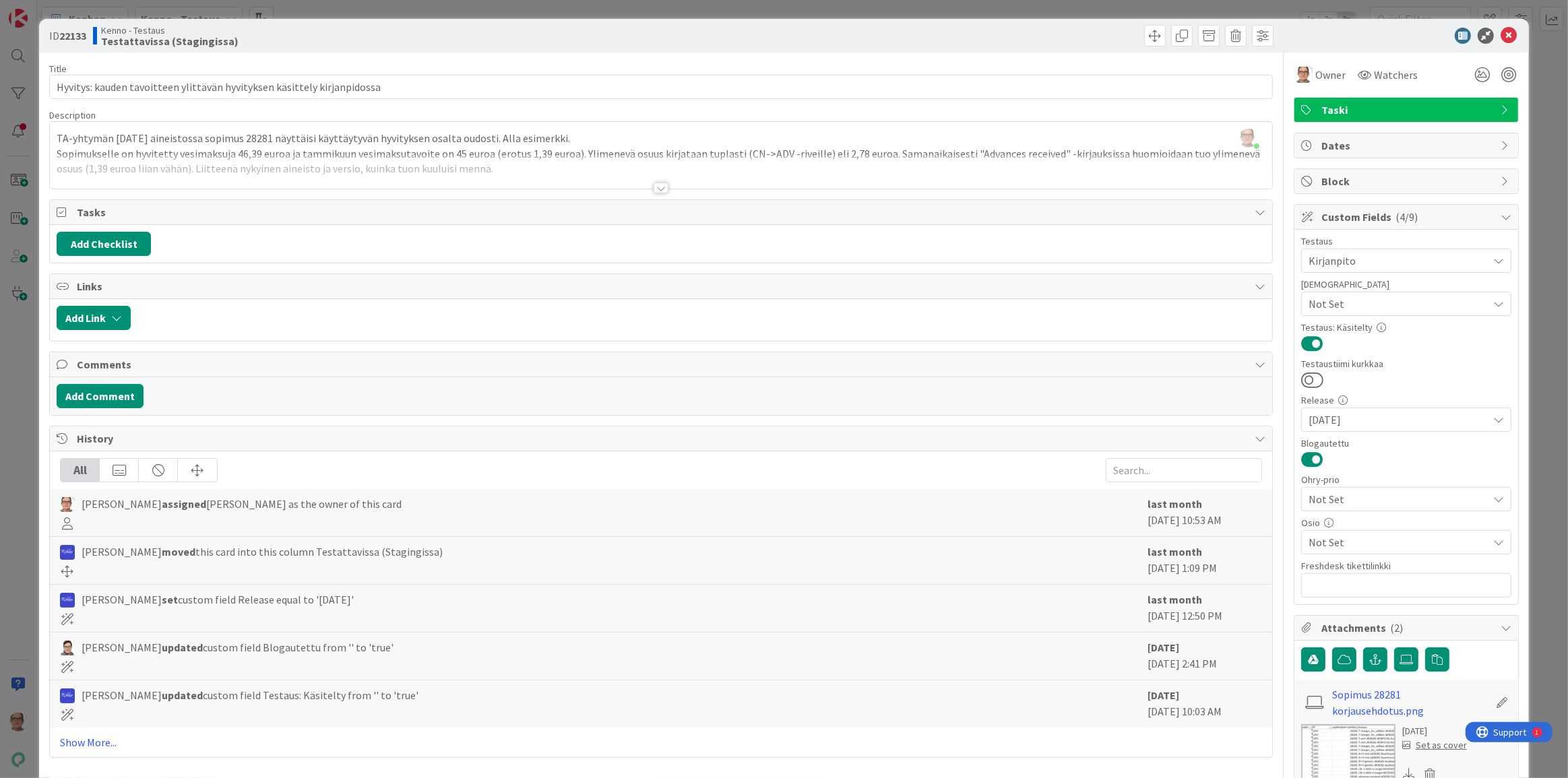
click at [658, 188] on div at bounding box center [661, 188] width 15 height 11
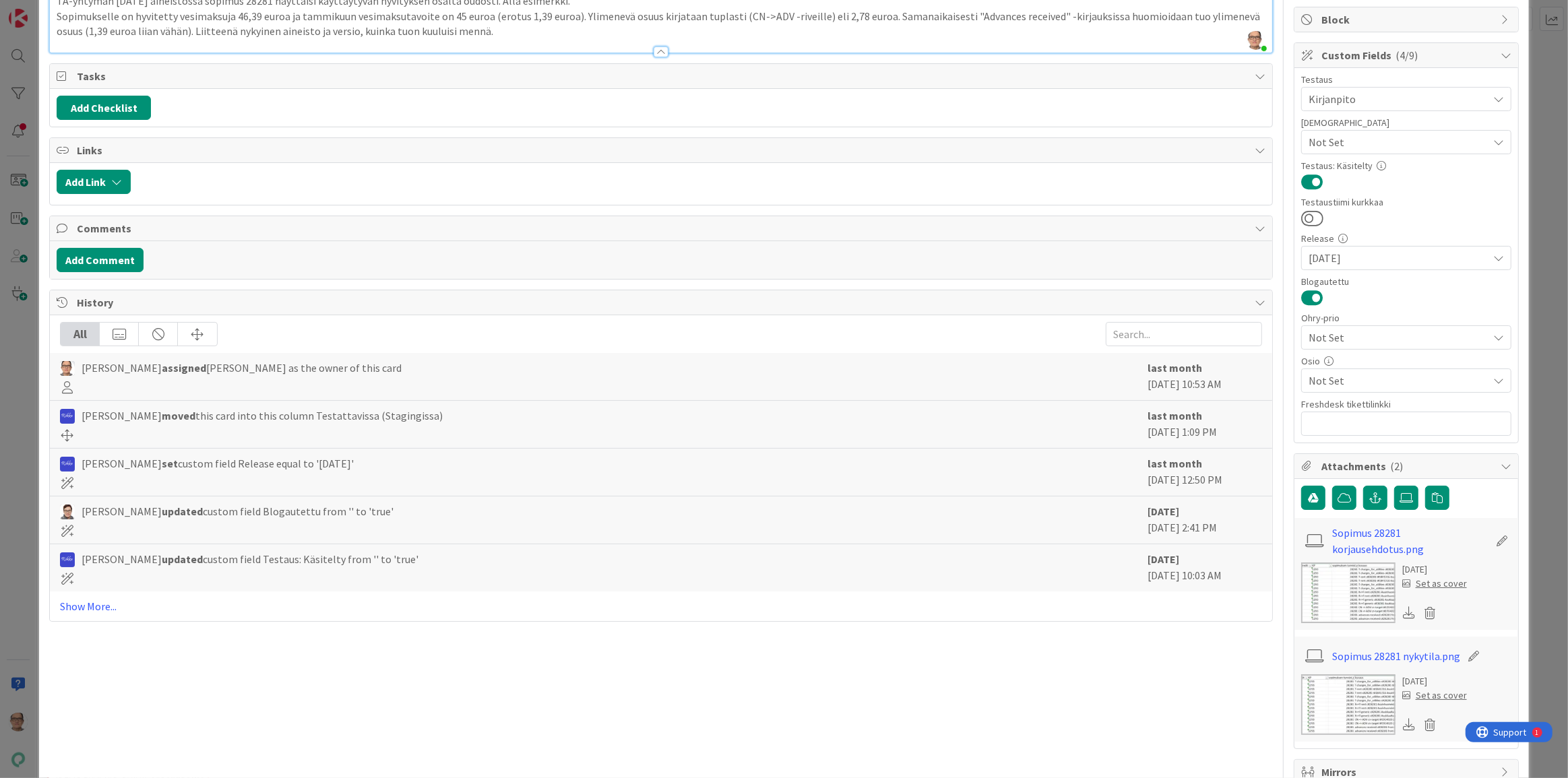
scroll to position [183, 0]
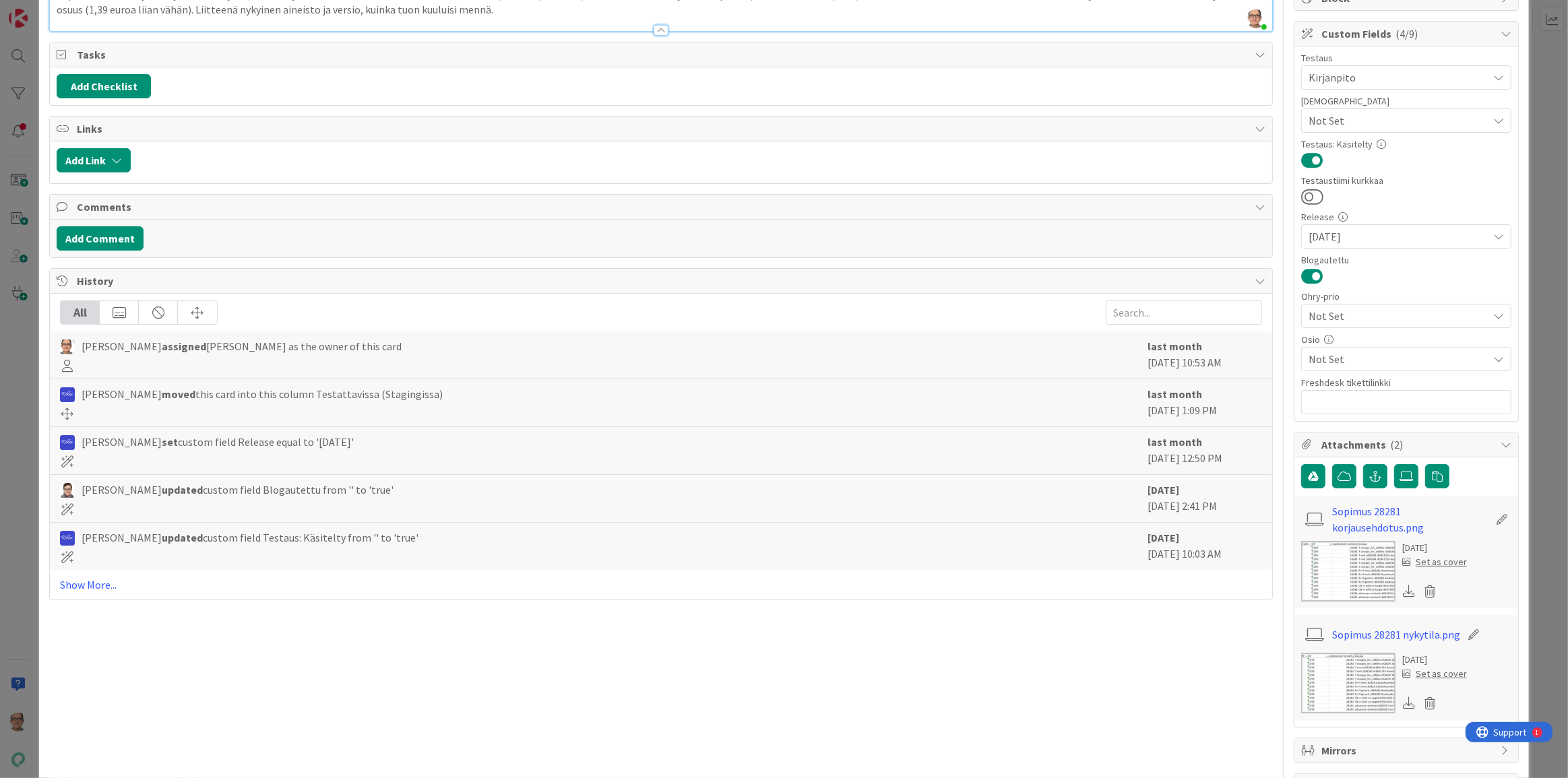
click at [1341, 686] on img at bounding box center [1348, 682] width 94 height 61
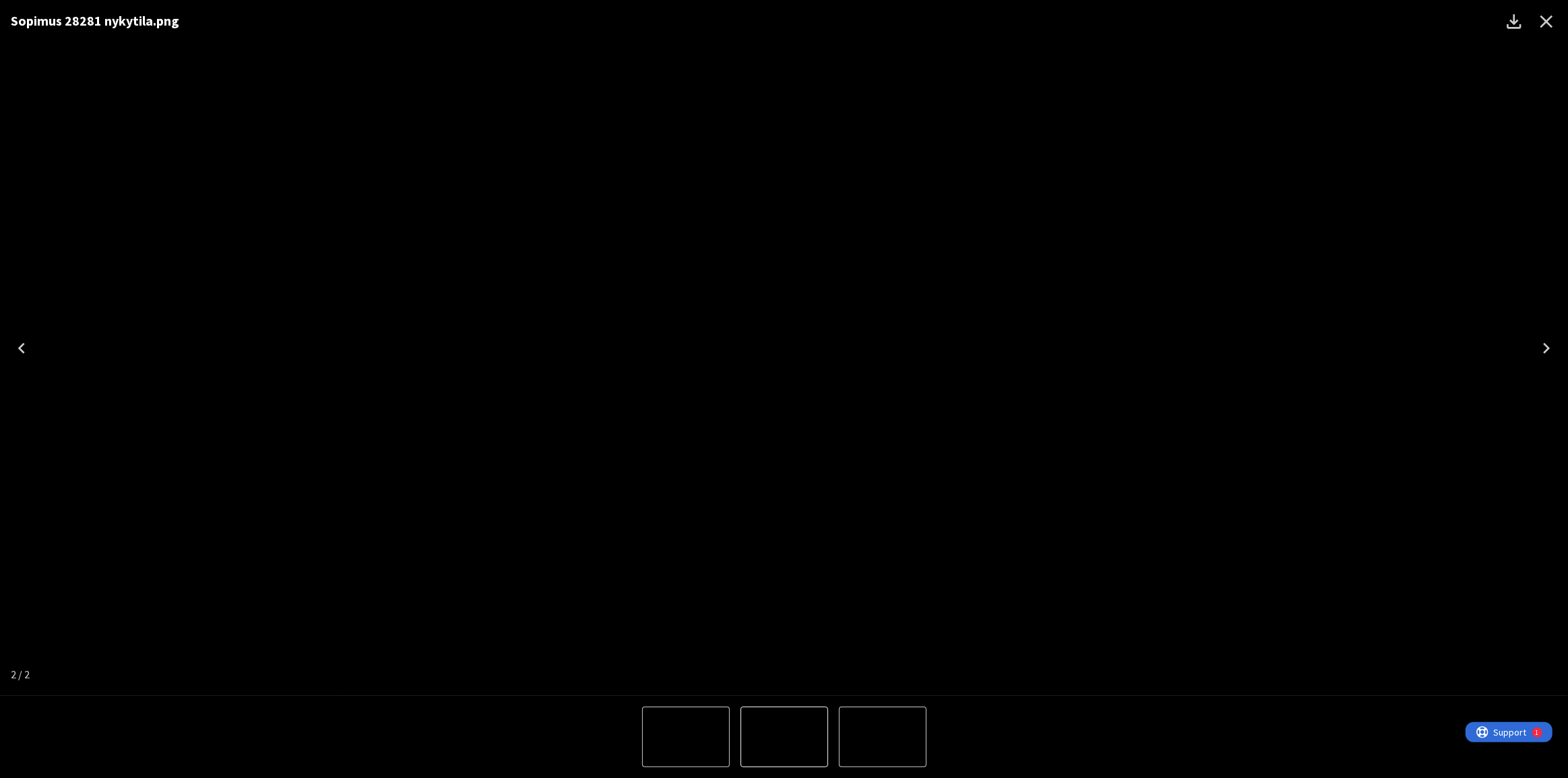
click at [1541, 344] on icon "Next" at bounding box center [1546, 348] width 21 height 21
click at [1547, 20] on icon "Close" at bounding box center [1546, 21] width 21 height 21
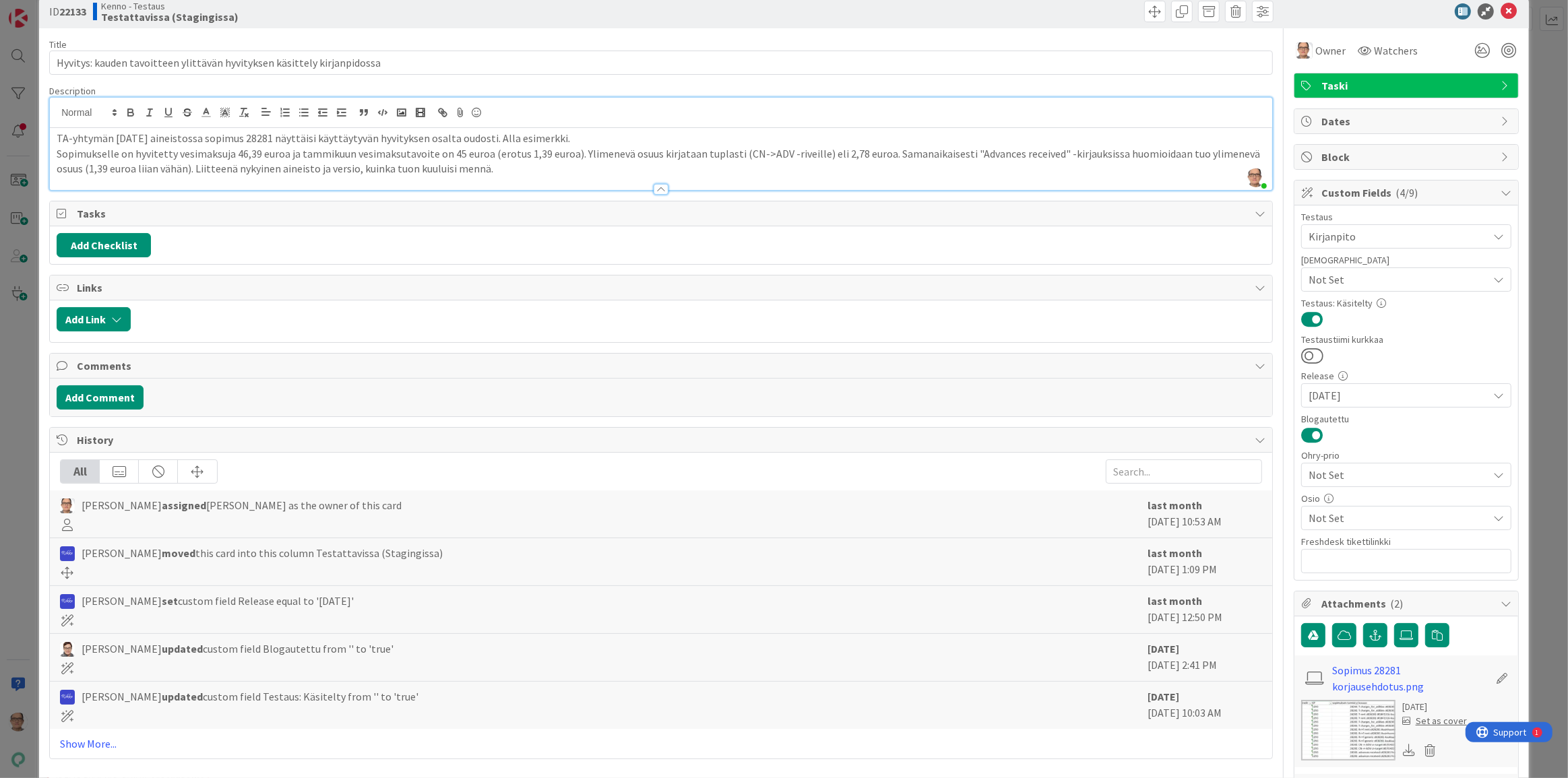
scroll to position [0, 0]
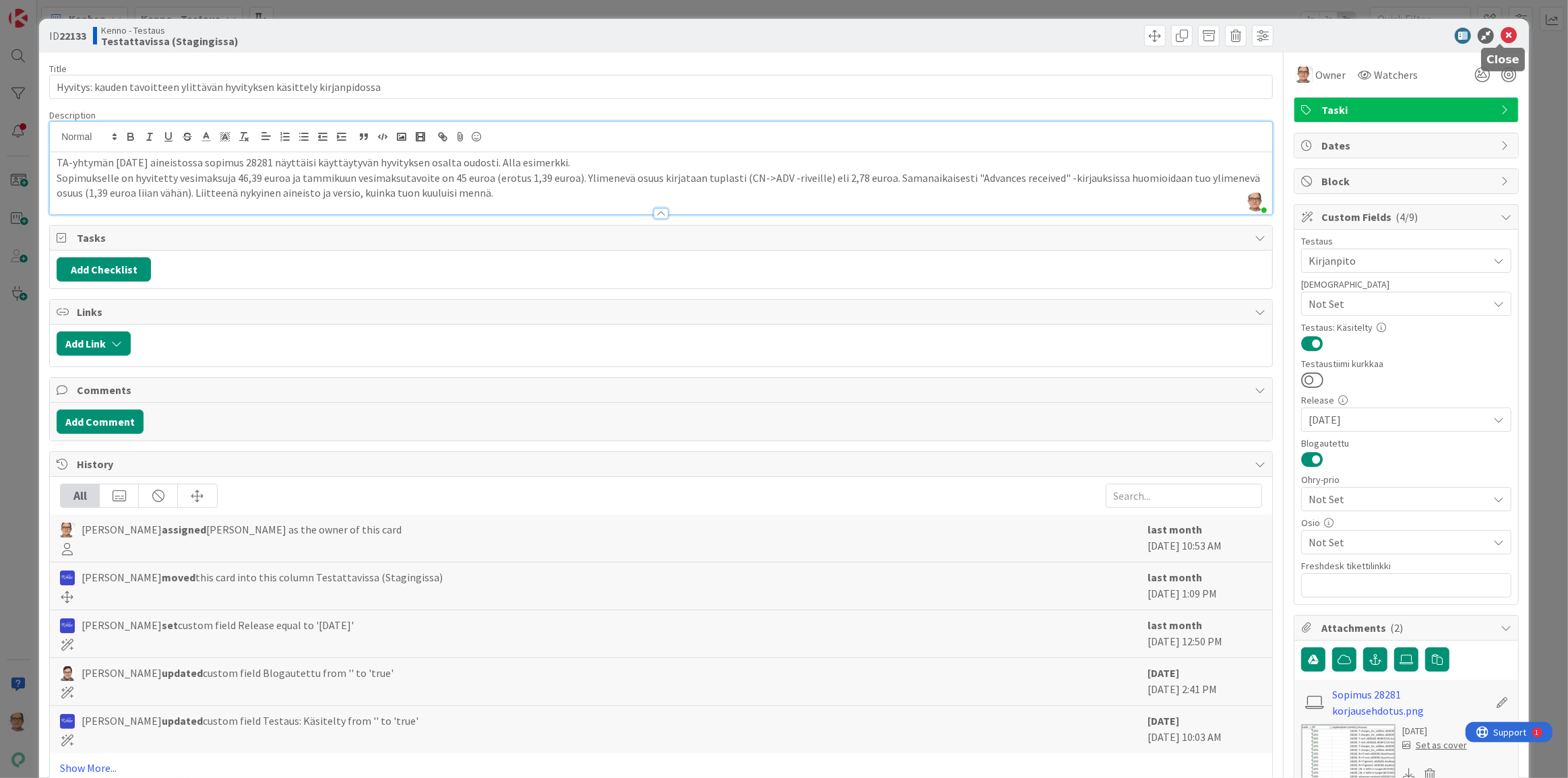
click at [1502, 39] on icon at bounding box center [1509, 36] width 16 height 16
